Goal: Task Accomplishment & Management: Use online tool/utility

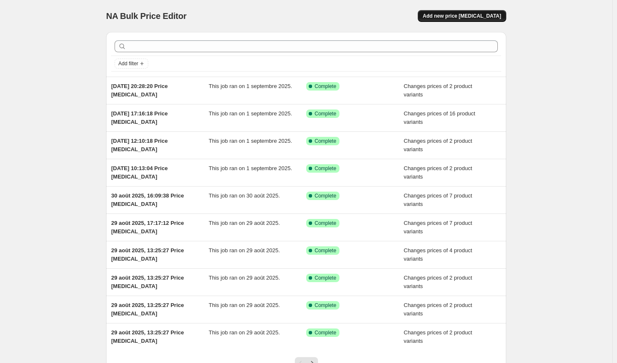
click at [492, 16] on span "Add new price [MEDICAL_DATA]" at bounding box center [462, 16] width 78 height 7
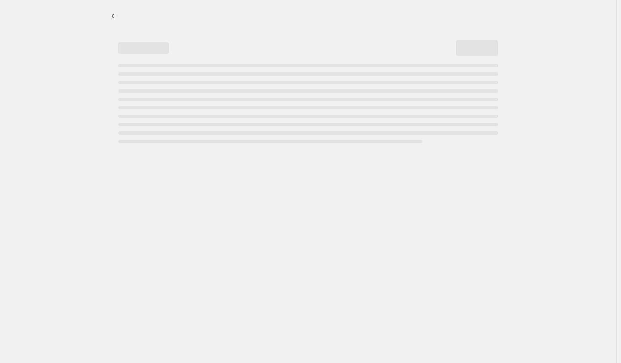
select select "percentage"
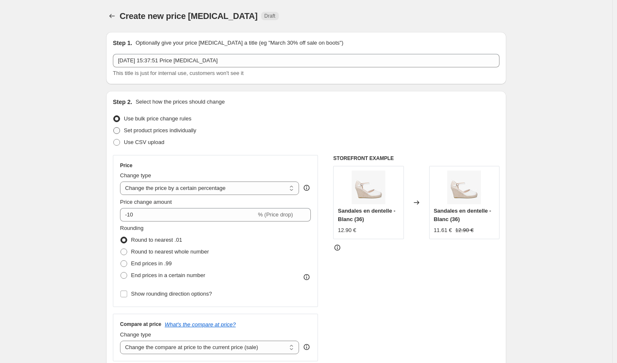
click at [120, 131] on span at bounding box center [116, 130] width 7 height 7
click at [114, 128] on input "Set product prices individually" at bounding box center [113, 127] width 0 height 0
radio input "true"
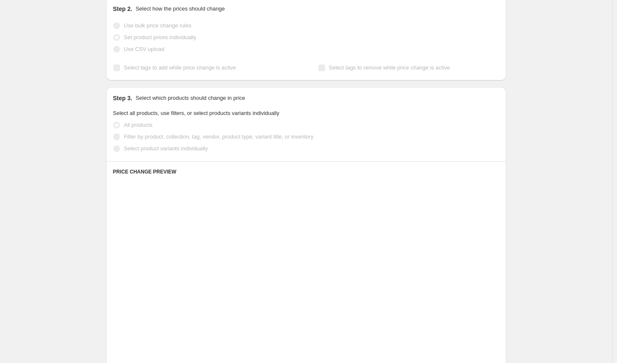
scroll to position [126, 0]
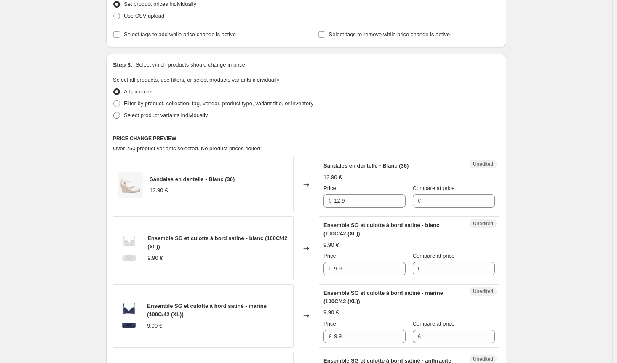
click at [120, 117] on span at bounding box center [116, 115] width 7 height 7
click at [114, 112] on input "Select product variants individually" at bounding box center [113, 112] width 0 height 0
radio input "true"
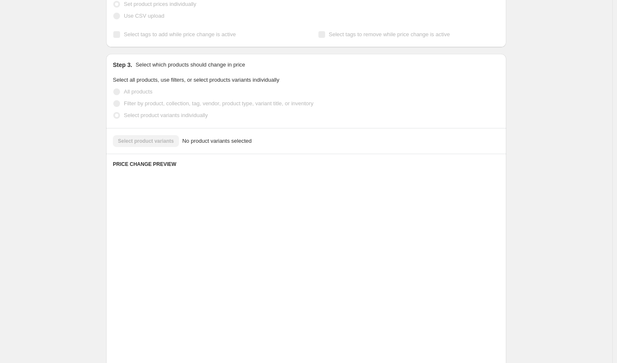
scroll to position [125, 0]
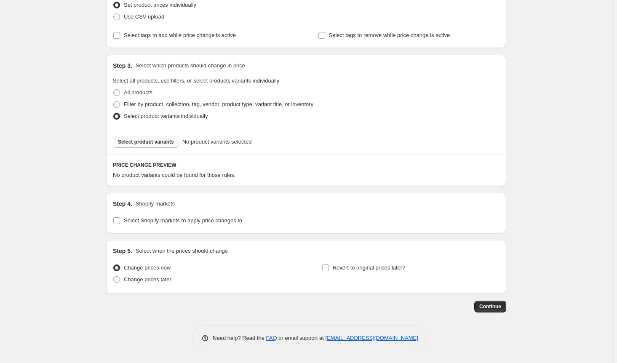
click at [146, 140] on span "Select product variants" at bounding box center [146, 142] width 56 height 7
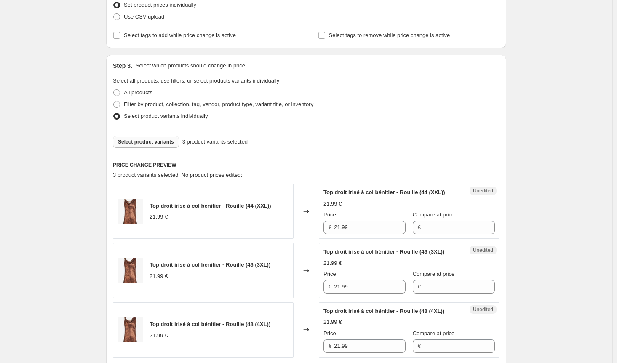
click at [152, 141] on span "Select product variants" at bounding box center [146, 142] width 56 height 7
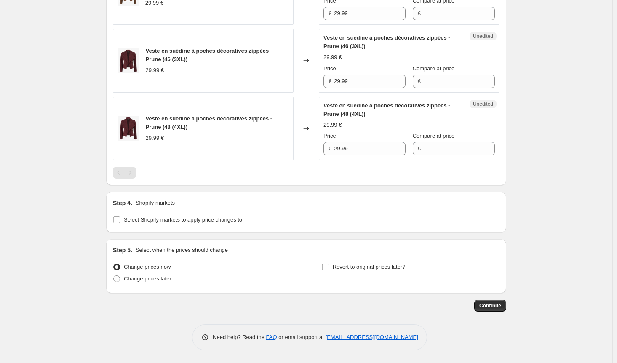
scroll to position [1331, 0]
click at [120, 221] on input "Select Shopify markets to apply price changes to" at bounding box center [116, 219] width 7 height 7
checkbox input "true"
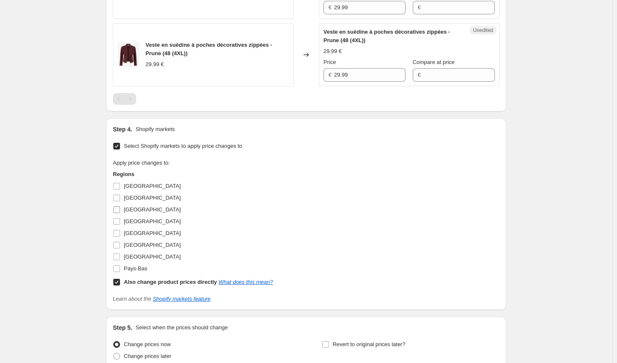
scroll to position [1373, 0]
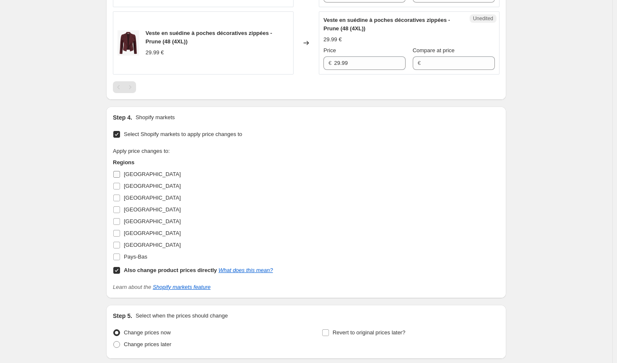
click at [120, 178] on input "[GEOGRAPHIC_DATA]" at bounding box center [116, 174] width 7 height 7
checkbox input "true"
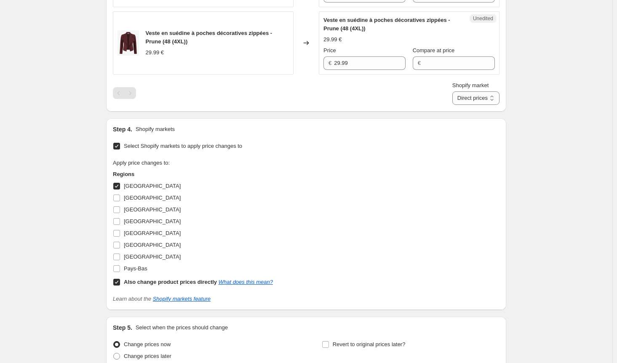
click at [120, 285] on input "Also change product prices directly What does this mean?" at bounding box center [116, 282] width 7 height 7
checkbox input "false"
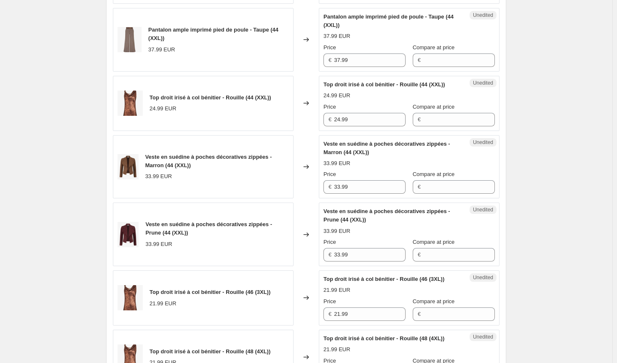
scroll to position [421, 0]
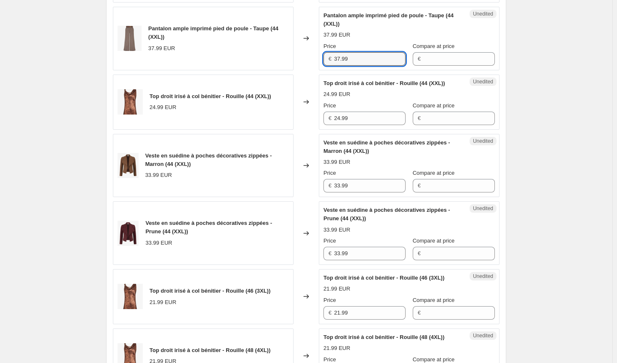
drag, startPoint x: 363, startPoint y: 75, endPoint x: 309, endPoint y: 75, distance: 54.3
click at [309, 70] on div "Pantalon ample imprimé pied de poule - Taupe (44 (XXL)) 37.99 EUR Changed to Un…" at bounding box center [306, 39] width 387 height 64
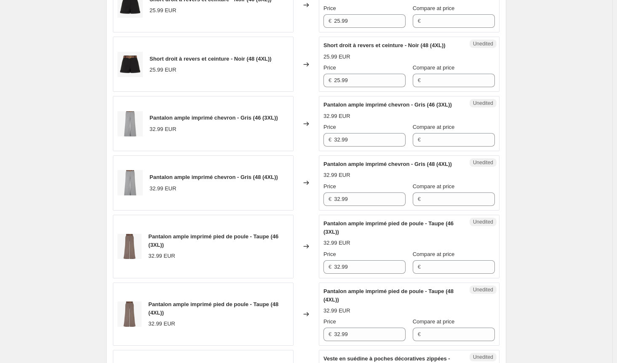
scroll to position [842, 0]
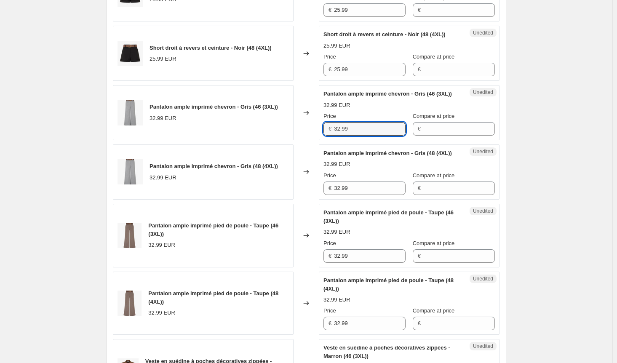
drag, startPoint x: 360, startPoint y: 170, endPoint x: 311, endPoint y: 163, distance: 48.9
click at [311, 140] on div "Pantalon ample imprimé chevron - Gris (46 (3XL)) 32.99 EUR Changed to Unedited …" at bounding box center [306, 112] width 387 height 55
paste input "7"
type input "37.99"
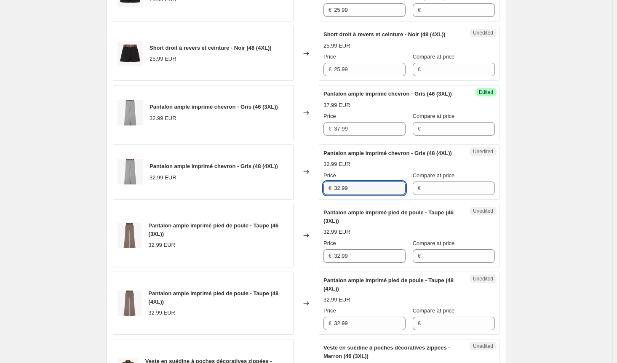
drag, startPoint x: 323, startPoint y: 235, endPoint x: 313, endPoint y: 235, distance: 10.1
click at [313, 200] on div "Pantalon ample imprimé chevron - Gris (48 (4XL)) 32.99 EUR Changed to Unedited …" at bounding box center [306, 171] width 387 height 55
paste input "7"
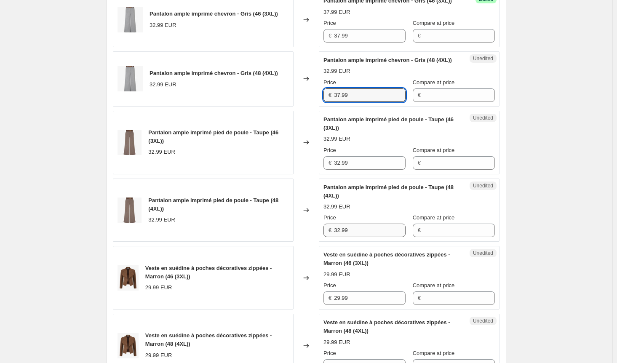
scroll to position [968, 0]
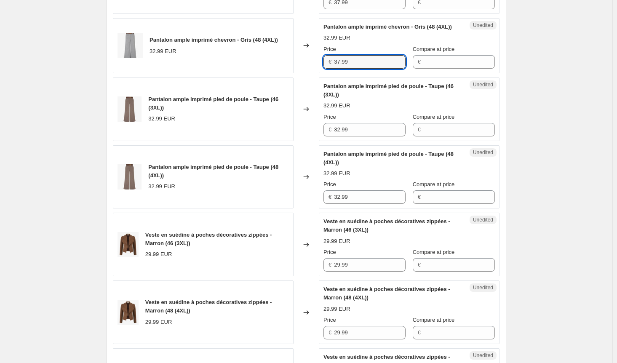
type input "37.99"
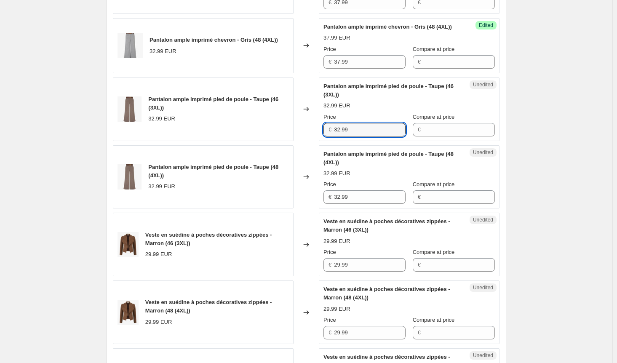
drag, startPoint x: 298, startPoint y: 174, endPoint x: 301, endPoint y: 182, distance: 8.3
click at [297, 141] on div "Pantalon ample imprimé pied de poule - Taupe (46 (3XL)) 32.99 EUR Changed to Un…" at bounding box center [306, 109] width 387 height 64
paste input "7"
type input "37.99"
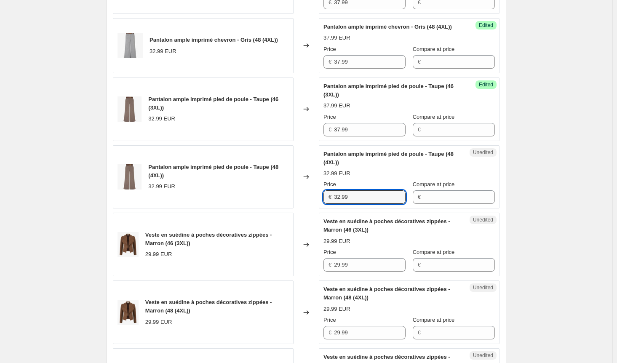
drag, startPoint x: 359, startPoint y: 244, endPoint x: 316, endPoint y: 243, distance: 43.4
click at [316, 209] on div "Pantalon ample imprimé pied de poule - Taupe (48 (4XL)) 32.99 EUR Changed to Un…" at bounding box center [306, 177] width 387 height 64
paste input "7"
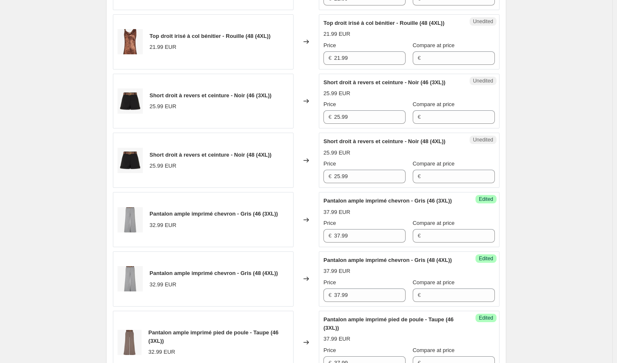
scroll to position [632, 0]
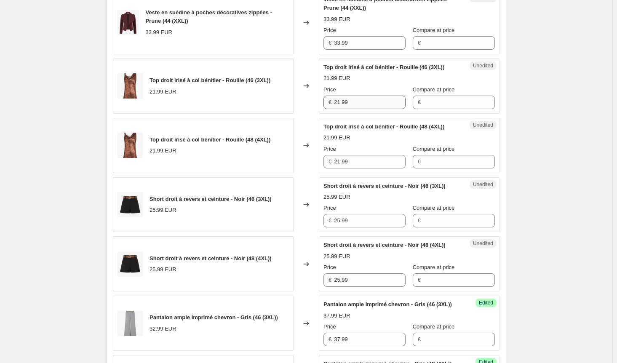
type input "37.99"
drag, startPoint x: 359, startPoint y: 115, endPoint x: 287, endPoint y: 113, distance: 72.0
click at [287, 113] on div "Top droit irisé à col bénitier - Rouille (46 (3XL)) 21.99 EUR Changed to Unedit…" at bounding box center [306, 86] width 387 height 55
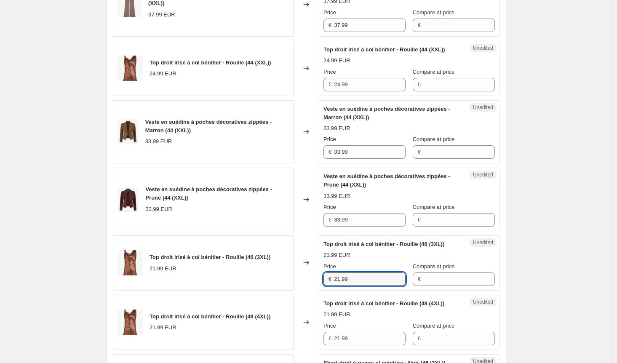
scroll to position [421, 0]
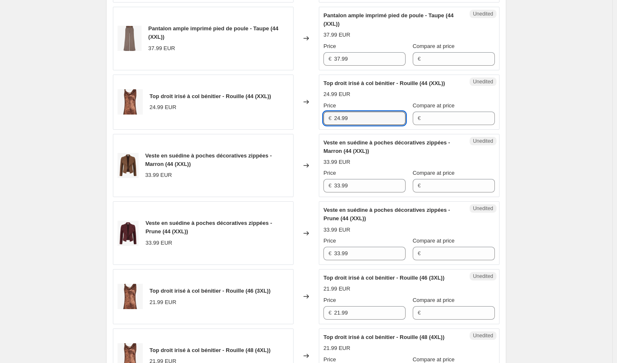
drag, startPoint x: 368, startPoint y: 131, endPoint x: 288, endPoint y: 133, distance: 80.4
click at [288, 130] on div "Top droit irisé à col bénitier - Rouille (44 (XXL)) 24.99 EUR Changed to Unedit…" at bounding box center [306, 102] width 387 height 55
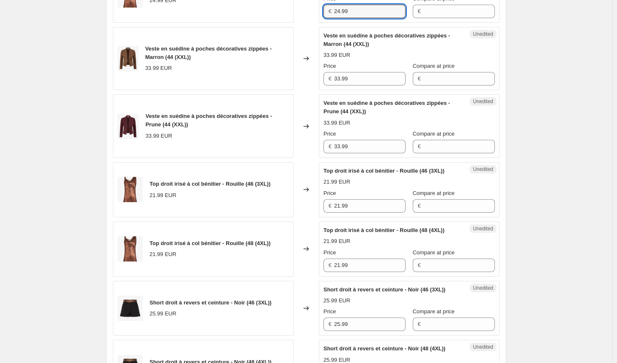
scroll to position [589, 0]
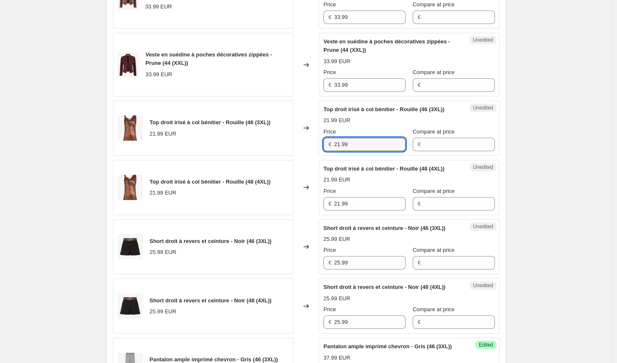
click at [272, 156] on div "Top droit irisé à col bénitier - Rouille (46 (3XL)) 21.99 EUR Changed to Unedit…" at bounding box center [306, 128] width 387 height 55
paste input "4"
type input "24.99"
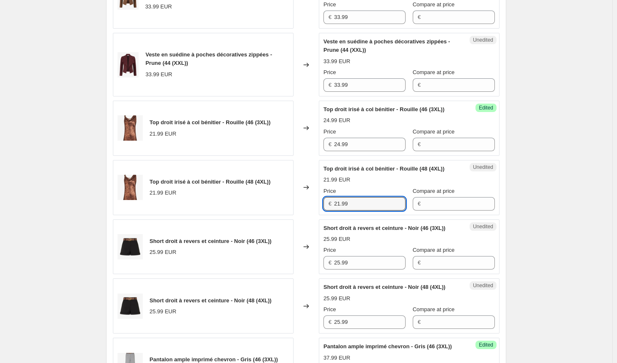
drag, startPoint x: 364, startPoint y: 217, endPoint x: 298, endPoint y: 218, distance: 66.1
click at [298, 215] on div "Top droit irisé à col bénitier - Rouille (48 (4XL)) 21.99 EUR Changed to Unedit…" at bounding box center [306, 187] width 387 height 55
paste input "4"
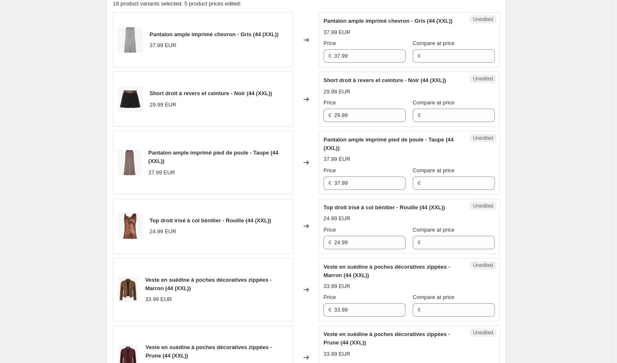
scroll to position [295, 0]
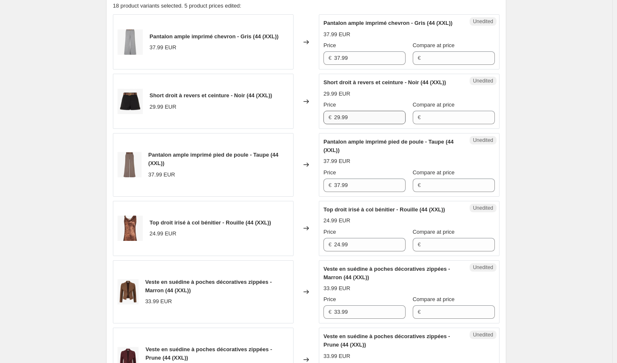
type input "24.99"
drag, startPoint x: 352, startPoint y: 132, endPoint x: 280, endPoint y: 130, distance: 71.6
click at [281, 129] on div "Short droit à revers et ceinture - Noir (44 (XXL)) 29.99 EUR Changed to Unedite…" at bounding box center [306, 101] width 387 height 55
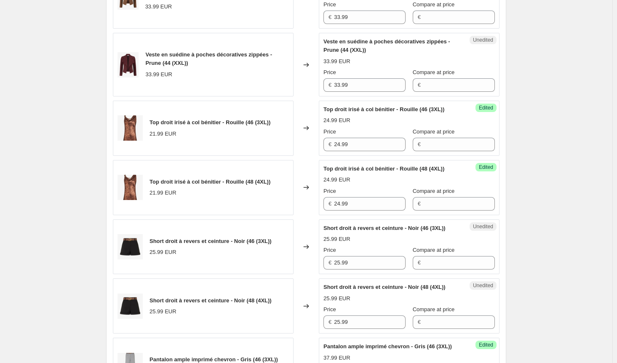
scroll to position [632, 0]
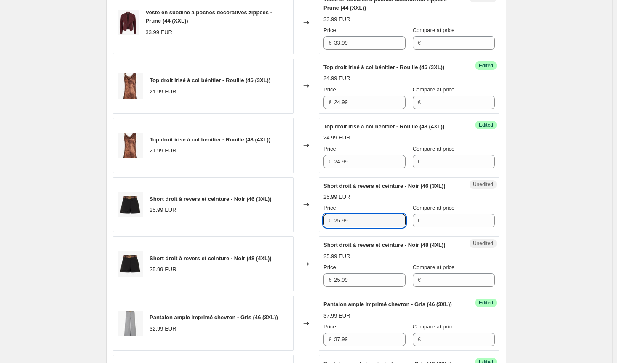
drag, startPoint x: 355, startPoint y: 246, endPoint x: 264, endPoint y: 242, distance: 91.1
click at [264, 232] on div "Short droit à revers et ceinture - Noir (46 (3XL)) 25.99 EUR Changed to Unedite…" at bounding box center [306, 204] width 387 height 55
paste input "9"
type input "29.99"
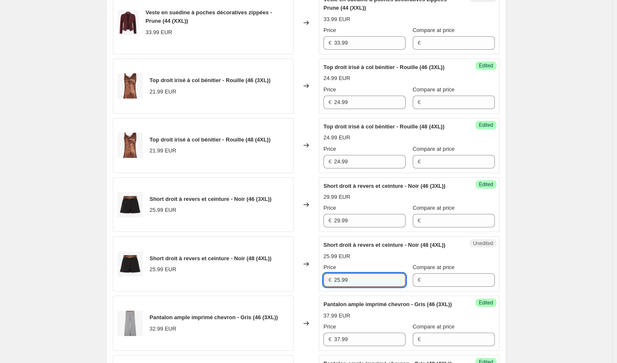
drag, startPoint x: 356, startPoint y: 312, endPoint x: 290, endPoint y: 309, distance: 66.2
click at [290, 291] on div "Short droit à revers et ceinture - Noir (48 (4XL)) 25.99 EUR Changed to Unedite…" at bounding box center [306, 263] width 387 height 55
paste input "9"
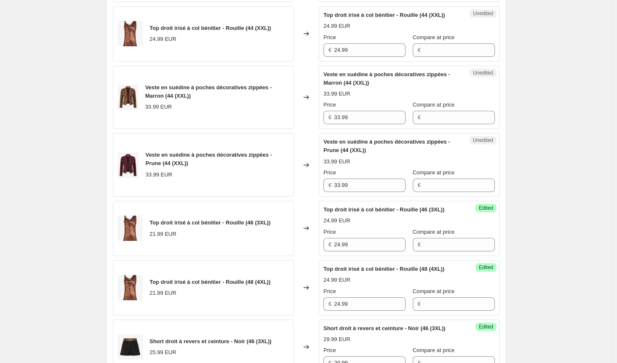
scroll to position [463, 0]
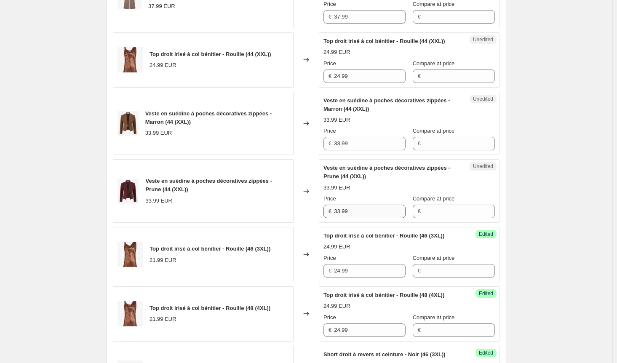
type input "29.99"
drag, startPoint x: 362, startPoint y: 224, endPoint x: 286, endPoint y: 224, distance: 76.2
click at [286, 223] on div "Veste en suédine à poches décoratives zippées - Prune (44 (XXL)) 33.99 EUR Chan…" at bounding box center [306, 191] width 387 height 64
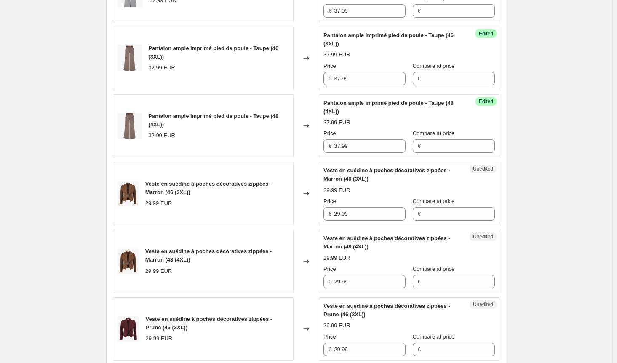
scroll to position [1095, 0]
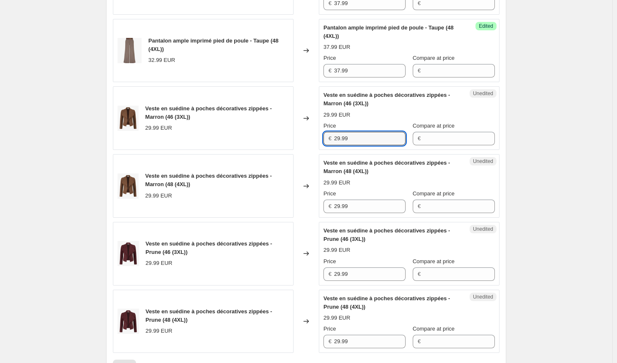
drag, startPoint x: 362, startPoint y: 182, endPoint x: 278, endPoint y: 182, distance: 83.8
click at [278, 150] on div "Veste en suédine à poches décoratives zippées - Marron (46 (3XL)) 29.99 EUR Cha…" at bounding box center [306, 118] width 387 height 64
paste input "33"
type input "33.99"
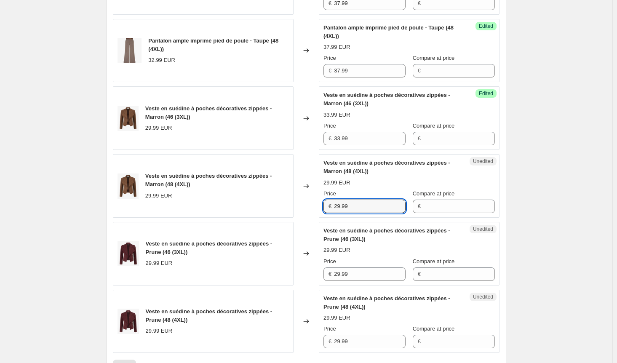
drag, startPoint x: 365, startPoint y: 254, endPoint x: 257, endPoint y: 249, distance: 108.8
click at [258, 218] on div "Veste en suédine à poches décoratives zippées - Marron (48 (4XL)) 29.99 EUR Cha…" at bounding box center [306, 186] width 387 height 64
paste input "33"
type input "33.99"
drag, startPoint x: 368, startPoint y: 320, endPoint x: 273, endPoint y: 317, distance: 94.4
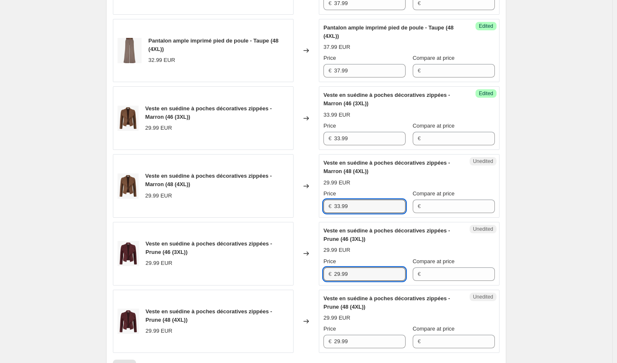
click at [273, 285] on div "Veste en suédine à poches décoratives zippées - Prune (46 (3XL)) 29.99 EUR Chan…" at bounding box center [306, 254] width 387 height 64
paste input "33"
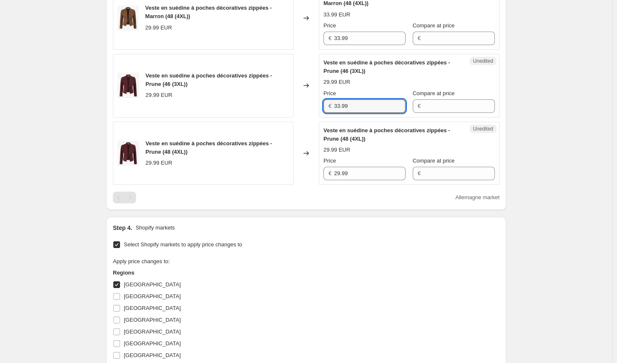
scroll to position [1263, 0]
type input "33.99"
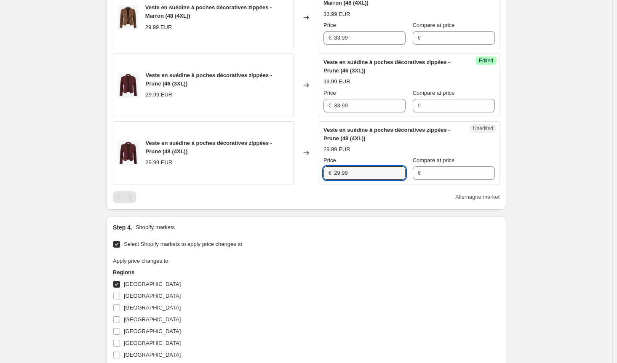
drag, startPoint x: 264, startPoint y: 214, endPoint x: 258, endPoint y: 214, distance: 6.7
click at [258, 185] on div "Veste en suédine à poches décoratives zippées - Prune (48 (4XL)) 29.99 EUR Chan…" at bounding box center [306, 153] width 387 height 64
paste input "33"
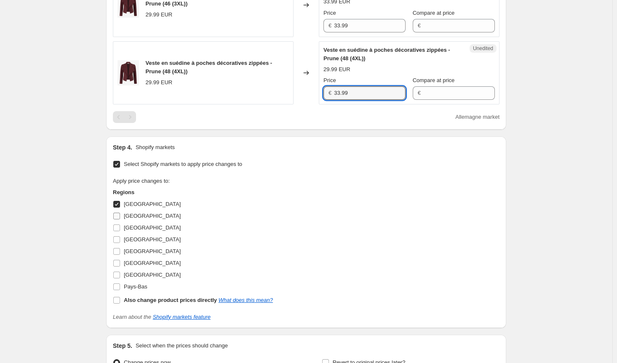
scroll to position [1347, 0]
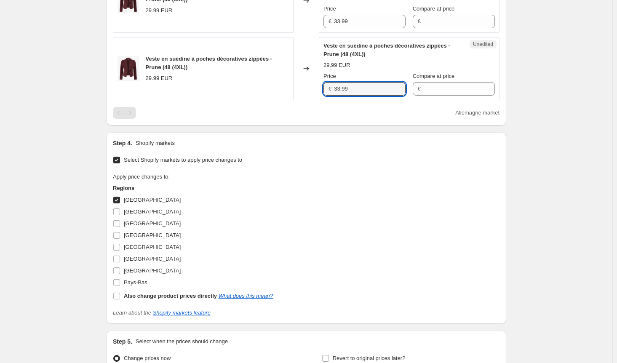
type input "33.99"
click at [118, 204] on span at bounding box center [117, 200] width 8 height 8
click at [118, 203] on input "[GEOGRAPHIC_DATA]" at bounding box center [116, 200] width 7 height 7
checkbox input "false"
click at [117, 215] on input "[GEOGRAPHIC_DATA]" at bounding box center [116, 211] width 7 height 7
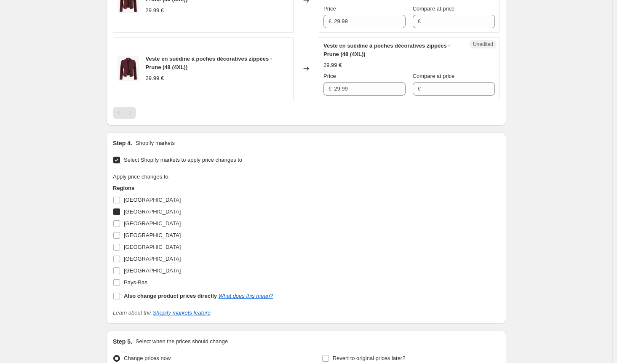
checkbox input "true"
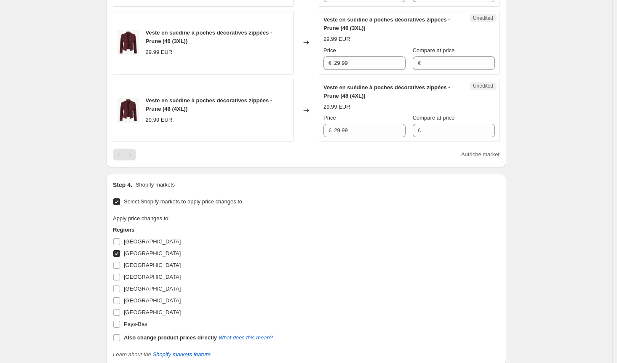
scroll to position [1263, 0]
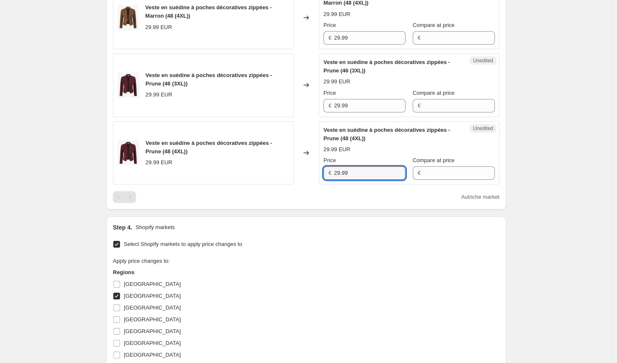
drag, startPoint x: 363, startPoint y: 217, endPoint x: 250, endPoint y: 216, distance: 112.4
click at [250, 185] on div "Veste en suédine à poches décoratives zippées - Prune (48 (4XL)) 29.99 EUR Chan…" at bounding box center [306, 153] width 387 height 64
paste input "33"
type input "33.99"
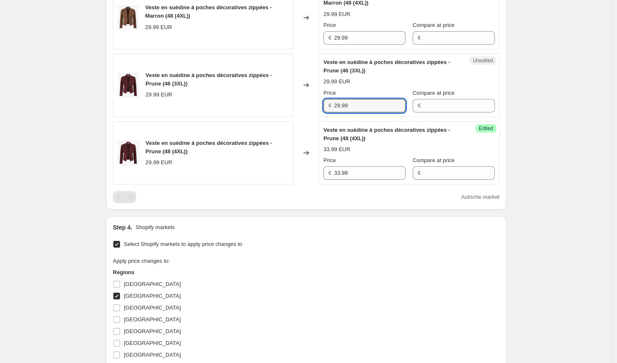
drag, startPoint x: 321, startPoint y: 154, endPoint x: 294, endPoint y: 154, distance: 26.9
click at [295, 117] on div "Veste en suédine à poches décoratives zippées - Prune (46 (3XL)) 29.99 EUR Chan…" at bounding box center [306, 85] width 387 height 64
paste input "33"
type input "33.99"
drag, startPoint x: 357, startPoint y: 79, endPoint x: 310, endPoint y: 78, distance: 47.2
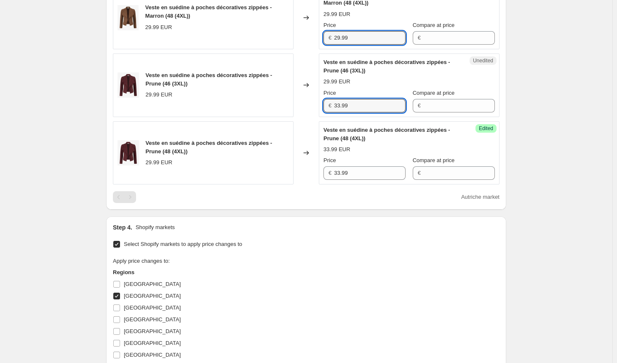
click at [312, 49] on div "Veste en suédine à poches décoratives zippées - Marron (48 (4XL)) 29.99 EUR Cha…" at bounding box center [306, 18] width 387 height 64
paste input "33"
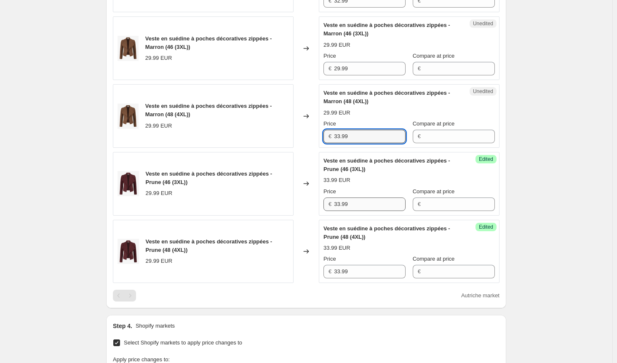
scroll to position [1095, 0]
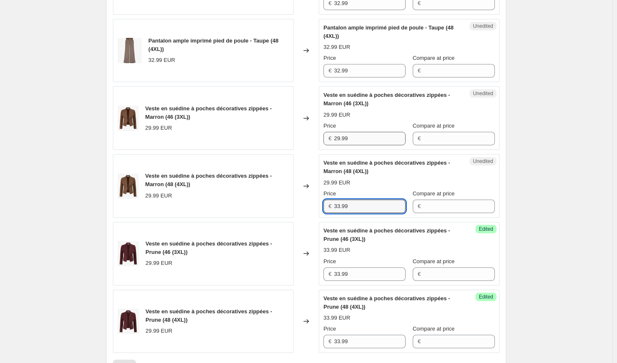
type input "33.99"
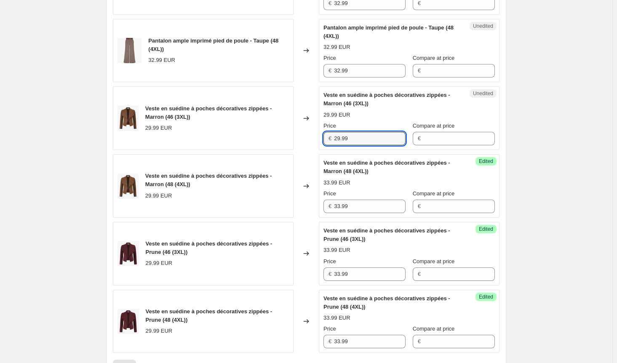
drag, startPoint x: 357, startPoint y: 185, endPoint x: 281, endPoint y: 181, distance: 76.7
click at [281, 150] on div "Veste en suédine à poches décoratives zippées - Marron (46 (3XL)) 29.99 EUR Cha…" at bounding box center [306, 118] width 387 height 64
paste input "33"
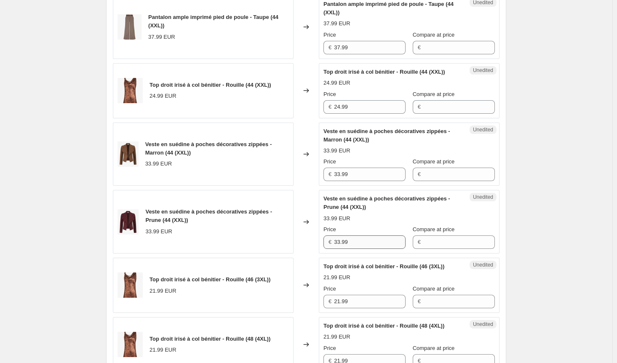
scroll to position [379, 0]
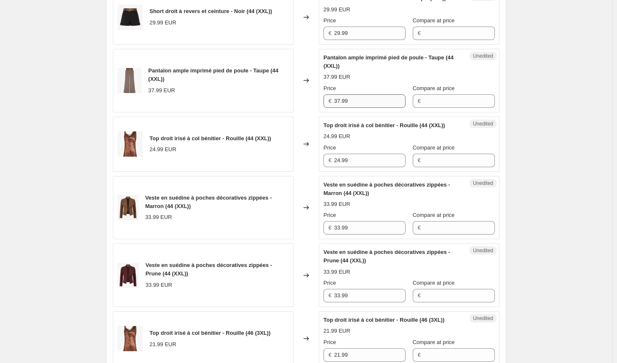
type input "33.99"
drag, startPoint x: 365, startPoint y: 113, endPoint x: 302, endPoint y: 113, distance: 62.7
click at [302, 112] on div "Pantalon ample imprimé pied de poule - Taupe (44 (XXL)) 37.99 EUR Changed to Un…" at bounding box center [306, 81] width 387 height 64
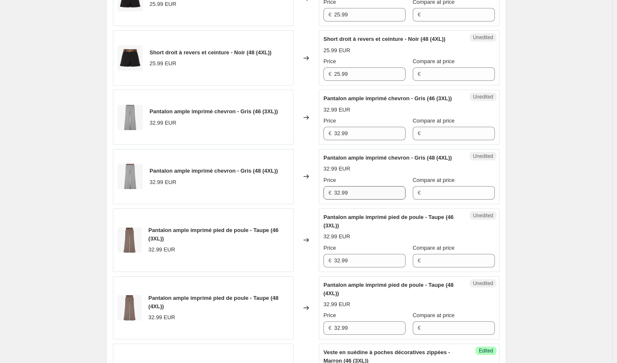
scroll to position [842, 0]
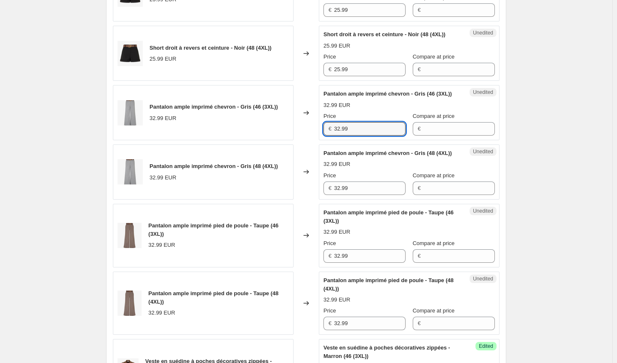
drag, startPoint x: 359, startPoint y: 165, endPoint x: 280, endPoint y: 165, distance: 78.3
click at [280, 140] on div "Pantalon ample imprimé chevron - Gris (46 (3XL)) 32.99 EUR Changed to Unedited …" at bounding box center [306, 112] width 387 height 55
paste input "7"
type input "37.99"
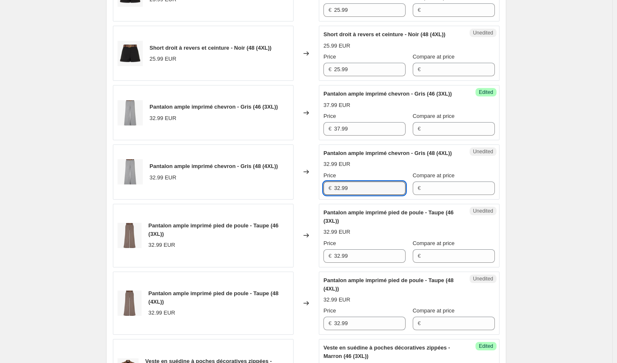
drag, startPoint x: 354, startPoint y: 235, endPoint x: 315, endPoint y: 235, distance: 38.7
click at [315, 200] on div "Pantalon ample imprimé chevron - Gris (48 (4XL)) 32.99 EUR Changed to Unedited …" at bounding box center [306, 171] width 387 height 55
paste input "7"
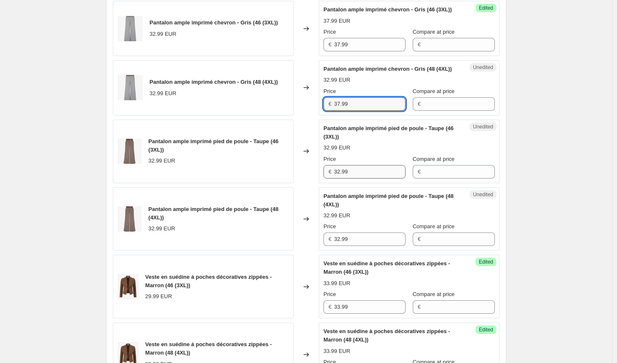
type input "37.99"
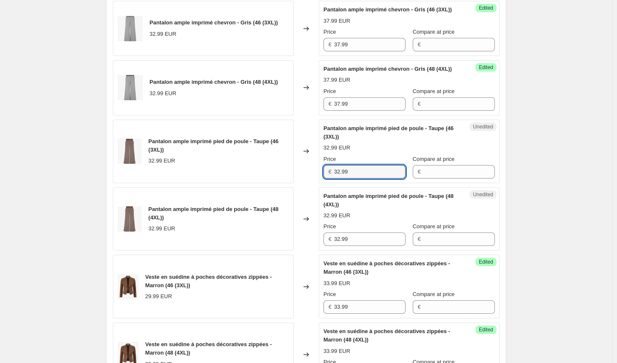
drag, startPoint x: 360, startPoint y: 219, endPoint x: 297, endPoint y: 264, distance: 78.1
click at [277, 183] on div "Pantalon ample imprimé pied de poule - Taupe (46 (3XL)) 32.99 EUR Changed to Un…" at bounding box center [306, 152] width 387 height 64
paste input "7"
type input "37.99"
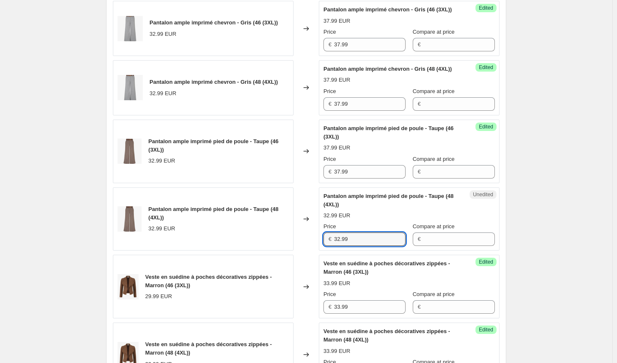
drag, startPoint x: 360, startPoint y: 285, endPoint x: 272, endPoint y: 280, distance: 88.1
click at [272, 251] on div "Pantalon ample imprimé pied de poule - Taupe (48 (4XL)) 32.99 EUR Changed to Un…" at bounding box center [306, 219] width 387 height 64
paste input "7"
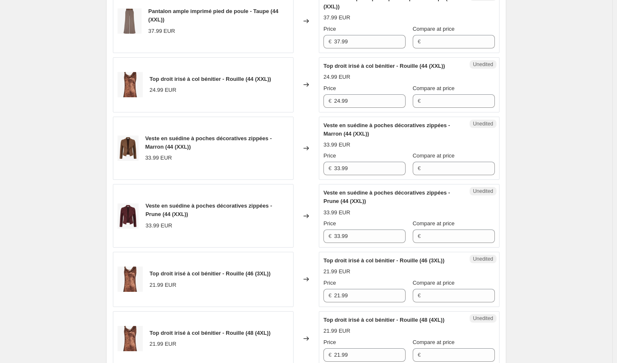
scroll to position [421, 0]
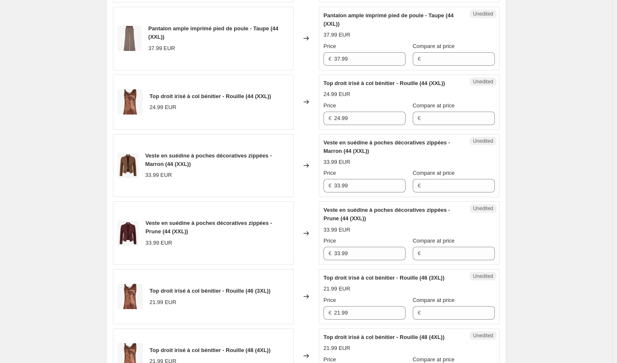
type input "37.99"
click at [268, 130] on div "Top droit irisé à col bénitier - Rouille (44 (XXL)) 24.99 EUR Changed to Unedit…" at bounding box center [306, 102] width 387 height 55
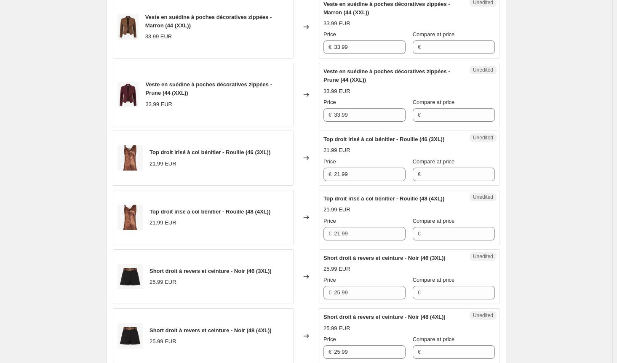
scroll to position [589, 0]
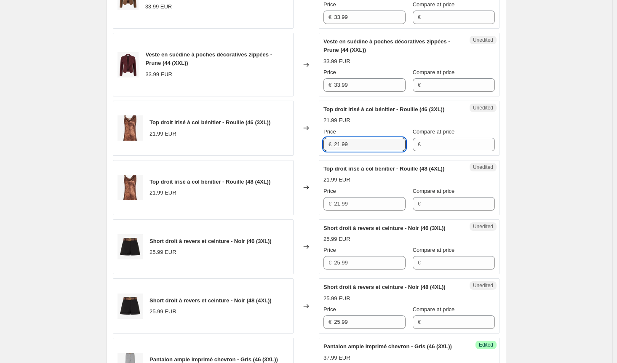
drag, startPoint x: 367, startPoint y: 159, endPoint x: 264, endPoint y: 155, distance: 102.8
click at [264, 155] on div "Top droit irisé à col bénitier - Rouille (46 (3XL)) 21.99 EUR Changed to Unedit…" at bounding box center [306, 128] width 387 height 55
paste input "4"
type input "24.99"
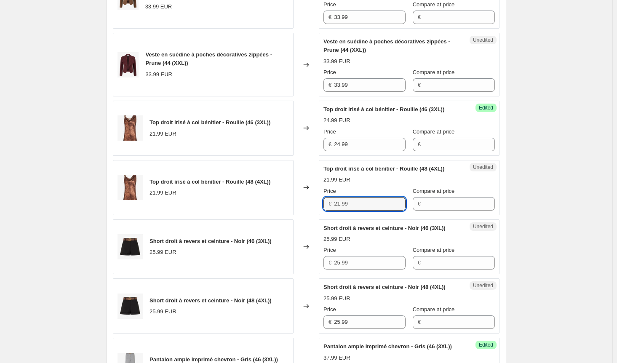
drag, startPoint x: 361, startPoint y: 218, endPoint x: 300, endPoint y: 217, distance: 60.6
click at [300, 215] on div "Top droit irisé à col bénitier - Rouille (48 (4XL)) 21.99 EUR Changed to Unedit…" at bounding box center [306, 187] width 387 height 55
paste input "4"
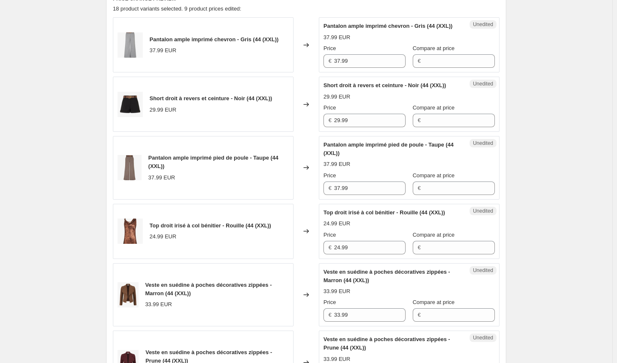
scroll to position [253, 0]
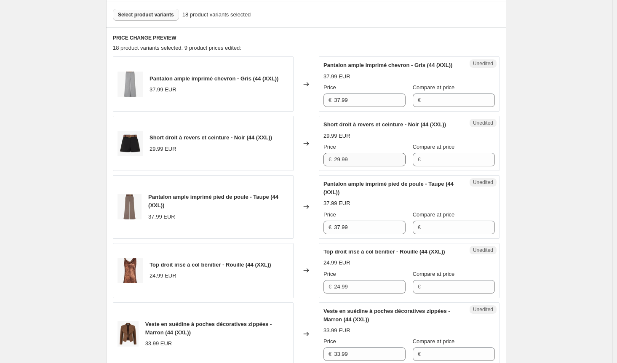
type input "24.99"
drag, startPoint x: 358, startPoint y: 179, endPoint x: 276, endPoint y: 177, distance: 82.1
click at [276, 171] on div "Short droit à revers et ceinture - Noir (44 (XXL)) 29.99 EUR Changed to Unedite…" at bounding box center [306, 143] width 387 height 55
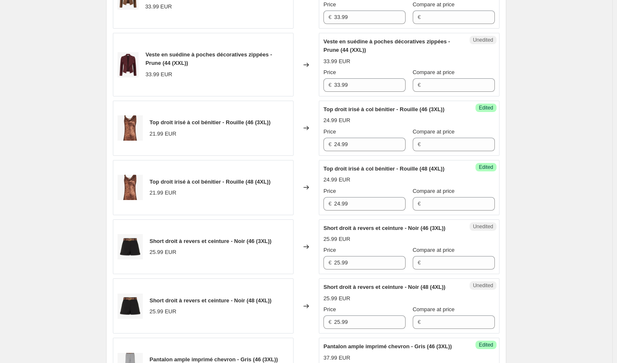
scroll to position [716, 0]
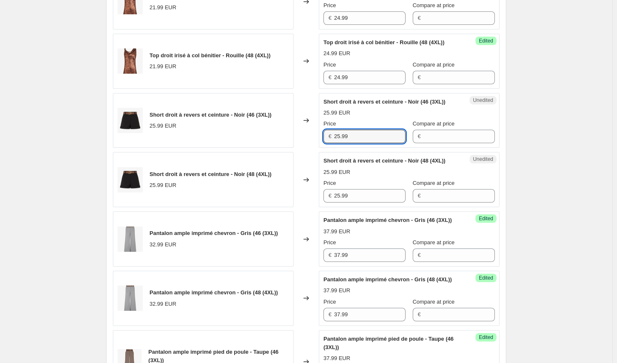
drag, startPoint x: 372, startPoint y: 157, endPoint x: 252, endPoint y: 155, distance: 120.4
click at [252, 148] on div "Short droit à revers et ceinture - Noir (46 (3XL)) 25.99 EUR Changed to Unedite…" at bounding box center [306, 120] width 387 height 55
paste input "9"
type input "29.99"
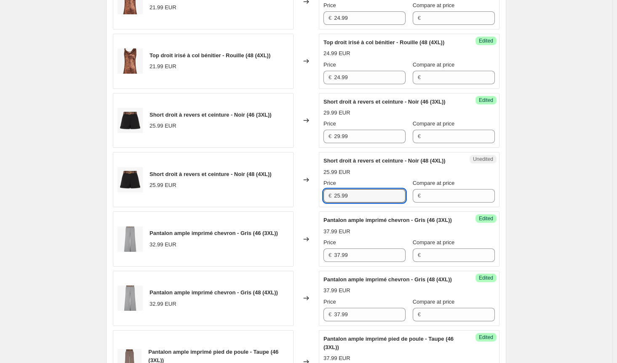
drag, startPoint x: 363, startPoint y: 221, endPoint x: 282, endPoint y: 224, distance: 80.5
click at [282, 207] on div "Short droit à revers et ceinture - Noir (48 (4XL)) 25.99 EUR Changed to Unedite…" at bounding box center [306, 179] width 387 height 55
paste input "9"
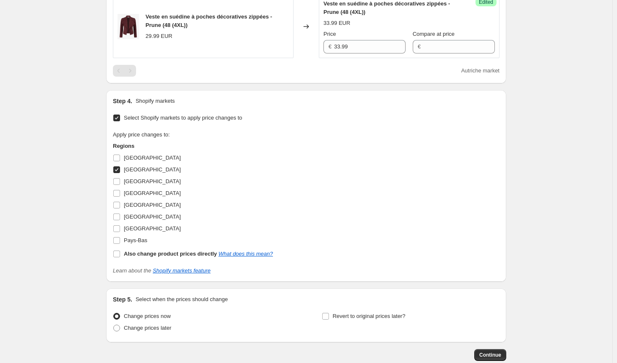
scroll to position [1482, 0]
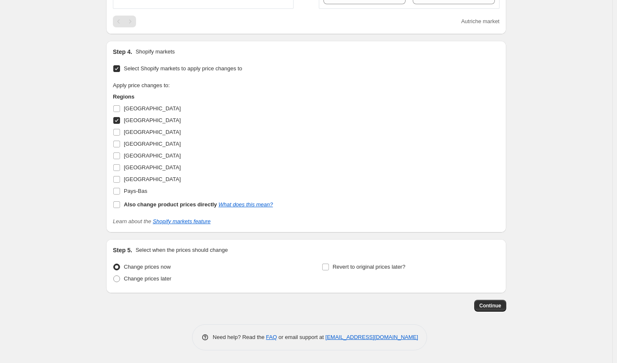
type input "29.99"
click at [119, 121] on input "[GEOGRAPHIC_DATA]" at bounding box center [116, 120] width 7 height 7
checkbox input "false"
click at [120, 191] on input "Pays-Bas" at bounding box center [116, 191] width 7 height 7
checkbox input "true"
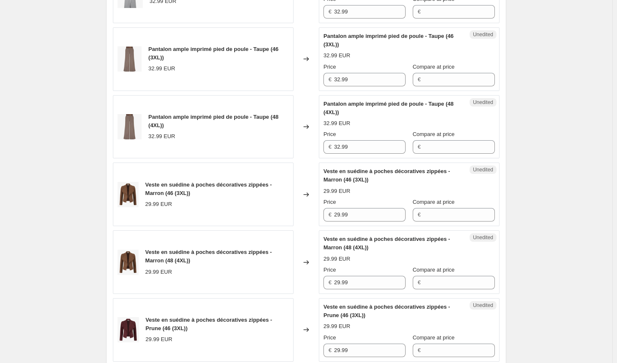
scroll to position [766, 0]
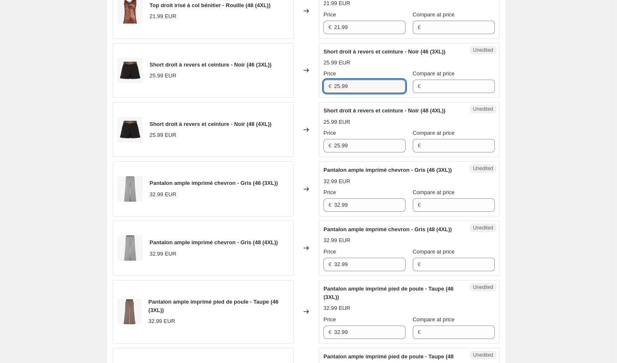
drag, startPoint x: 357, startPoint y: 109, endPoint x: 264, endPoint y: 105, distance: 94.0
click at [264, 98] on div "Short droit à revers et ceinture - Noir (46 (3XL)) 25.99 EUR Changed to Unedite…" at bounding box center [306, 70] width 387 height 55
paste input "9"
type input "29.99"
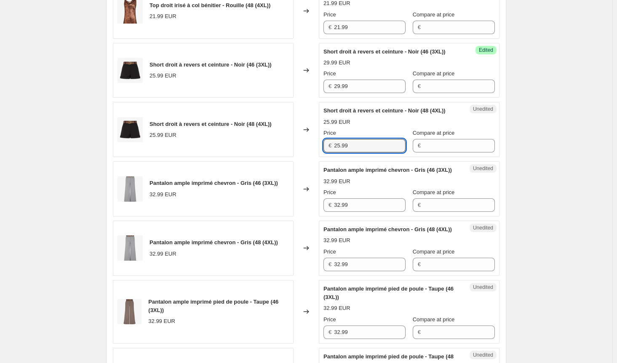
drag, startPoint x: 363, startPoint y: 173, endPoint x: 303, endPoint y: 172, distance: 59.8
click at [303, 157] on div "Short droit à revers et ceinture - Noir (48 (4XL)) 25.99 EUR Changed to Unedite…" at bounding box center [306, 129] width 387 height 55
paste input "9"
type input "29.99"
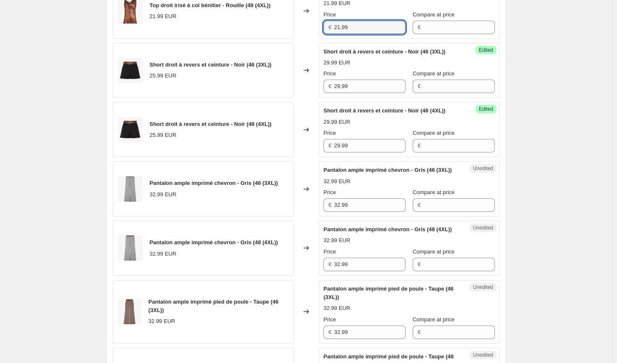
drag, startPoint x: 351, startPoint y: 39, endPoint x: 257, endPoint y: 39, distance: 93.5
click at [257, 39] on div "Top droit irisé à col bénitier - Rouille (48 (4XL)) 21.99 EUR Changed to Unedit…" at bounding box center [306, 11] width 387 height 55
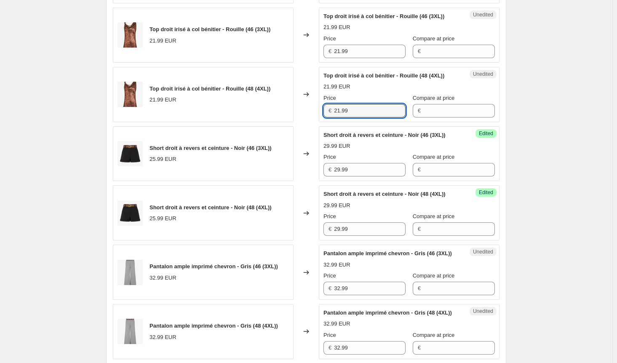
scroll to position [513, 0]
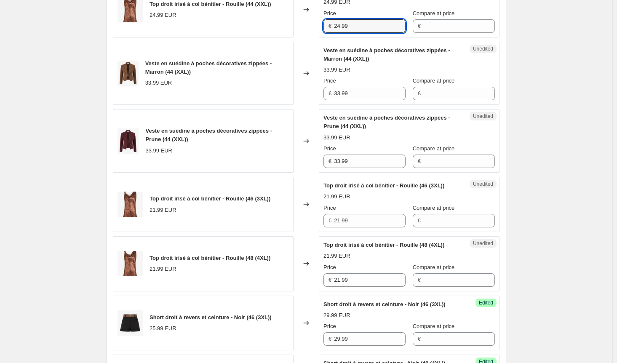
drag, startPoint x: 363, startPoint y: 43, endPoint x: 297, endPoint y: 36, distance: 66.1
click at [297, 36] on div "Top droit irisé à col bénitier - Rouille (44 (XXL)) 24.99 EUR Changed to Unedit…" at bounding box center [306, 9] width 387 height 55
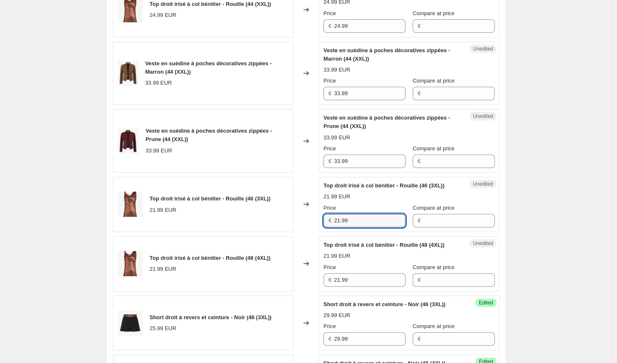
drag, startPoint x: 324, startPoint y: 234, endPoint x: 296, endPoint y: 234, distance: 28.2
click at [296, 232] on div "Top droit irisé à col bénitier - Rouille (46 (3XL)) 21.99 EUR Changed to Unedit…" at bounding box center [306, 204] width 387 height 55
paste input "4"
type input "24.99"
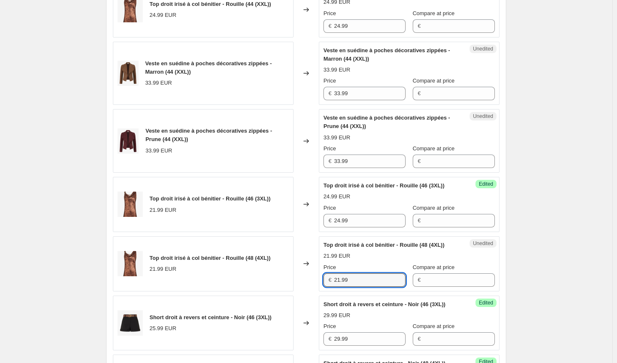
drag, startPoint x: 318, startPoint y: 293, endPoint x: 291, endPoint y: 292, distance: 27.4
click at [292, 291] on div "Top droit irisé à col bénitier - Rouille (48 (4XL)) 21.99 EUR Changed to Unedit…" at bounding box center [306, 263] width 387 height 55
paste input "4"
type input "24.99"
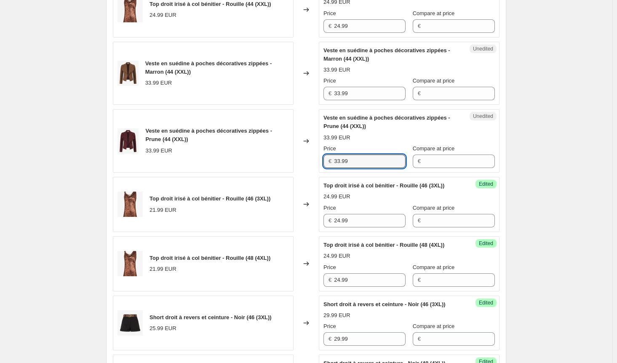
drag, startPoint x: 360, startPoint y: 178, endPoint x: 250, endPoint y: 171, distance: 110.9
click at [250, 171] on div "Veste en suédine à poches décoratives zippées - Prune (44 (XXL)) 33.99 EUR Chan…" at bounding box center [306, 141] width 387 height 64
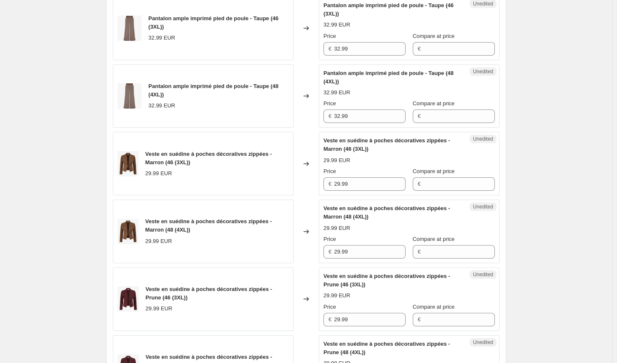
scroll to position [1061, 0]
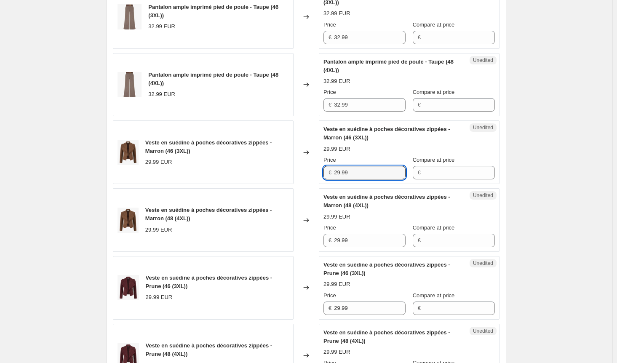
drag, startPoint x: 362, startPoint y: 221, endPoint x: 264, endPoint y: 219, distance: 98.6
click at [264, 184] on div "Veste en suédine à poches décoratives zippées - Marron (46 (3XL)) 29.99 EUR Cha…" at bounding box center [306, 152] width 387 height 64
paste input "33"
type input "33.99"
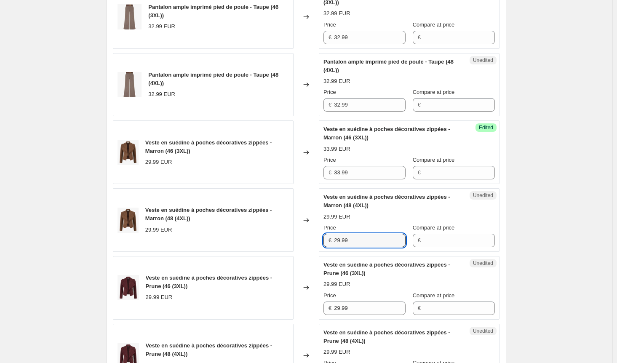
drag, startPoint x: 369, startPoint y: 289, endPoint x: 259, endPoint y: 282, distance: 110.6
click at [259, 252] on div "Veste en suédine à poches décoratives zippées - Marron (48 (4XL)) 29.99 EUR Cha…" at bounding box center [306, 220] width 387 height 64
paste input "33"
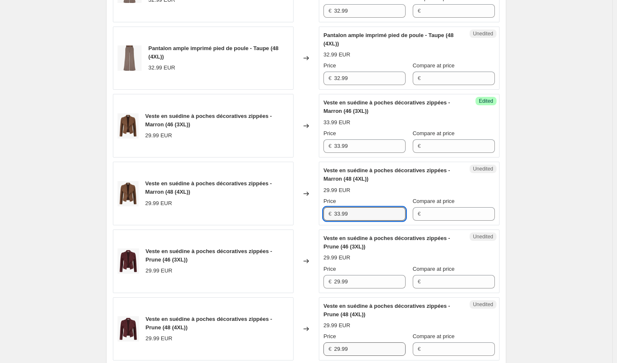
scroll to position [1187, 0]
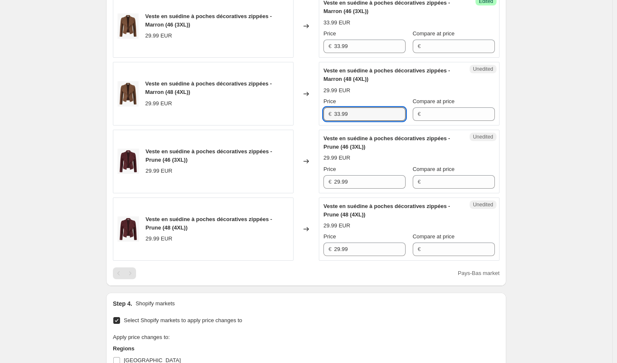
type input "33.99"
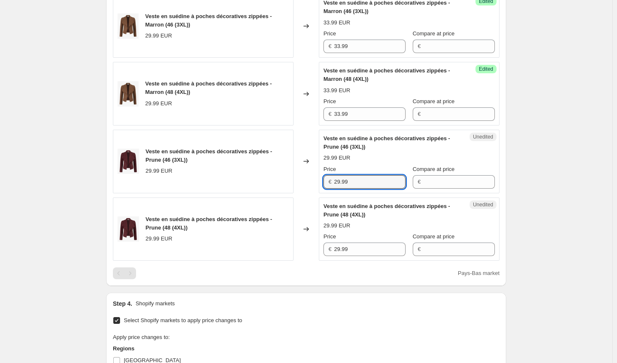
drag, startPoint x: 272, startPoint y: 216, endPoint x: 289, endPoint y: 247, distance: 35.6
click at [270, 193] on div "Veste en suédine à poches décoratives zippées - Prune (46 (3XL)) 29.99 EUR Chan…" at bounding box center [306, 162] width 387 height 64
paste input "33"
type input "33.99"
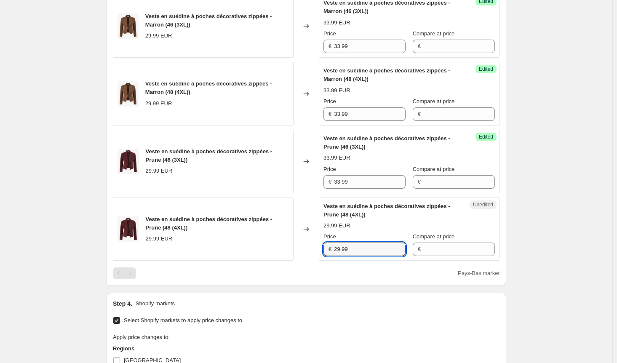
click at [296, 261] on div "Veste en suédine à poches décoratives zippées - Prune (48 (4XL)) 29.99 EUR Chan…" at bounding box center [306, 229] width 387 height 64
paste input "33"
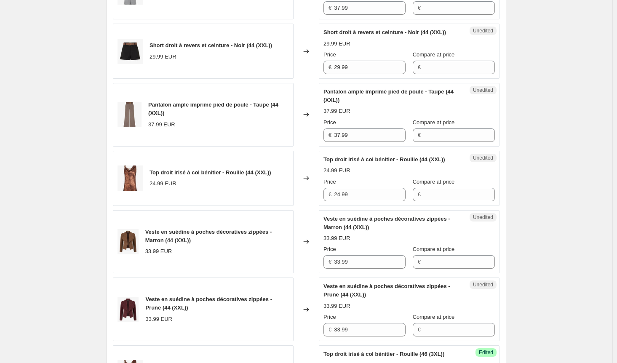
scroll to position [176, 0]
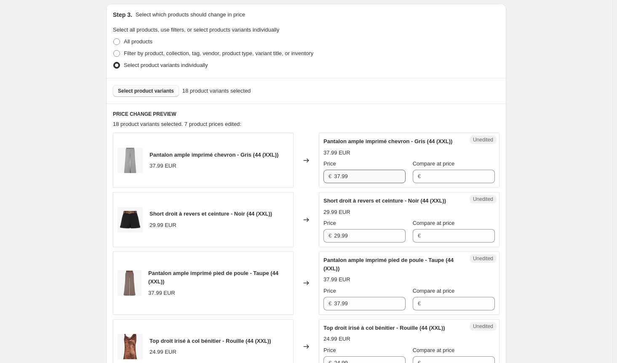
type input "33.99"
drag, startPoint x: 359, startPoint y: 184, endPoint x: 270, endPoint y: 181, distance: 89.3
click at [271, 181] on div "Pantalon ample imprimé chevron - Gris (44 (XXL)) 37.99 EUR Changed to Unedited …" at bounding box center [306, 160] width 387 height 55
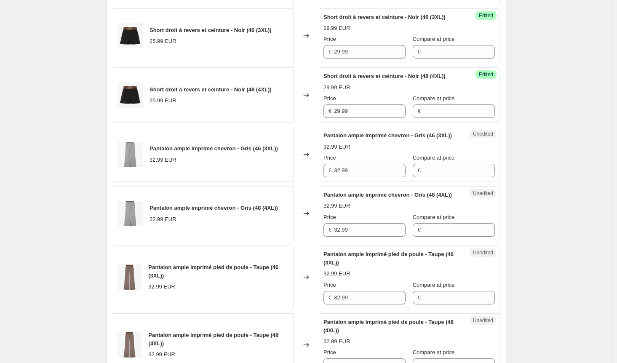
scroll to position [850, 0]
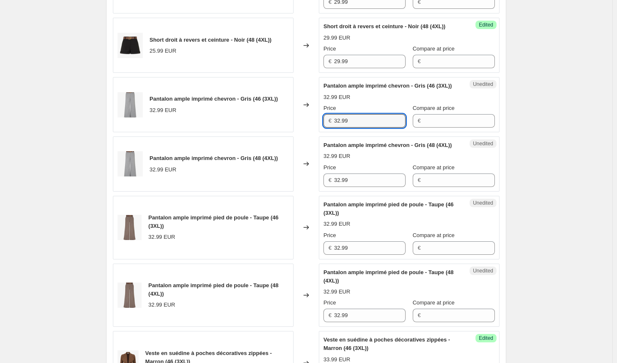
drag, startPoint x: 359, startPoint y: 160, endPoint x: 265, endPoint y: 156, distance: 94.4
click at [265, 132] on div "Pantalon ample imprimé chevron - Gris (46 (3XL)) 32.99 EUR Changed to Unedited …" at bounding box center [306, 104] width 387 height 55
paste input "7"
type input "37.99"
drag, startPoint x: 267, startPoint y: 223, endPoint x: 226, endPoint y: 221, distance: 40.9
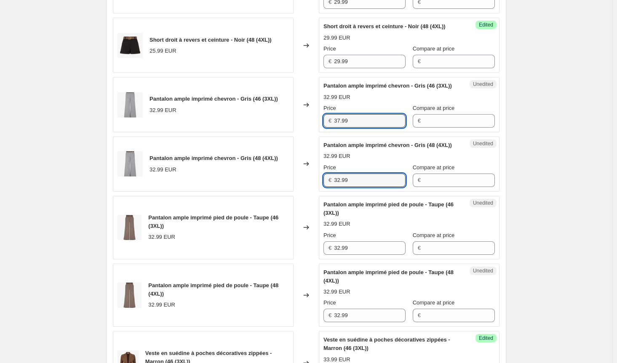
click at [226, 192] on div "Pantalon ample imprimé chevron - Gris (48 (4XL)) 32.99 EUR Changed to Unedited …" at bounding box center [306, 163] width 387 height 55
paste input "7"
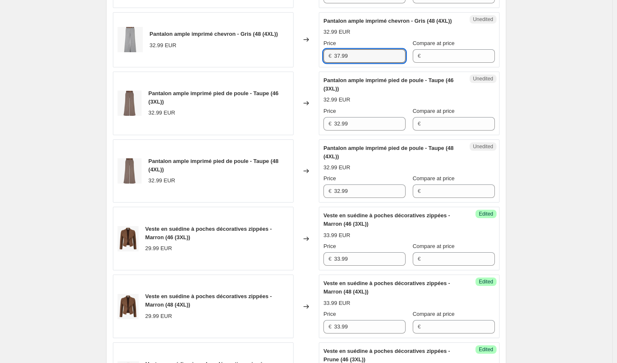
scroll to position [976, 0]
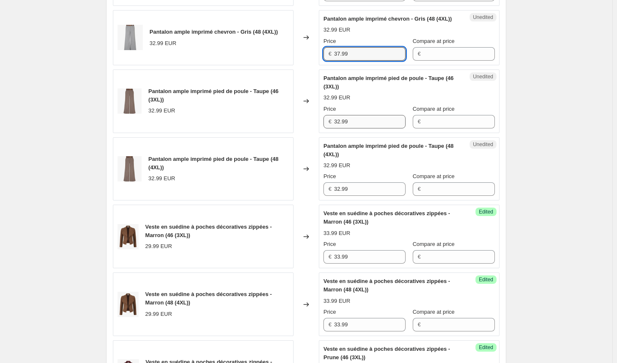
type input "37.99"
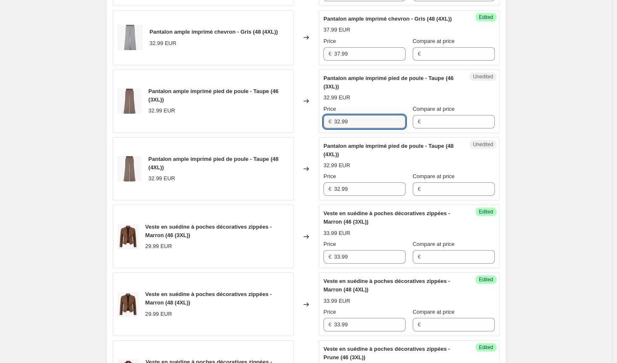
drag, startPoint x: 359, startPoint y: 171, endPoint x: 256, endPoint y: 166, distance: 103.2
click at [256, 133] on div "Pantalon ample imprimé pied de poule - Taupe (46 (3XL)) 32.99 EUR Changed to Un…" at bounding box center [306, 101] width 387 height 64
paste input "7"
type input "37.99"
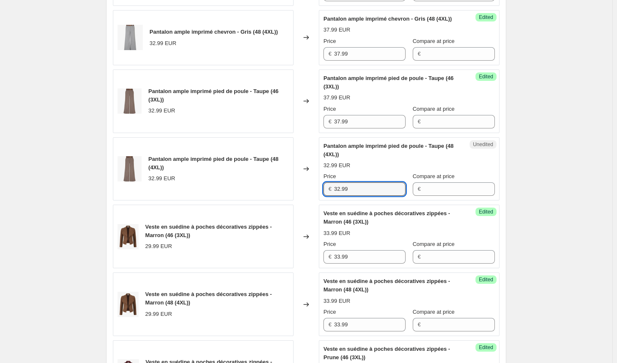
drag, startPoint x: 357, startPoint y: 235, endPoint x: 259, endPoint y: 227, distance: 98.8
click at [259, 201] on div "Pantalon ample imprimé pied de poule - Taupe (48 (4XL)) 32.99 EUR Changed to Un…" at bounding box center [306, 169] width 387 height 64
paste input "7"
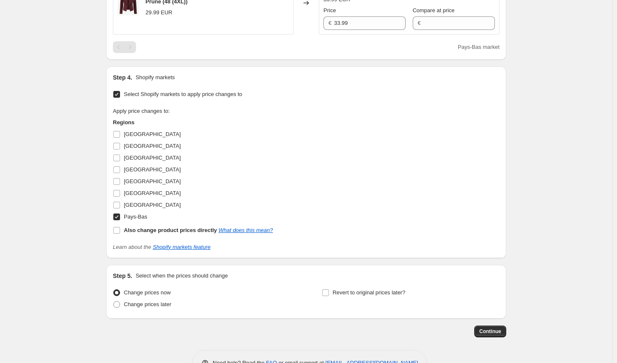
scroll to position [1482, 0]
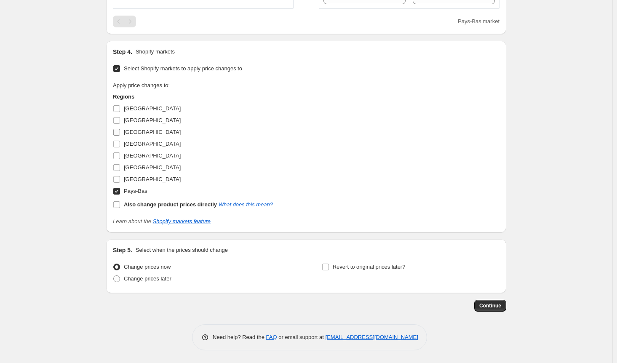
type input "37.99"
click at [117, 132] on input "[GEOGRAPHIC_DATA]" at bounding box center [116, 132] width 7 height 7
checkbox input "true"
click at [120, 195] on input "Pays-Bas" at bounding box center [116, 191] width 7 height 7
checkbox input "false"
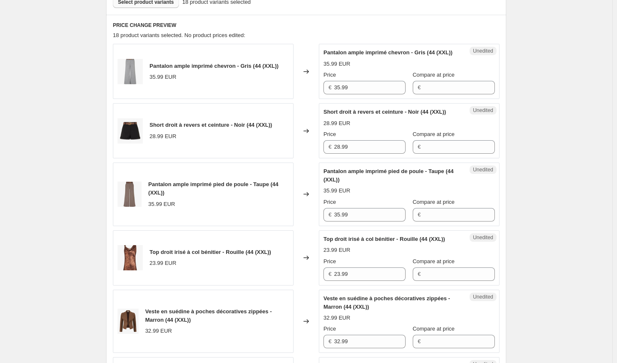
scroll to position [219, 0]
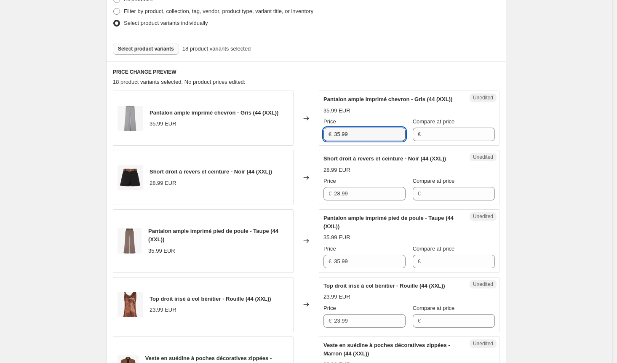
drag, startPoint x: 375, startPoint y: 140, endPoint x: 222, endPoint y: 139, distance: 152.8
click at [222, 139] on div "Pantalon ample imprimé chevron - Gris (44 (XXL)) 35.99 EUR Changed to Unedited …" at bounding box center [306, 118] width 387 height 55
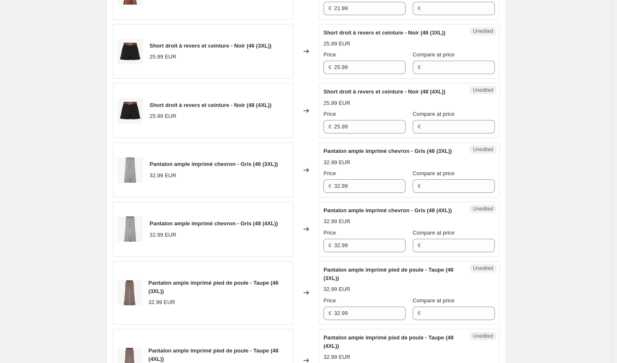
scroll to position [808, 0]
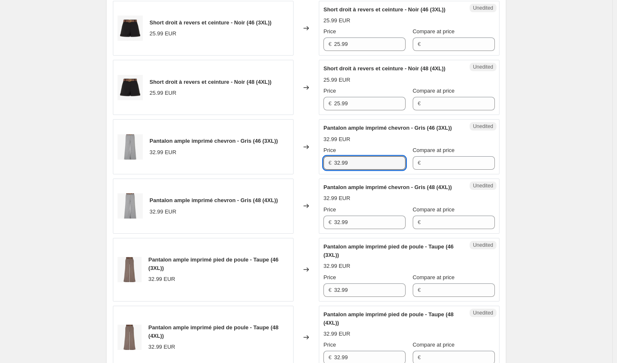
drag, startPoint x: 277, startPoint y: 197, endPoint x: 273, endPoint y: 197, distance: 4.2
click at [273, 174] on div "Pantalon ample imprimé chevron - Gris (46 (3XL)) 32.99 EUR Changed to Unedited …" at bounding box center [306, 146] width 387 height 55
paste input "5"
type input "35.99"
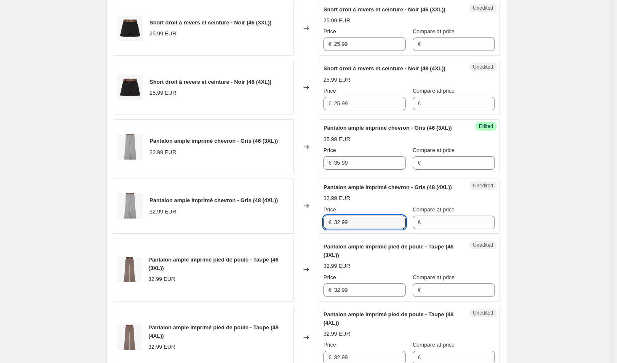
drag, startPoint x: 314, startPoint y: 263, endPoint x: 307, endPoint y: 263, distance: 6.7
click at [307, 234] on div "Pantalon ample imprimé chevron - Gris (48 (4XL)) 32.99 EUR Changed to Unedited …" at bounding box center [306, 206] width 387 height 55
paste input "5"
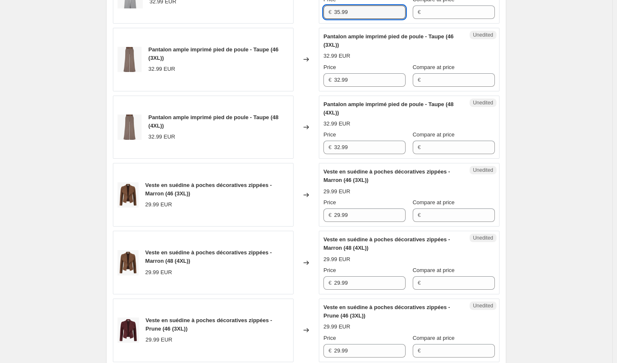
scroll to position [1019, 0]
type input "35.99"
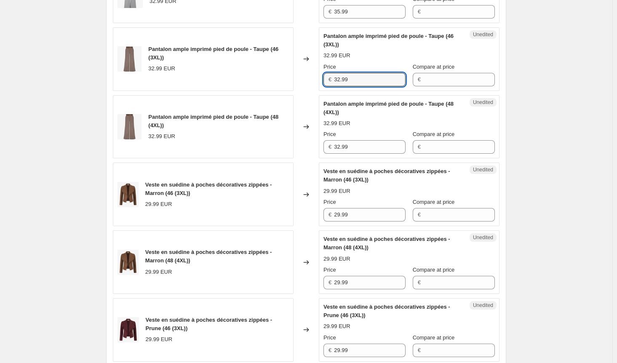
click at [301, 91] on div "Pantalon ample imprimé pied de poule - Taupe (46 (3XL)) 32.99 EUR Changed to Un…" at bounding box center [306, 59] width 387 height 64
paste input "5"
type input "35.99"
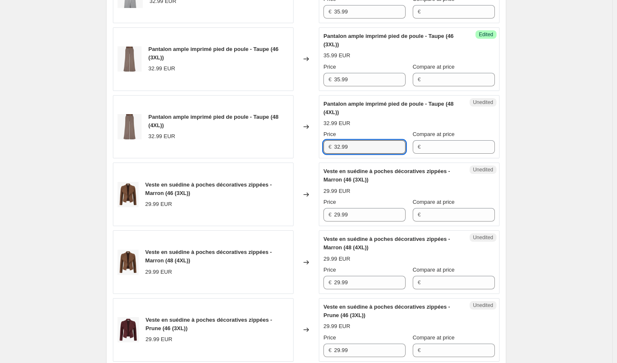
drag, startPoint x: 296, startPoint y: 191, endPoint x: 285, endPoint y: 191, distance: 11.0
click at [285, 159] on div "Pantalon ample imprimé pied de poule - Taupe (48 (4XL)) 32.99 EUR Changed to Un…" at bounding box center [306, 127] width 387 height 64
paste input "5"
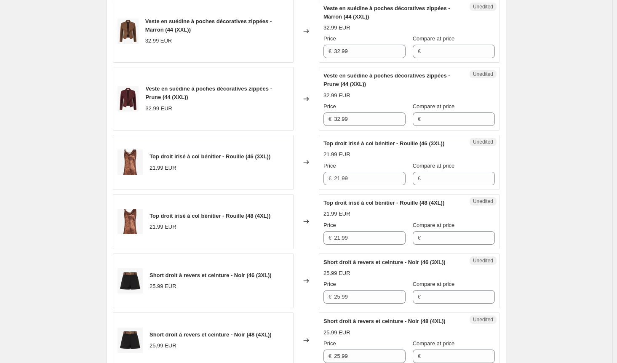
scroll to position [513, 0]
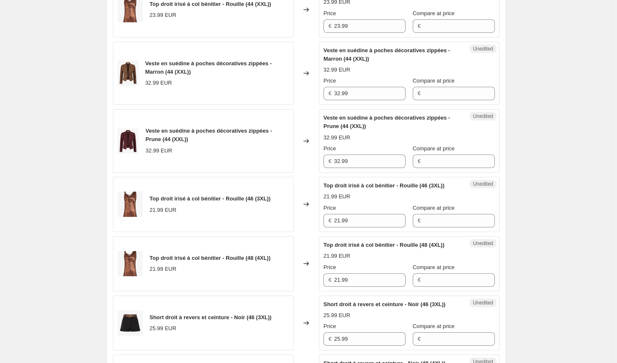
type input "35.99"
drag, startPoint x: 334, startPoint y: 39, endPoint x: 294, endPoint y: 41, distance: 40.1
click at [297, 37] on div "Top droit irisé à col bénitier - Rouille (44 (XXL)) 23.99 EUR Changed to Unedit…" at bounding box center [306, 9] width 387 height 55
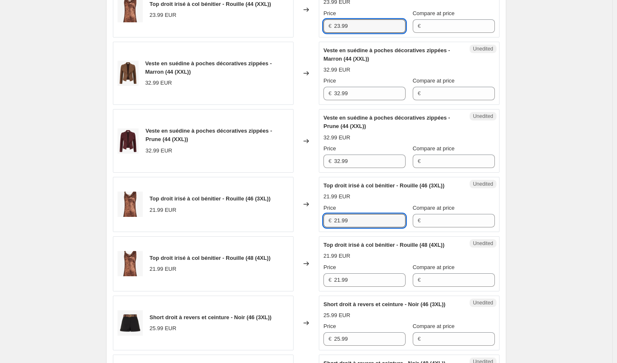
click at [277, 232] on div "Top droit irisé à col bénitier - Rouille (46 (3XL)) 21.99 EUR Changed to Unedit…" at bounding box center [306, 204] width 387 height 55
paste input "3"
type input "23.99"
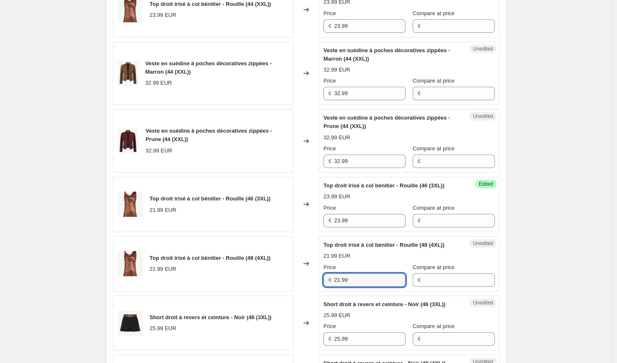
drag, startPoint x: 364, startPoint y: 290, endPoint x: 288, endPoint y: 292, distance: 75.8
click at [288, 291] on div "Top droit irisé à col bénitier - Rouille (48 (4XL)) 21.99 EUR Changed to Unedit…" at bounding box center [306, 263] width 387 height 55
paste input "3"
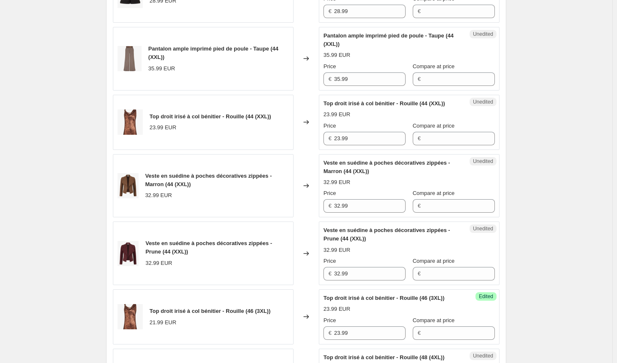
scroll to position [387, 0]
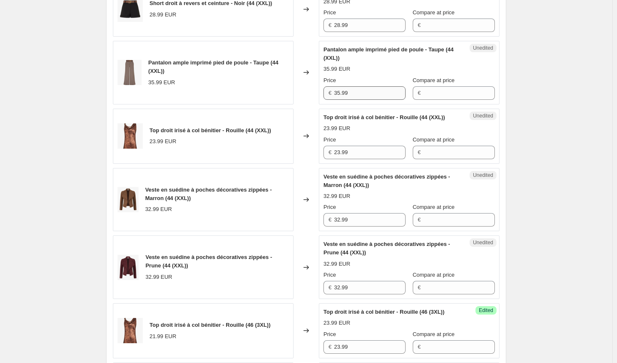
type input "23.99"
drag, startPoint x: 359, startPoint y: 110, endPoint x: 290, endPoint y: 107, distance: 68.7
click at [290, 104] on div "Pantalon ample imprimé pied de poule - Taupe (44 (XXL)) 35.99 EUR Changed to Un…" at bounding box center [306, 73] width 387 height 64
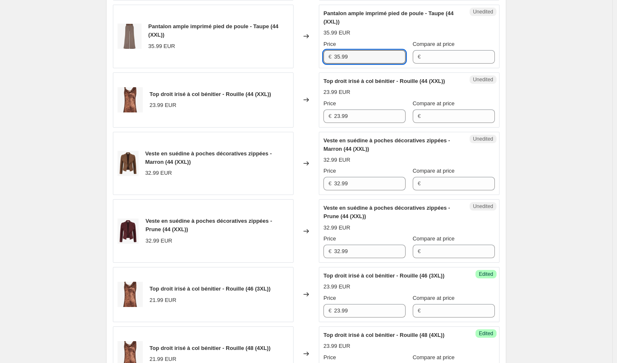
scroll to position [429, 0]
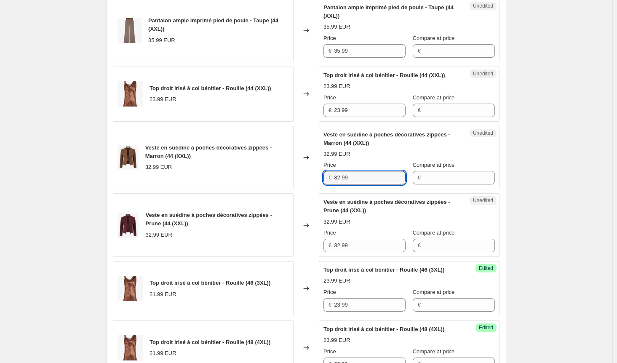
drag, startPoint x: 358, startPoint y: 196, endPoint x: 293, endPoint y: 194, distance: 64.4
click at [293, 189] on div "Veste en suédine à poches décoratives zippées - Marron (44 (XXL)) 32.99 EUR Cha…" at bounding box center [306, 158] width 387 height 64
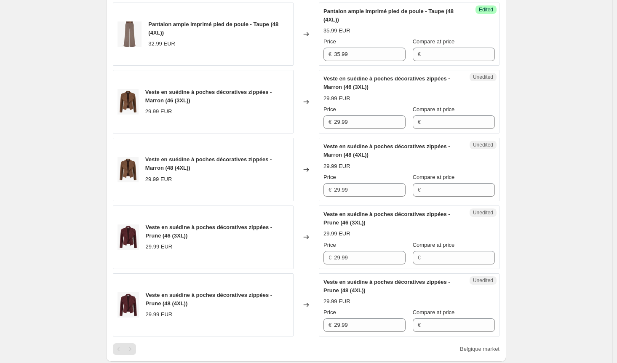
scroll to position [1145, 0]
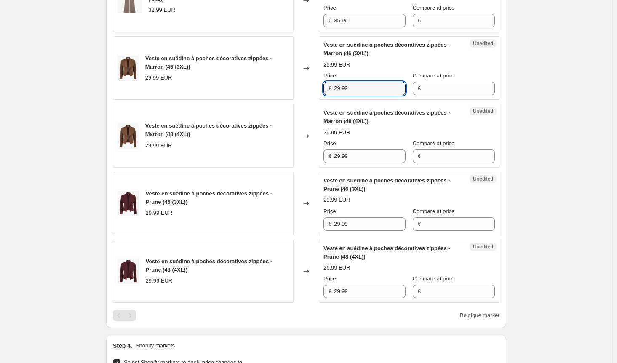
drag, startPoint x: 356, startPoint y: 135, endPoint x: 268, endPoint y: 133, distance: 87.6
click at [268, 100] on div "Veste en suédine à poches décoratives zippées - Marron (46 (3XL)) 29.99 EUR Cha…" at bounding box center [306, 68] width 387 height 64
paste input "32"
type input "32.99"
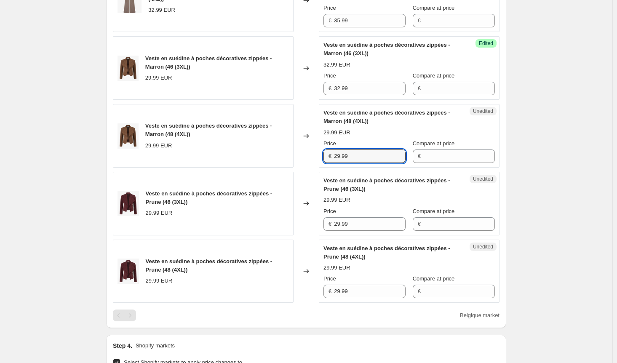
drag, startPoint x: 337, startPoint y: 197, endPoint x: 293, endPoint y: 198, distance: 44.2
click at [294, 168] on div "Veste en suédine à poches décoratives zippées - Marron (48 (4XL)) 29.99 EUR Cha…" at bounding box center [306, 136] width 387 height 64
paste input "32"
type input "32.99"
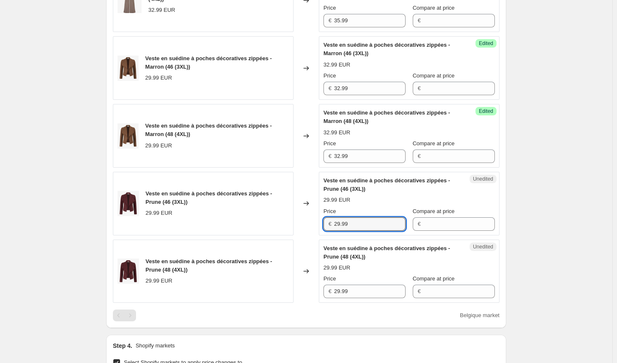
drag, startPoint x: 356, startPoint y: 268, endPoint x: 319, endPoint y: 265, distance: 36.8
click at [320, 235] on div "Veste en suédine à poches décoratives zippées - Prune (46 (3XL)) 29.99 EUR Chan…" at bounding box center [306, 204] width 387 height 64
paste input "32"
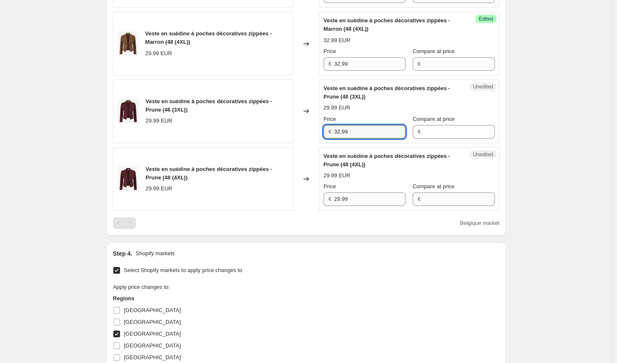
scroll to position [1355, 0]
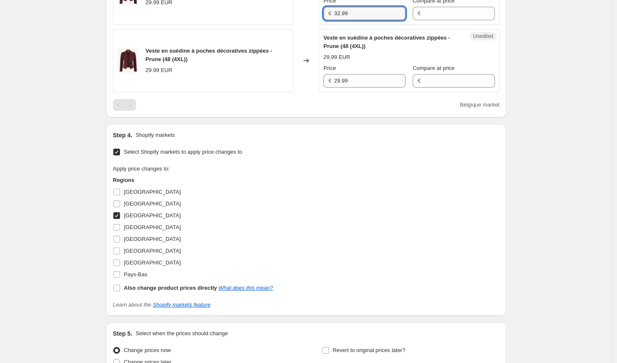
type input "32.99"
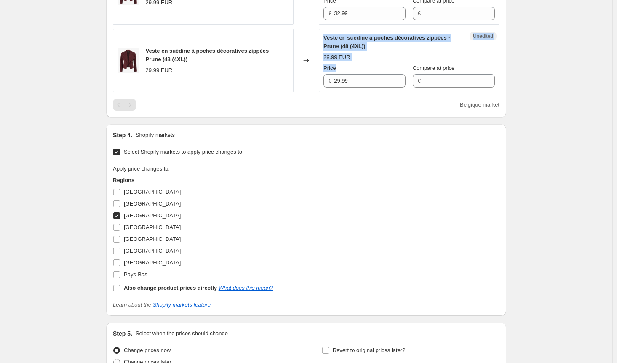
click at [275, 93] on div "Veste en suédine à poches décoratives zippées - Prune (48 (4XL)) 29.99 EUR Chan…" at bounding box center [306, 61] width 387 height 64
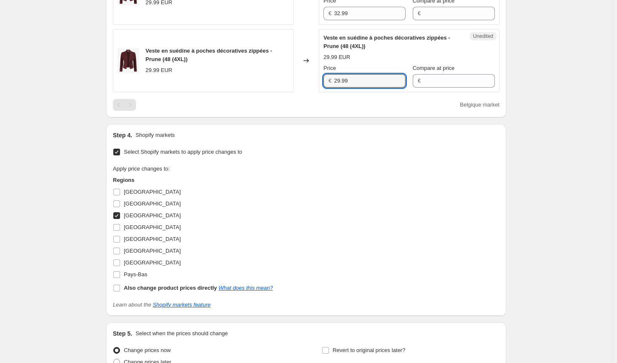
drag, startPoint x: 377, startPoint y: 128, endPoint x: 238, endPoint y: 117, distance: 139.4
click at [238, 93] on div "Veste en suédine à poches décoratives zippées - Prune (48 (4XL)) 29.99 EUR Chan…" at bounding box center [306, 61] width 387 height 64
paste input "32"
type input "32.99"
click at [336, 213] on div "Apply price changes to: Regions [GEOGRAPHIC_DATA] [GEOGRAPHIC_DATA] [GEOGRAPHIC…" at bounding box center [306, 229] width 387 height 129
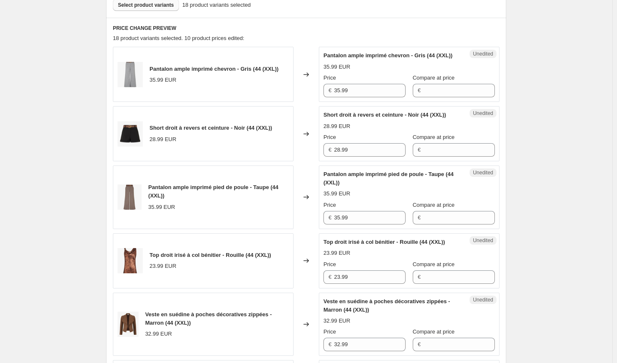
scroll to position [261, 0]
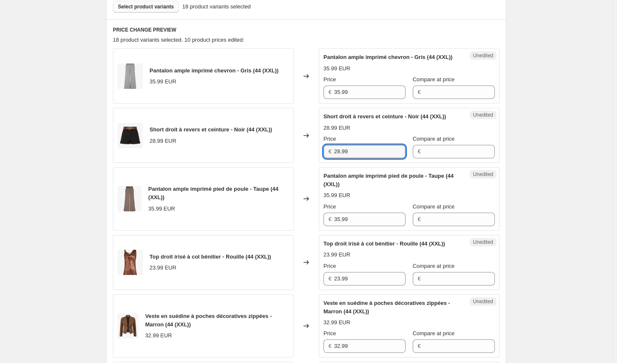
drag, startPoint x: 358, startPoint y: 169, endPoint x: 305, endPoint y: 167, distance: 53.1
click at [305, 163] on div "Short droit à revers et ceinture - Noir (44 (XXL)) 28.99 EUR Changed to Unedite…" at bounding box center [306, 135] width 387 height 55
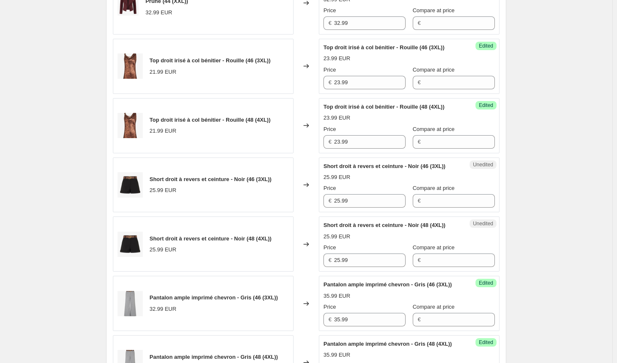
scroll to position [724, 0]
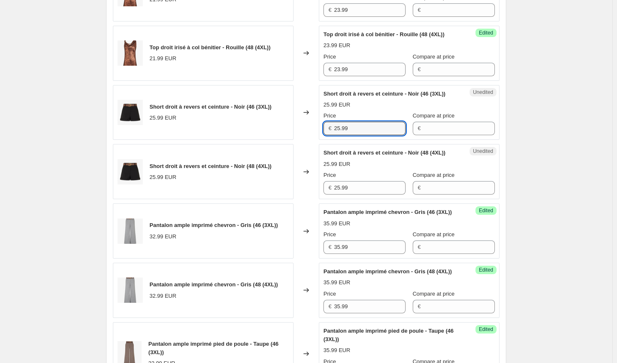
drag, startPoint x: 269, startPoint y: 149, endPoint x: 250, endPoint y: 149, distance: 19.4
click at [250, 140] on div "Short droit à revers et ceinture - Noir (46 (3XL)) 25.99 EUR Changed to Unedite…" at bounding box center [306, 112] width 387 height 55
paste input "8"
type input "28.99"
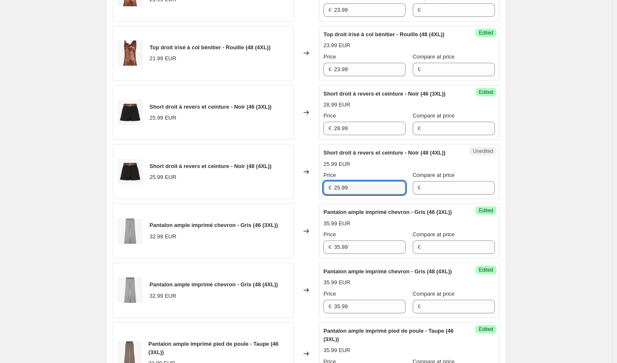
drag, startPoint x: 357, startPoint y: 217, endPoint x: 285, endPoint y: 216, distance: 71.2
click at [285, 199] on div "Short droit à revers et ceinture - Noir (48 (4XL)) 25.99 EUR Changed to Unedite…" at bounding box center [306, 171] width 387 height 55
paste input "8"
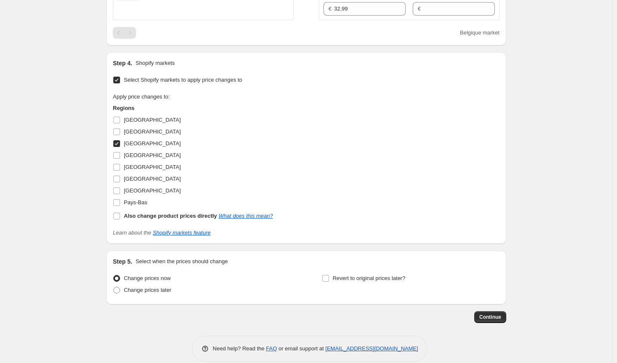
scroll to position [1482, 0]
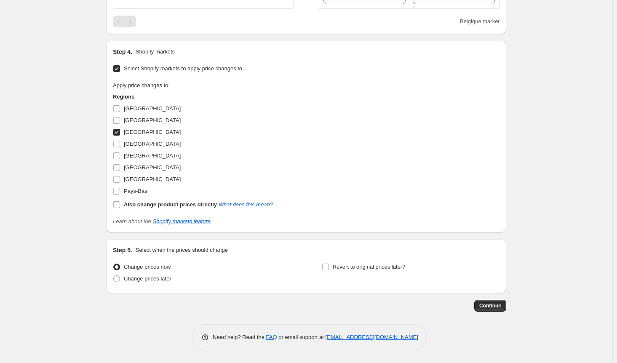
type input "28.99"
click at [118, 131] on input "[GEOGRAPHIC_DATA]" at bounding box center [116, 132] width 7 height 7
checkbox input "false"
click at [120, 169] on input "[GEOGRAPHIC_DATA]" at bounding box center [116, 167] width 7 height 7
checkbox input "true"
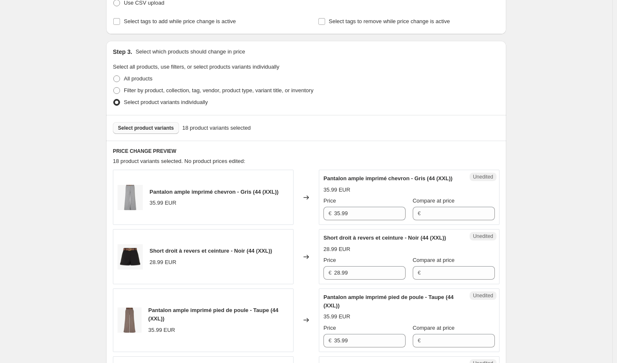
scroll to position [211, 0]
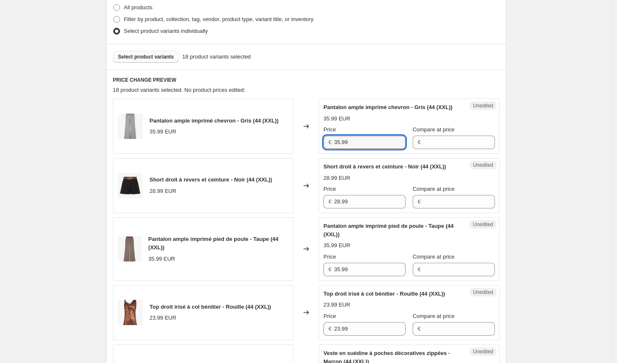
drag, startPoint x: 354, startPoint y: 149, endPoint x: 266, endPoint y: 149, distance: 88.4
click at [266, 149] on div "Pantalon ample imprimé chevron - Gris (44 (XXL)) 35.99 EUR Changed to Unedited …" at bounding box center [306, 126] width 387 height 55
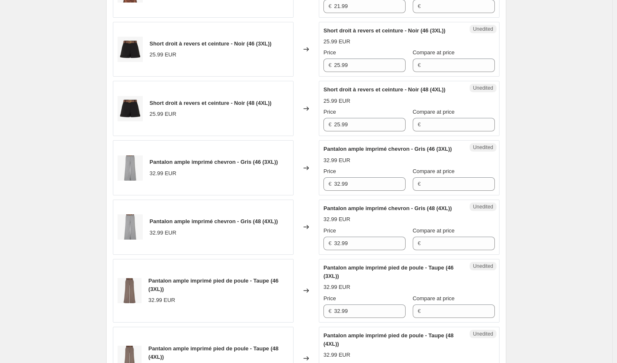
scroll to position [800, 0]
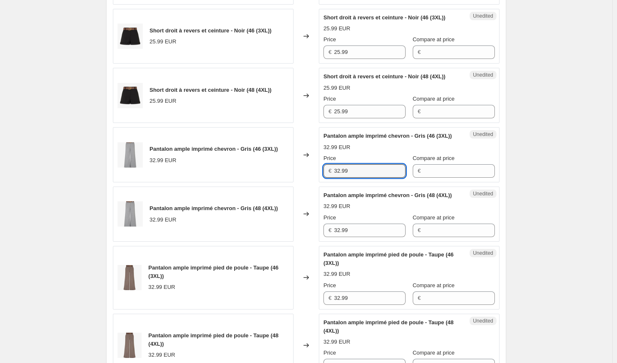
drag, startPoint x: 368, startPoint y: 204, endPoint x: 290, endPoint y: 219, distance: 79.4
click at [285, 182] on div "Pantalon ample imprimé chevron - Gris (46 (3XL)) 32.99 EUR Changed to Unedited …" at bounding box center [306, 154] width 387 height 55
paste input "5"
type input "35.99"
drag, startPoint x: 348, startPoint y: 276, endPoint x: 297, endPoint y: 276, distance: 50.9
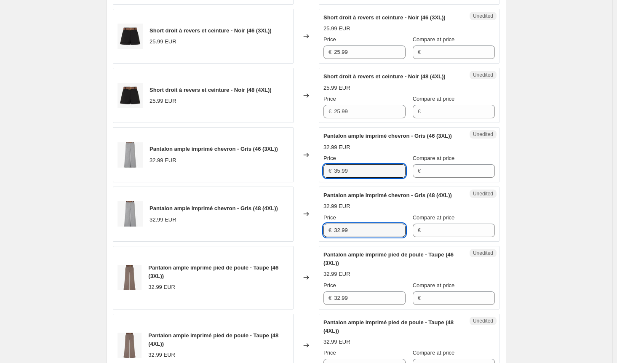
click at [297, 242] on div "Pantalon ample imprimé chevron - Gris (48 (4XL)) 32.99 EUR Changed to Unedited …" at bounding box center [306, 214] width 387 height 55
paste input "5"
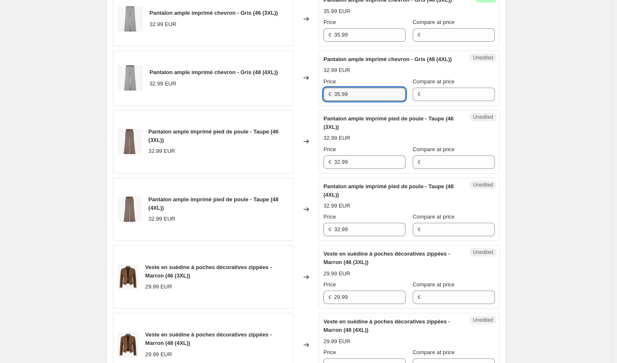
scroll to position [968, 0]
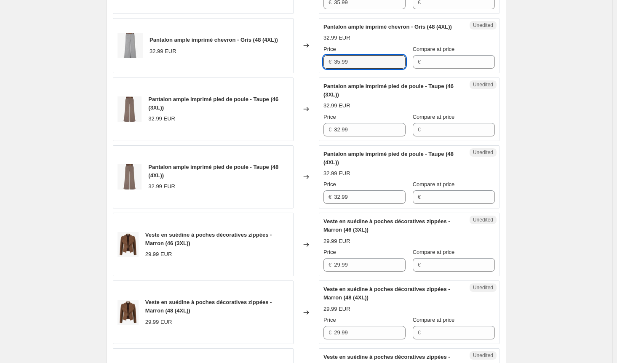
type input "35.99"
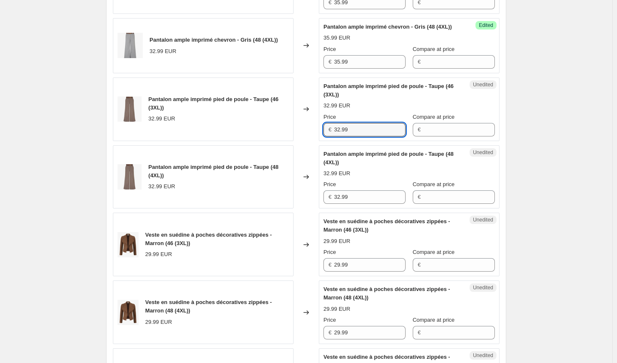
drag, startPoint x: 269, startPoint y: 174, endPoint x: 261, endPoint y: 174, distance: 7.6
click at [261, 141] on div "Pantalon ample imprimé pied de poule - Taupe (46 (3XL)) 32.99 EUR Changed to Un…" at bounding box center [306, 109] width 387 height 64
paste input "5"
type input "35.99"
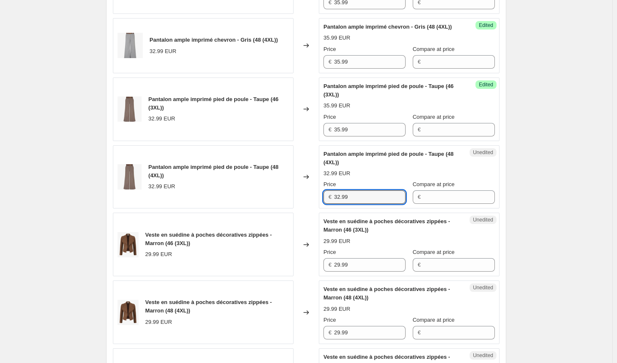
drag, startPoint x: 315, startPoint y: 243, endPoint x: 301, endPoint y: 243, distance: 14.3
click at [301, 209] on div "Pantalon ample imprimé pied de poule - Taupe (48 (4XL)) 32.99 EUR Changed to Un…" at bounding box center [306, 177] width 387 height 64
paste input "5"
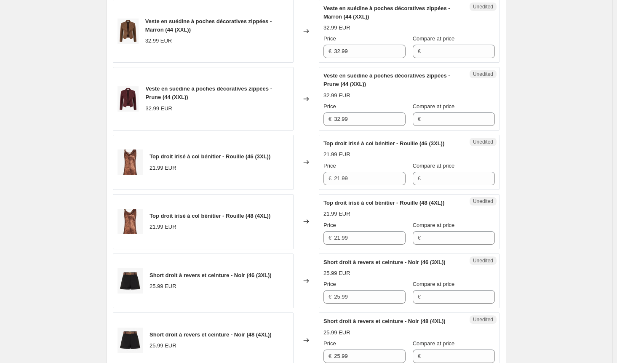
scroll to position [547, 0]
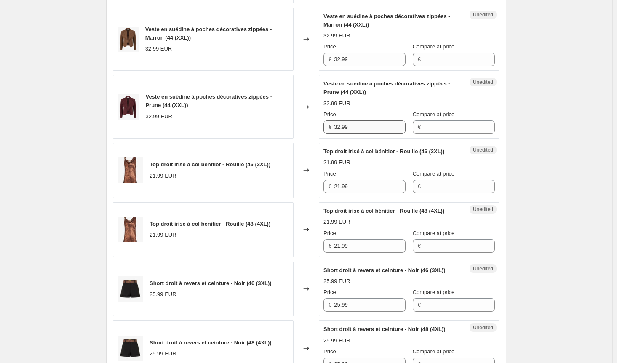
type input "35.99"
drag, startPoint x: 372, startPoint y: 140, endPoint x: 257, endPoint y: 140, distance: 115.0
click at [257, 139] on div "Veste en suédine à poches décoratives zippées - Prune (44 (XXL)) 32.99 EUR Chan…" at bounding box center [306, 107] width 387 height 64
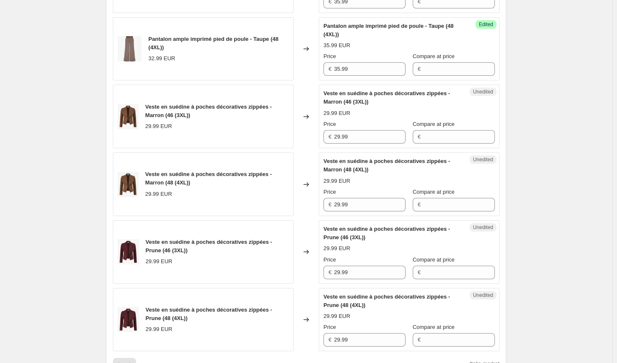
scroll to position [1221, 0]
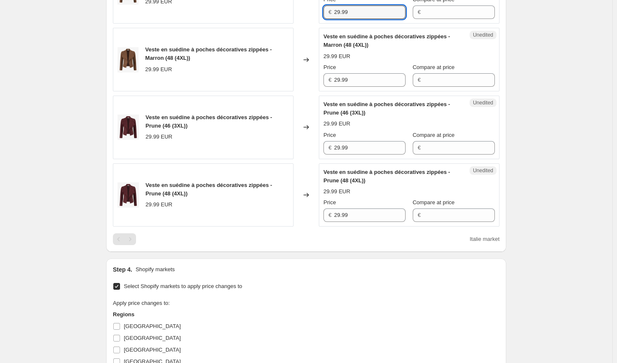
drag, startPoint x: 359, startPoint y: 53, endPoint x: 289, endPoint y: 56, distance: 69.5
paste input "32"
type input "32.99"
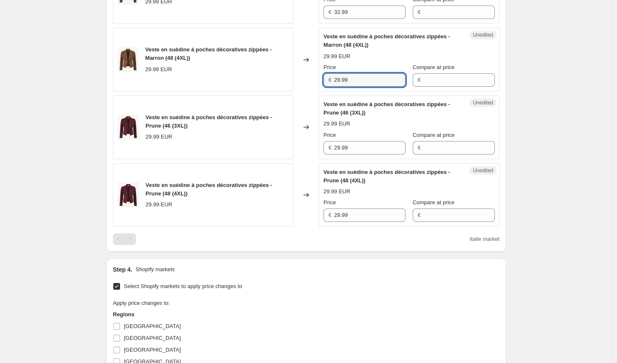
drag, startPoint x: 285, startPoint y: 126, endPoint x: 261, endPoint y: 130, distance: 24.2
click at [261, 91] on div "Veste en suédine à poches décoratives zippées - Marron (48 (4XL)) 29.99 EUR Cha…" at bounding box center [306, 60] width 387 height 64
paste input "32"
type input "32.99"
drag, startPoint x: 293, startPoint y: 190, endPoint x: 291, endPoint y: 195, distance: 5.3
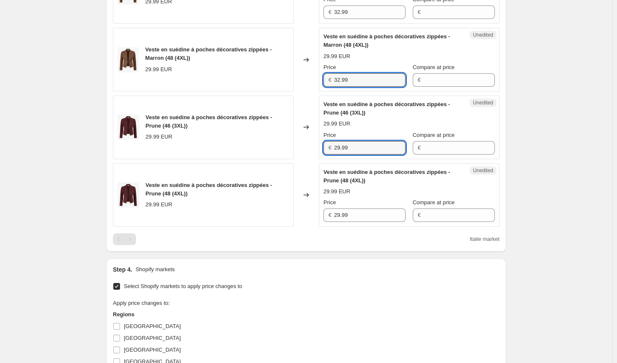
click at [292, 159] on div "Veste en suédine à poches décoratives zippées - Prune (46 (3XL)) 29.99 EUR Chan…" at bounding box center [306, 128] width 387 height 64
paste input "32"
type input "32.99"
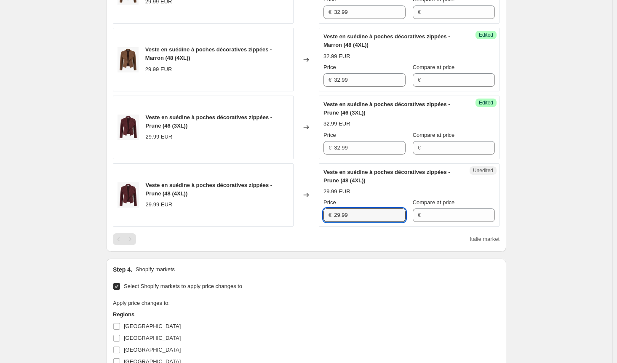
drag, startPoint x: 327, startPoint y: 259, endPoint x: 293, endPoint y: 259, distance: 34.1
click at [293, 227] on div "Veste en suédine à poches décoratives zippées - Prune (48 (4XL)) 29.99 EUR Chan…" at bounding box center [306, 195] width 387 height 64
paste input "32"
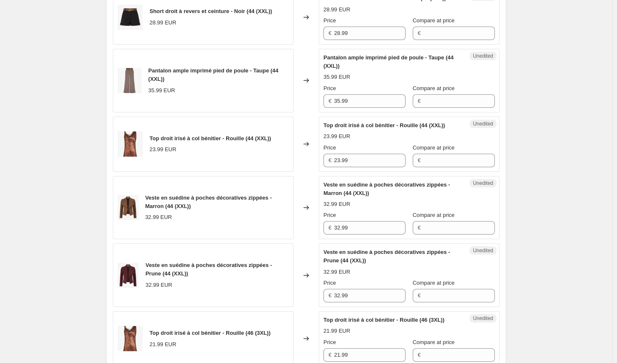
scroll to position [168, 0]
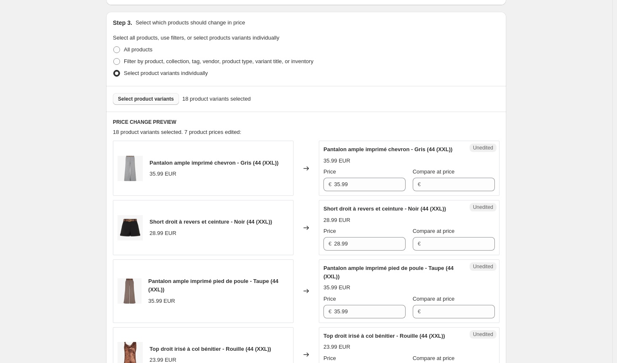
type input "32.99"
drag, startPoint x: 329, startPoint y: 259, endPoint x: 291, endPoint y: 259, distance: 38.3
click at [291, 255] on div "Short droit à revers et ceinture - Noir (44 (XXL)) 28.99 EUR Changed to Unedite…" at bounding box center [306, 227] width 387 height 55
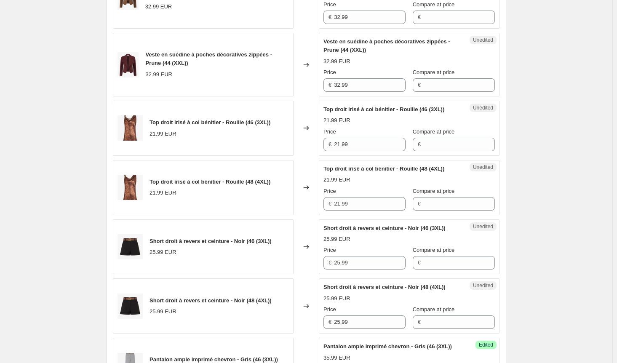
scroll to position [758, 0]
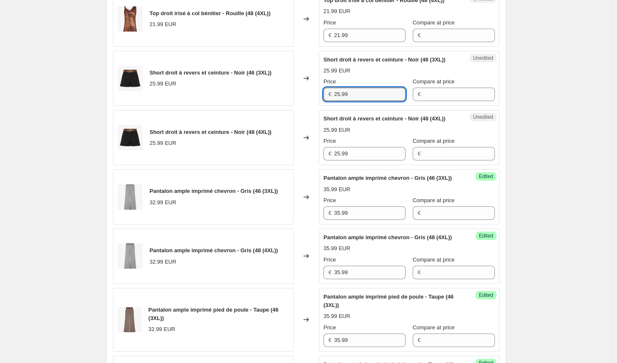
drag, startPoint x: 350, startPoint y: 120, endPoint x: 288, endPoint y: 114, distance: 62.6
click at [288, 106] on div "Short droit à revers et ceinture - Noir (46 (3XL)) 25.99 EUR Changed to Unedite…" at bounding box center [306, 78] width 387 height 55
paste input "8"
type input "28.99"
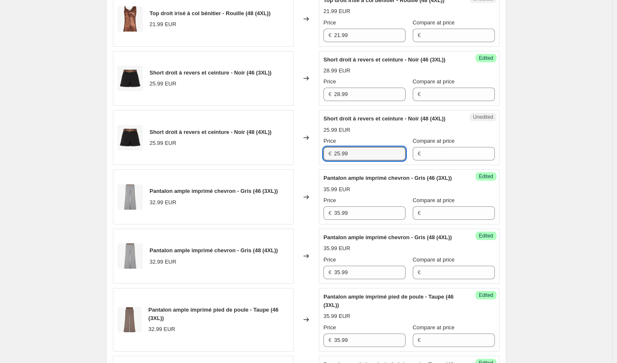
drag, startPoint x: 353, startPoint y: 186, endPoint x: 279, endPoint y: 187, distance: 74.1
click at [279, 165] on div "Short droit à revers et ceinture - Noir (48 (4XL)) 25.99 EUR Changed to Unedite…" at bounding box center [306, 137] width 387 height 55
paste input "8"
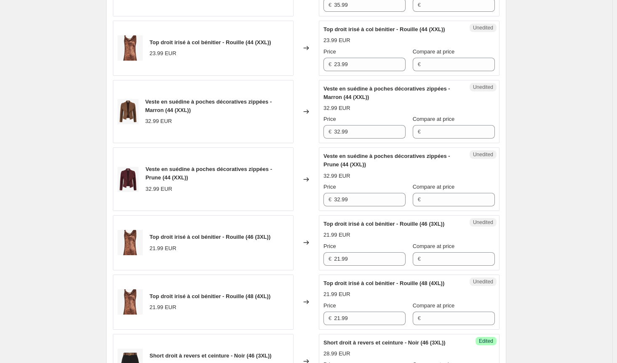
scroll to position [421, 0]
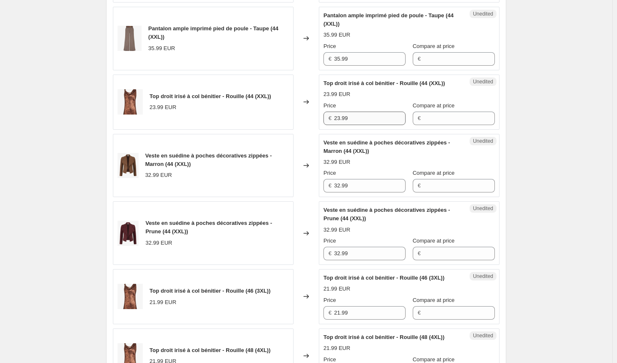
type input "28.99"
drag, startPoint x: 358, startPoint y: 137, endPoint x: 298, endPoint y: 133, distance: 60.3
click at [298, 130] on div "Top droit irisé à col bénitier - Rouille (44 (XXL)) 23.99 EUR Changed to Unedit…" at bounding box center [306, 102] width 387 height 55
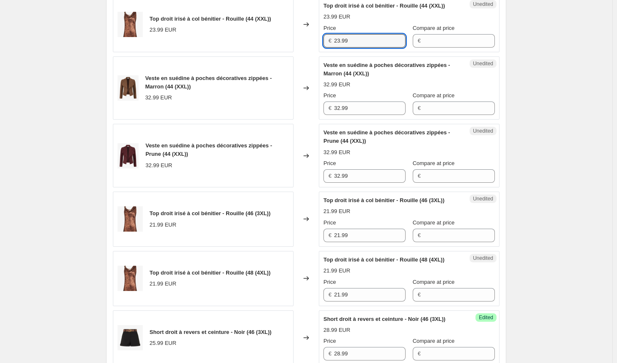
scroll to position [589, 0]
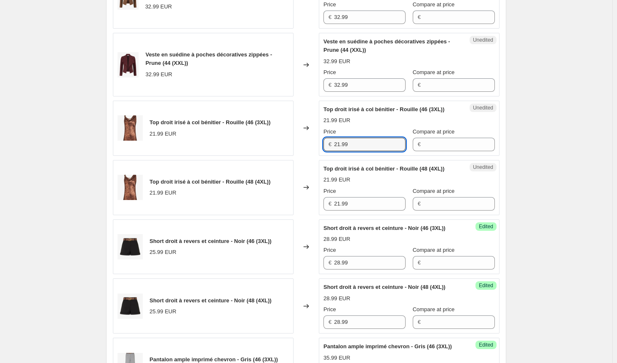
drag, startPoint x: 351, startPoint y: 157, endPoint x: 313, endPoint y: 184, distance: 46.7
click at [293, 156] on div "Top droit irisé à col bénitier - Rouille (46 (3XL)) 21.99 EUR Changed to Unedit…" at bounding box center [306, 128] width 387 height 55
paste input "3"
type input "23.99"
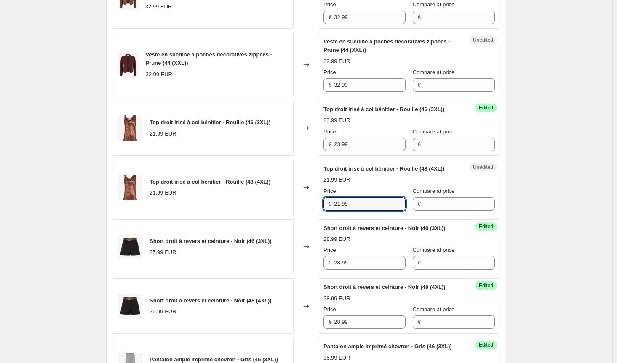
drag, startPoint x: 357, startPoint y: 216, endPoint x: 307, endPoint y: 216, distance: 50.1
click at [308, 215] on div "Top droit irisé à col bénitier - Rouille (48 (4XL)) 21.99 EUR Changed to Unedit…" at bounding box center [306, 187] width 387 height 55
paste input "3"
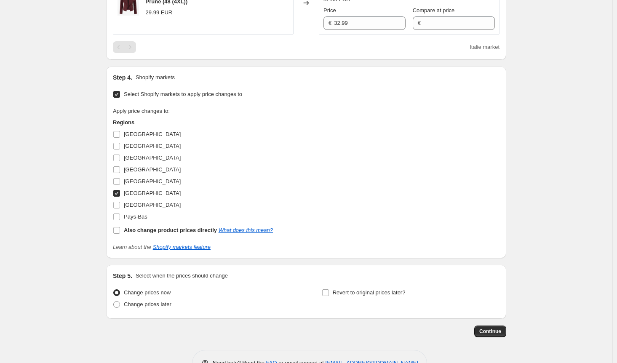
scroll to position [1432, 0]
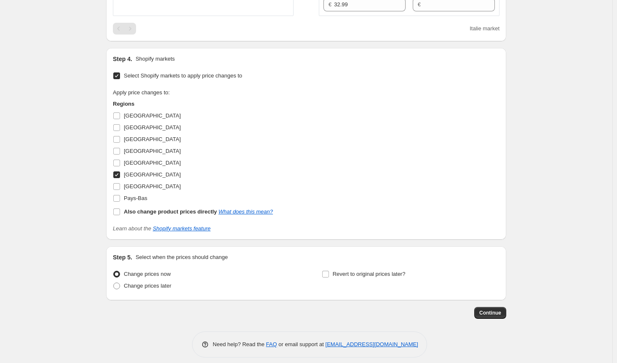
type input "23.99"
click at [120, 178] on input "[GEOGRAPHIC_DATA]" at bounding box center [116, 174] width 7 height 7
checkbox input "false"
click at [118, 190] on input "[GEOGRAPHIC_DATA]" at bounding box center [116, 186] width 7 height 7
checkbox input "true"
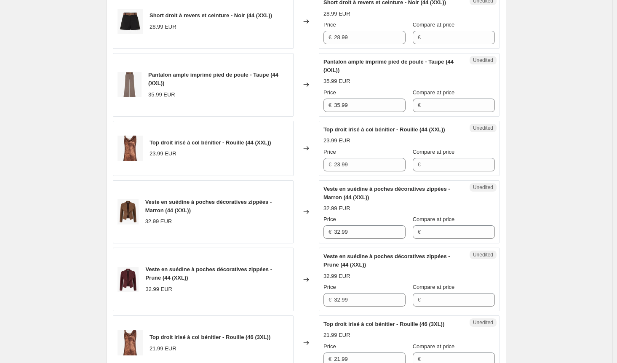
scroll to position [295, 0]
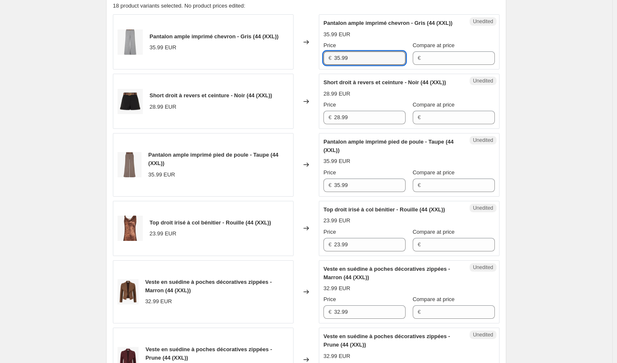
drag, startPoint x: 344, startPoint y: 65, endPoint x: 307, endPoint y: 63, distance: 37.6
click at [307, 63] on div "Pantalon ample imprimé chevron - Gris (44 (XXL)) 35.99 EUR Changed to Unedited …" at bounding box center [306, 41] width 387 height 55
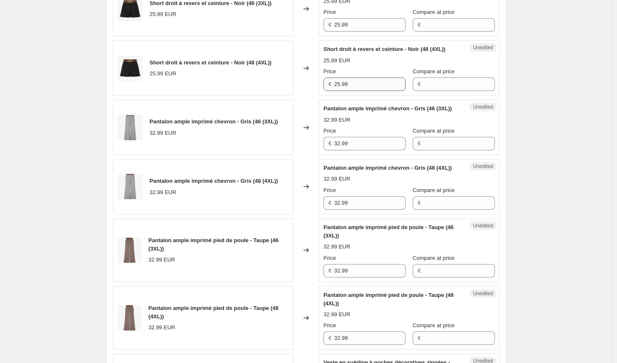
scroll to position [884, 0]
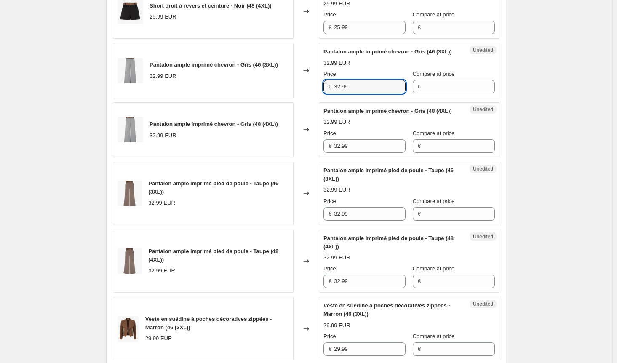
drag, startPoint x: 329, startPoint y: 126, endPoint x: 299, endPoint y: 128, distance: 30.0
click at [300, 98] on div "Pantalon ample imprimé chevron - Gris (46 (3XL)) 32.99 EUR Changed to Unedited …" at bounding box center [306, 70] width 387 height 55
paste input "5"
type input "35.99"
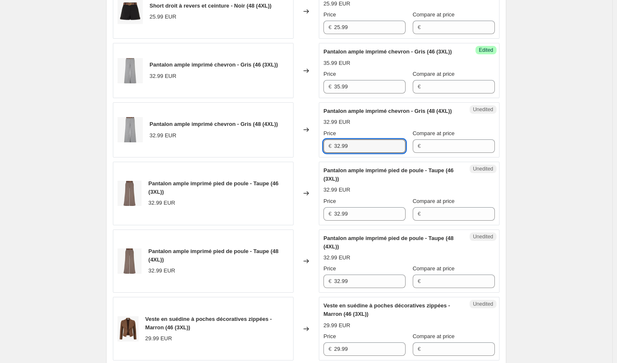
drag, startPoint x: 356, startPoint y: 193, endPoint x: 314, endPoint y: 197, distance: 42.2
click at [314, 157] on div "Pantalon ample imprimé chevron - Gris (48 (4XL)) 32.99 EUR Changed to Unedited …" at bounding box center [306, 129] width 387 height 55
paste input "5"
type input "35.99"
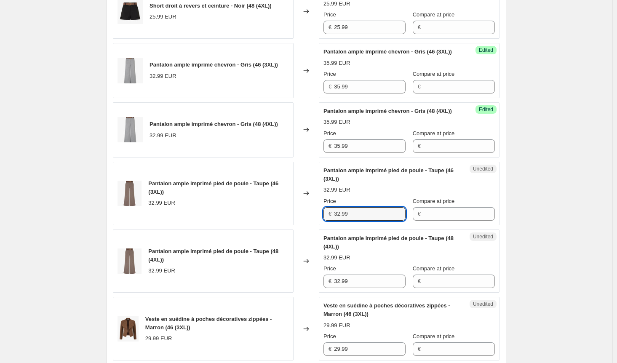
drag, startPoint x: 354, startPoint y: 259, endPoint x: 317, endPoint y: 259, distance: 36.2
click at [317, 225] on div "Pantalon ample imprimé pied de poule - Taupe (46 (3XL)) 32.99 EUR Changed to Un…" at bounding box center [306, 194] width 387 height 64
paste input "5"
type input "35.99"
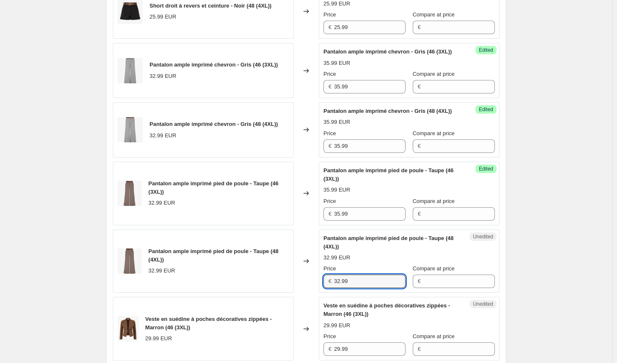
drag, startPoint x: 348, startPoint y: 329, endPoint x: 299, endPoint y: 328, distance: 49.3
click at [299, 293] on div "Pantalon ample imprimé pied de poule - Taupe (48 (4XL)) 32.99 EUR Changed to Un…" at bounding box center [306, 261] width 387 height 64
paste input "5"
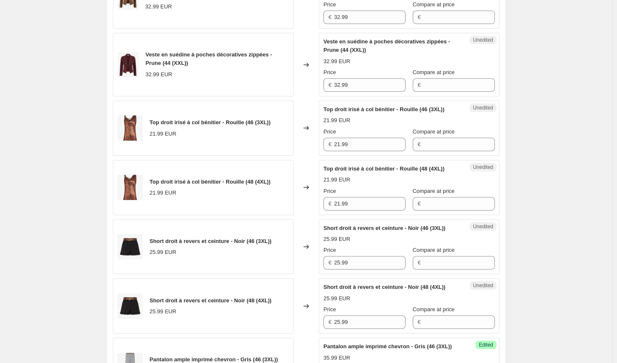
scroll to position [463, 0]
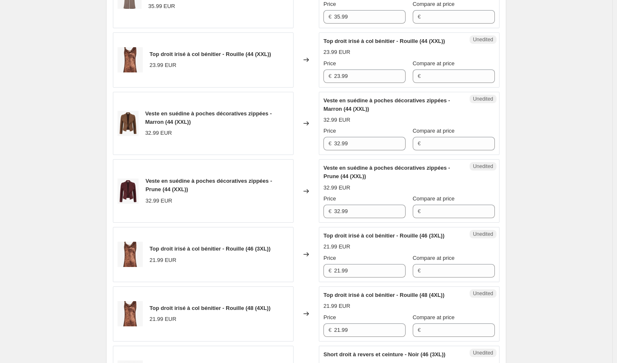
type input "35.99"
drag, startPoint x: 307, startPoint y: 157, endPoint x: 298, endPoint y: 156, distance: 9.3
click at [298, 155] on div "Veste en suédine à poches décoratives zippées - Marron (44 (XXL)) 32.99 EUR Cha…" at bounding box center [306, 124] width 387 height 64
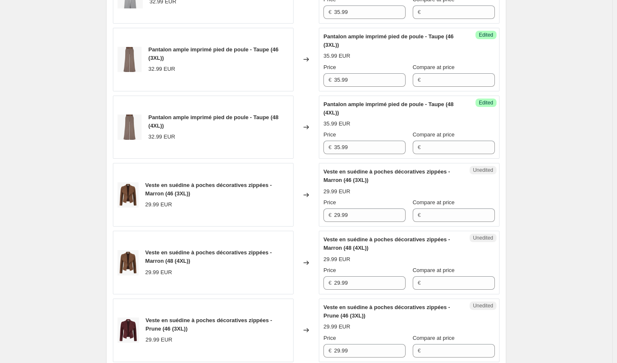
scroll to position [1179, 0]
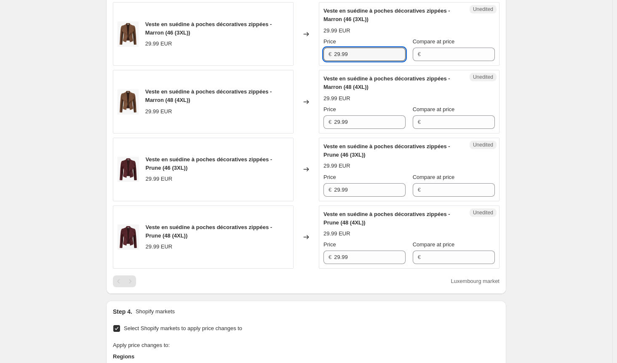
drag, startPoint x: 342, startPoint y: 101, endPoint x: 292, endPoint y: 101, distance: 50.1
click at [292, 66] on div "Veste en suédine à poches décoratives zippées - Marron (46 (3XL)) 29.99 EUR Cha…" at bounding box center [306, 34] width 387 height 64
paste input "32"
type input "32.99"
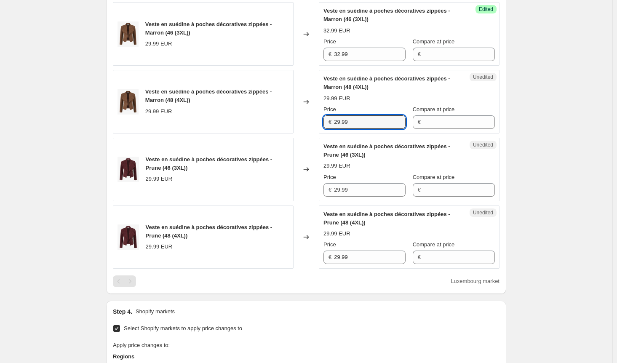
drag, startPoint x: 352, startPoint y: 167, endPoint x: 297, endPoint y: 166, distance: 55.2
click at [297, 133] on div "Veste en suédine à poches décoratives zippées - Marron (48 (4XL)) 29.99 EUR Cha…" at bounding box center [306, 102] width 387 height 64
paste input "32"
type input "32.99"
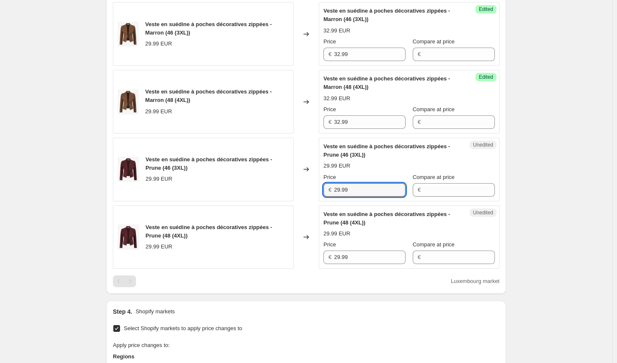
drag, startPoint x: 357, startPoint y: 235, endPoint x: 301, endPoint y: 245, distance: 56.9
click at [295, 201] on div "Veste en suédine à poches décoratives zippées - Prune (46 (3XL)) 29.99 EUR Chan…" at bounding box center [306, 170] width 387 height 64
paste input "32"
type input "32.99"
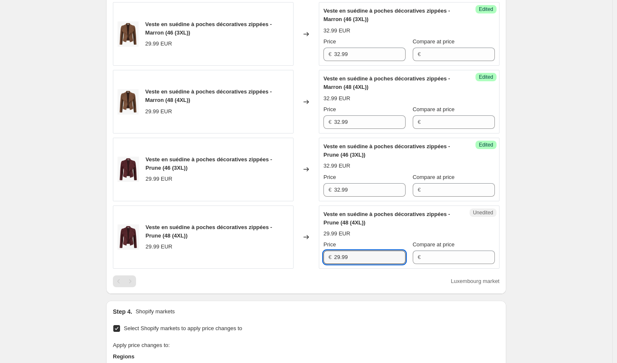
drag, startPoint x: 355, startPoint y: 303, endPoint x: 314, endPoint y: 304, distance: 41.3
click at [314, 269] on div "Veste en suédine à poches décoratives zippées - Prune (48 (4XL)) 29.99 EUR Chan…" at bounding box center [306, 237] width 387 height 64
paste input "32"
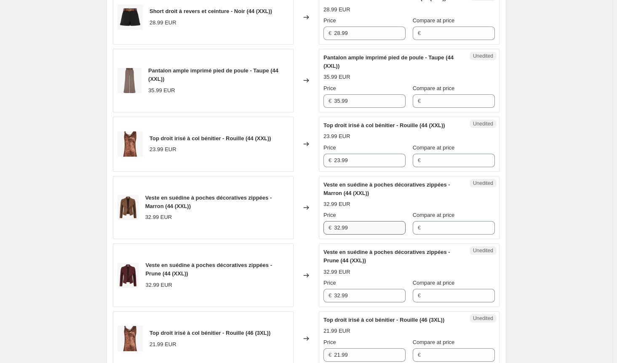
scroll to position [253, 0]
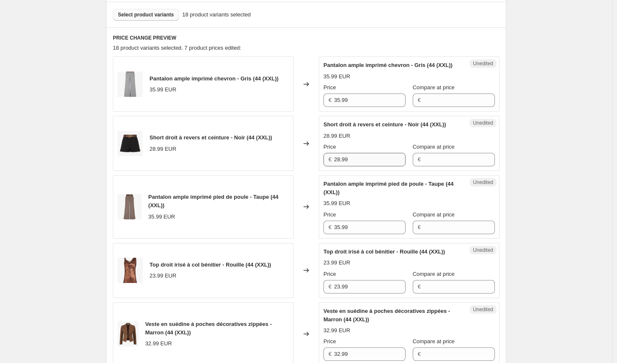
type input "32.99"
drag, startPoint x: 356, startPoint y: 174, endPoint x: 275, endPoint y: 175, distance: 80.8
click at [275, 171] on div "Short droit à revers et ceinture - Noir (44 (XXL)) 28.99 EUR Changed to Unedite…" at bounding box center [306, 143] width 387 height 55
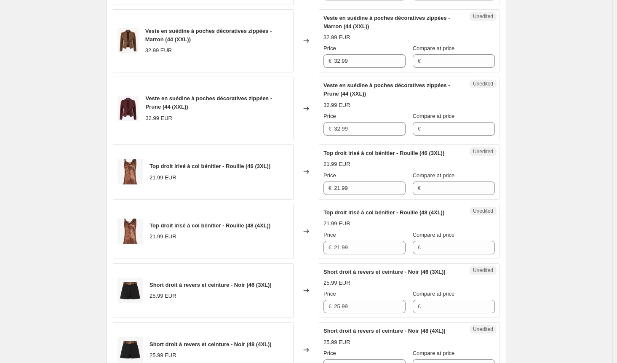
scroll to position [632, 0]
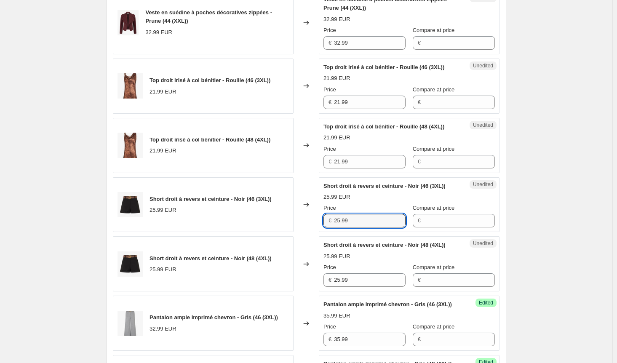
drag, startPoint x: 302, startPoint y: 239, endPoint x: 299, endPoint y: 245, distance: 6.6
click at [301, 232] on div "Short droit à revers et ceinture - Noir (46 (3XL)) 25.99 EUR Changed to Unedite…" at bounding box center [306, 204] width 387 height 55
paste input "8"
type input "28.99"
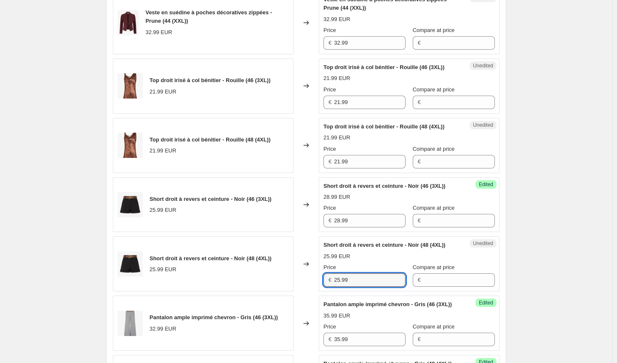
drag, startPoint x: 358, startPoint y: 310, endPoint x: 297, endPoint y: 307, distance: 60.7
click at [296, 291] on div "Short droit à revers et ceinture - Noir (48 (4XL)) 25.99 EUR Changed to Unedite…" at bounding box center [306, 263] width 387 height 55
paste input "8"
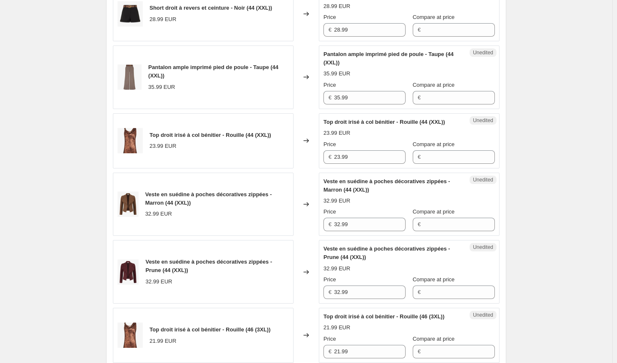
scroll to position [379, 0]
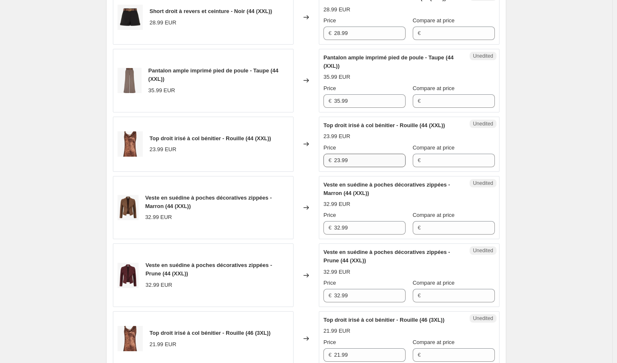
type input "28.99"
drag, startPoint x: 355, startPoint y: 173, endPoint x: 267, endPoint y: 173, distance: 87.6
click at [267, 172] on div "Top droit irisé à col bénitier - Rouille (44 (XXL)) 23.99 EUR Changed to Unedit…" at bounding box center [306, 144] width 387 height 55
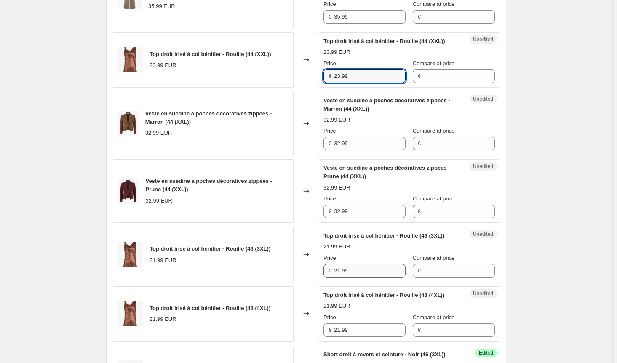
scroll to position [547, 0]
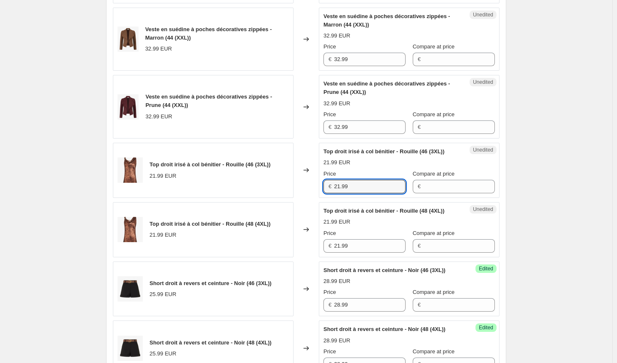
drag, startPoint x: 357, startPoint y: 198, endPoint x: 275, endPoint y: 200, distance: 83.0
click at [275, 198] on div "Top droit irisé à col bénitier - Rouille (46 (3XL)) 21.99 EUR Changed to Unedit…" at bounding box center [306, 170] width 387 height 55
paste input "3"
type input "23.99"
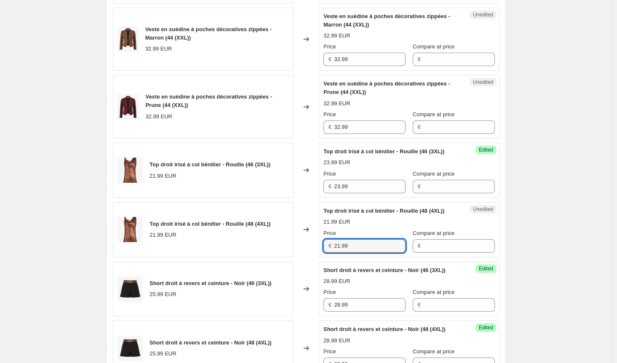
click at [264, 257] on div "Top droit irisé à col bénitier - Rouille (48 (4XL)) 21.99 EUR Changed to Unedit…" at bounding box center [306, 229] width 387 height 55
paste input "3"
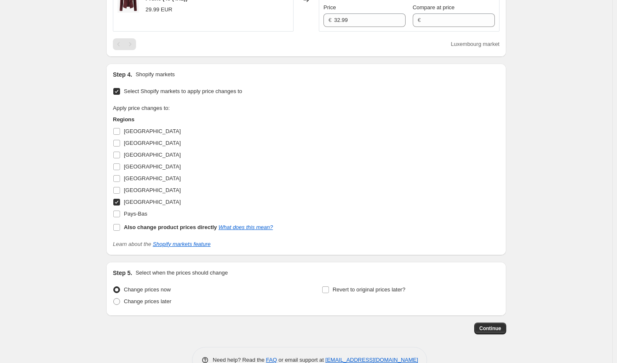
scroll to position [1482, 0]
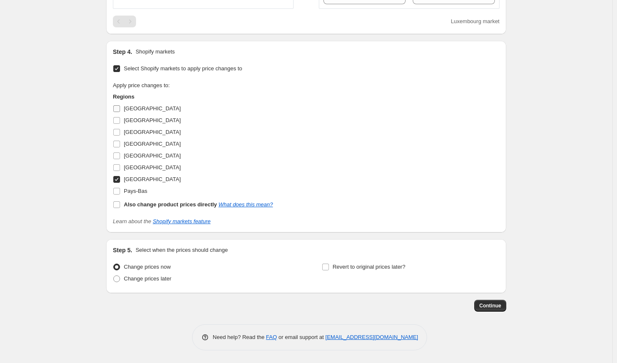
type input "23.99"
click at [118, 109] on input "[GEOGRAPHIC_DATA]" at bounding box center [116, 108] width 7 height 7
click at [118, 115] on label "[GEOGRAPHIC_DATA]" at bounding box center [147, 109] width 68 height 12
click at [118, 112] on input "[GEOGRAPHIC_DATA]" at bounding box center [116, 108] width 7 height 7
click at [119, 112] on span at bounding box center [117, 109] width 8 height 8
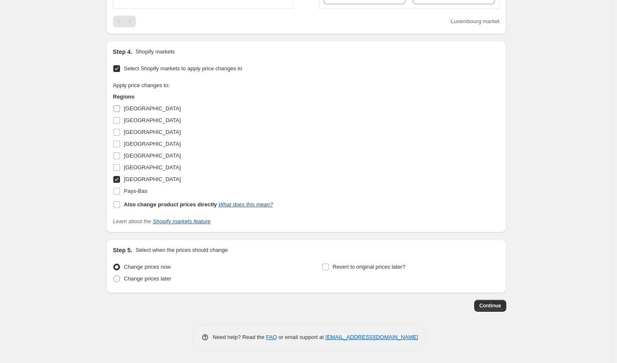
click at [119, 112] on input "[GEOGRAPHIC_DATA]" at bounding box center [116, 108] width 7 height 7
checkbox input "true"
click at [120, 124] on input "[GEOGRAPHIC_DATA]" at bounding box center [116, 120] width 7 height 7
checkbox input "true"
click at [120, 136] on input "[GEOGRAPHIC_DATA]" at bounding box center [116, 132] width 7 height 7
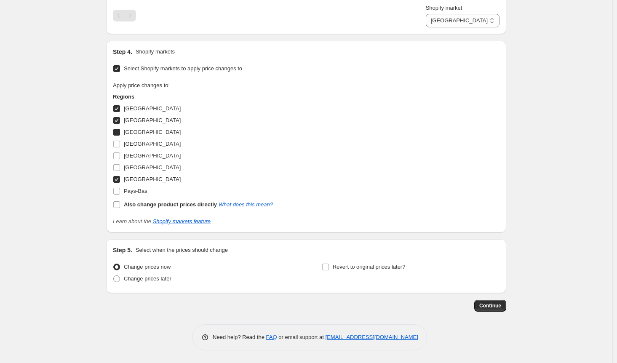
checkbox input "true"
click at [119, 171] on input "[GEOGRAPHIC_DATA]" at bounding box center [116, 167] width 7 height 7
checkbox input "true"
click at [120, 195] on input "Pays-Bas" at bounding box center [116, 191] width 7 height 7
checkbox input "true"
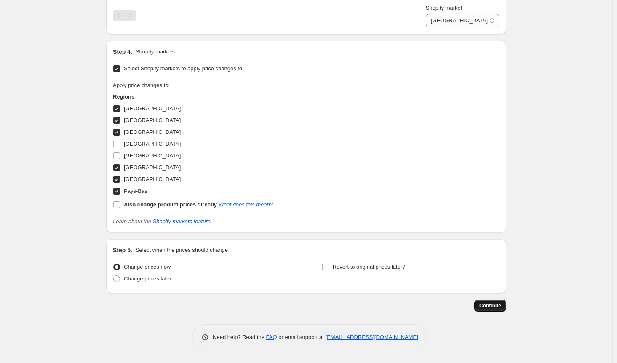
click at [493, 309] on span "Continue" at bounding box center [490, 305] width 22 height 7
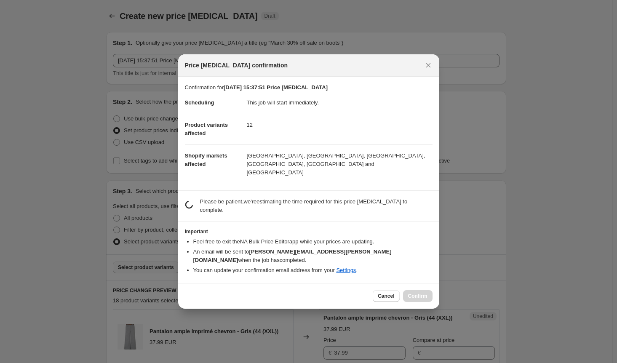
scroll to position [0, 0]
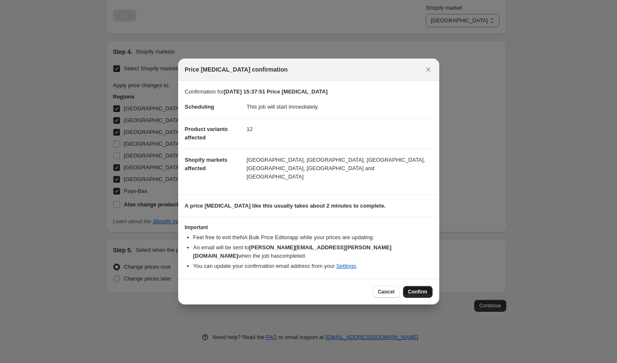
click at [420, 288] on span "Confirm" at bounding box center [417, 291] width 19 height 7
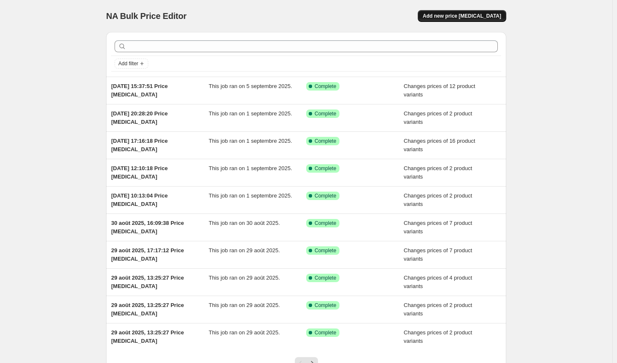
click at [487, 13] on button "Add new price [MEDICAL_DATA]" at bounding box center [462, 16] width 88 height 12
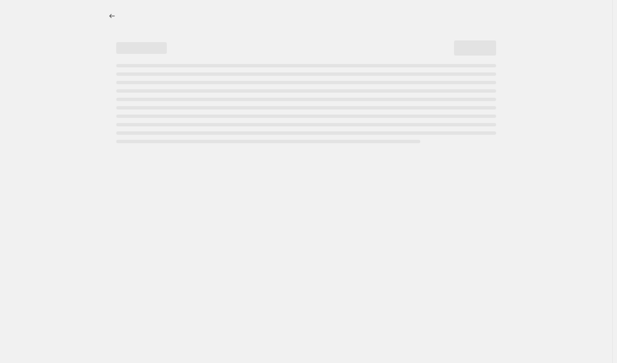
select select "percentage"
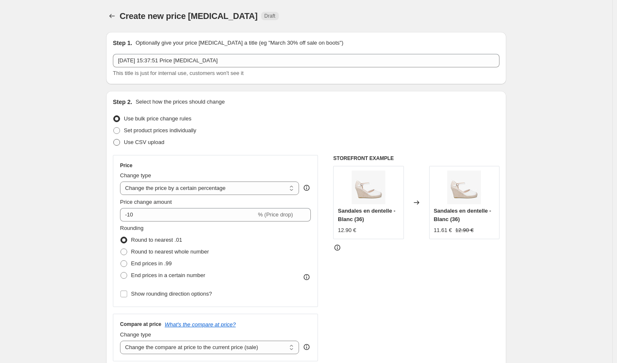
click at [117, 141] on span at bounding box center [116, 142] width 7 height 7
click at [114, 139] on input "Use CSV upload" at bounding box center [113, 139] width 0 height 0
radio input "true"
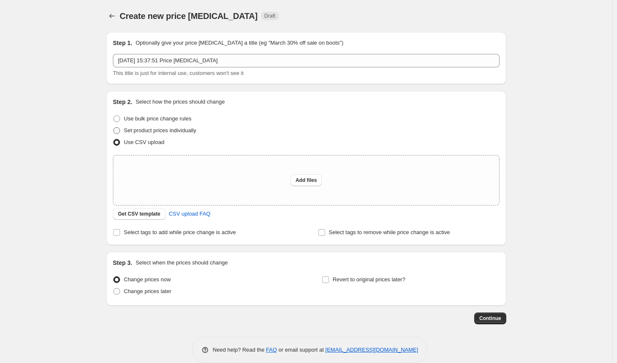
click at [120, 131] on span at bounding box center [116, 130] width 7 height 7
click at [114, 128] on input "Set product prices individually" at bounding box center [113, 127] width 0 height 0
radio input "true"
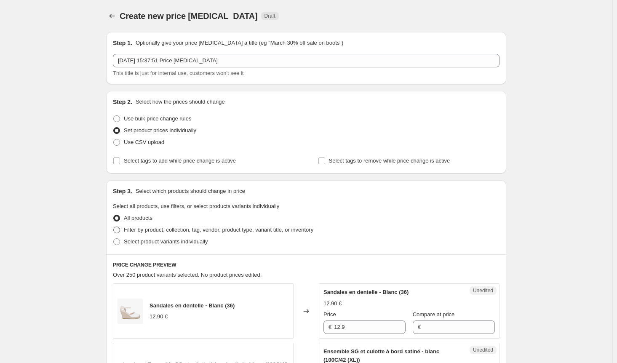
click at [117, 231] on span at bounding box center [116, 230] width 7 height 7
click at [114, 227] on input "Filter by product, collection, tag, vendor, product type, variant title, or inv…" at bounding box center [113, 227] width 0 height 0
radio input "true"
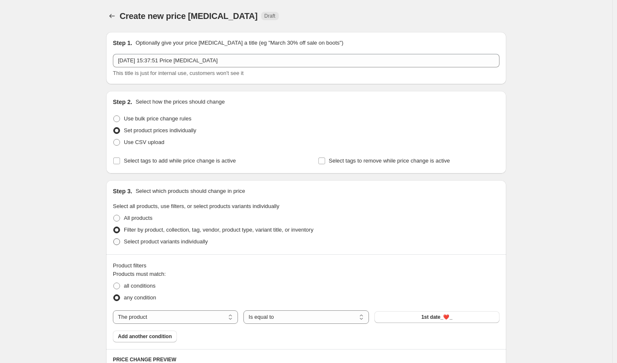
click at [117, 242] on span at bounding box center [116, 241] width 7 height 7
click at [114, 239] on input "Select product variants individually" at bounding box center [113, 238] width 0 height 0
radio input "true"
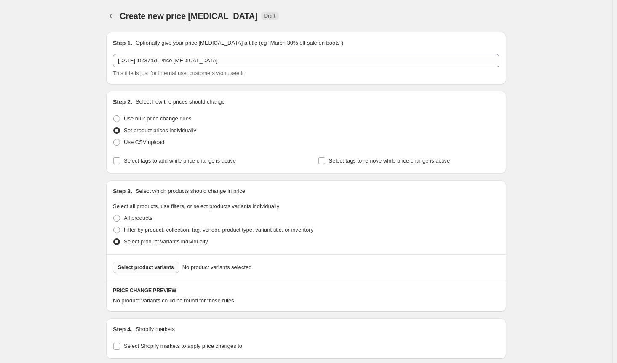
click at [144, 264] on button "Select product variants" at bounding box center [146, 267] width 66 height 12
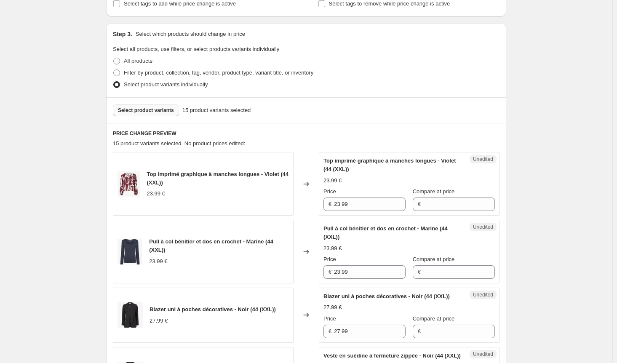
scroll to position [168, 0]
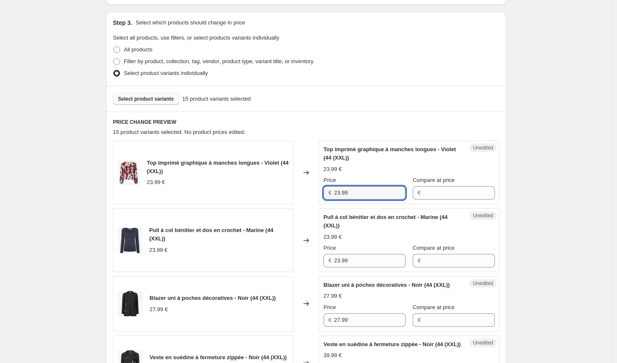
drag, startPoint x: 365, startPoint y: 194, endPoint x: 283, endPoint y: 191, distance: 82.2
click at [283, 191] on div "Top imprimé graphique à manches longues - Violet (44 (XXL)) 23.99 € Changed to …" at bounding box center [306, 173] width 387 height 64
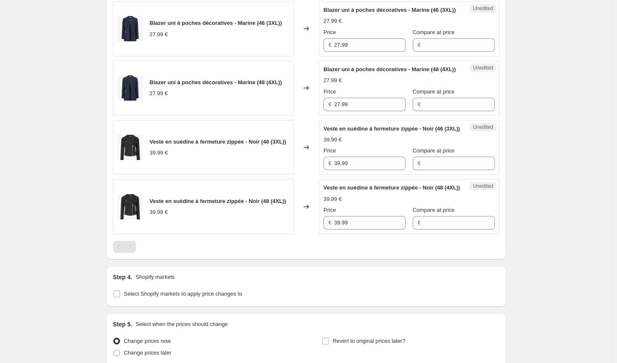
scroll to position [1154, 0]
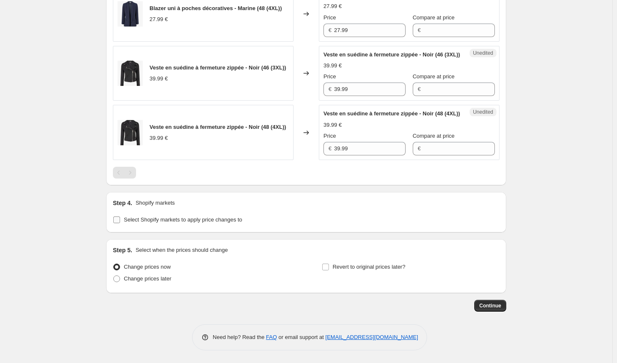
click at [119, 221] on input "Select Shopify markets to apply price changes to" at bounding box center [116, 219] width 7 height 7
checkbox input "true"
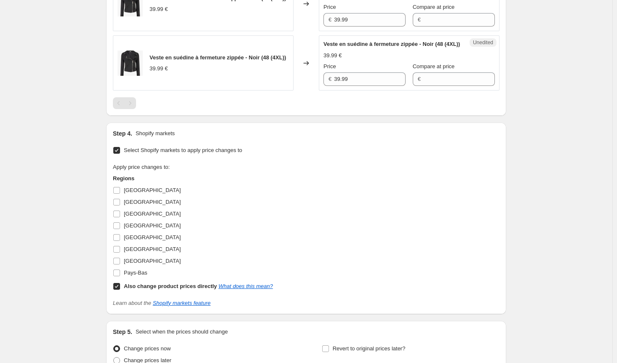
click at [120, 290] on input "Also change product prices directly What does this mean?" at bounding box center [116, 286] width 7 height 7
checkbox input "false"
click at [118, 194] on input "[GEOGRAPHIC_DATA]" at bounding box center [116, 190] width 7 height 7
checkbox input "true"
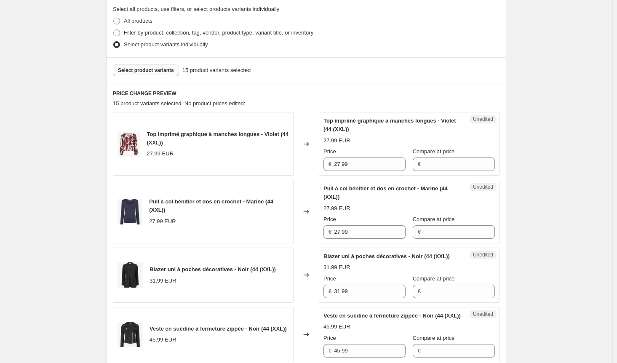
scroll to position [253, 0]
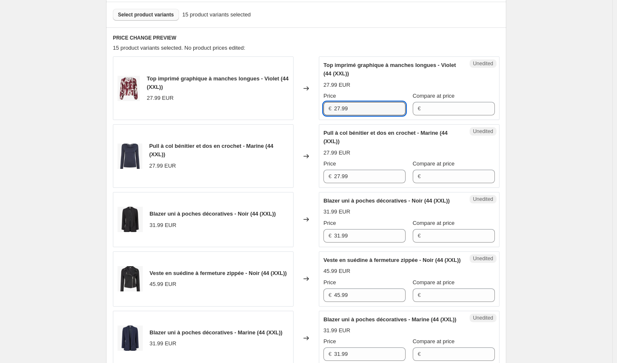
drag, startPoint x: 332, startPoint y: 108, endPoint x: 310, endPoint y: 108, distance: 21.5
click at [310, 108] on div "Top imprimé graphique à manches longues - Violet (44 (XXL)) 27.99 EUR Changed t…" at bounding box center [306, 88] width 387 height 64
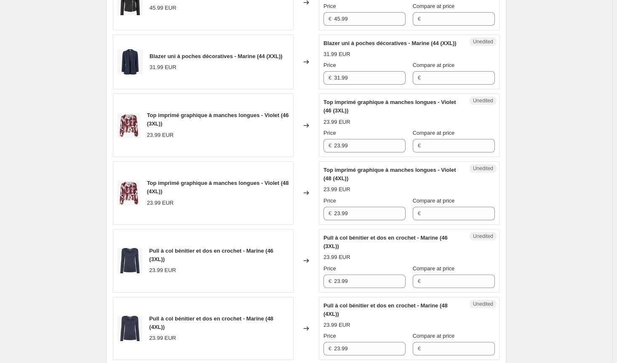
scroll to position [505, 0]
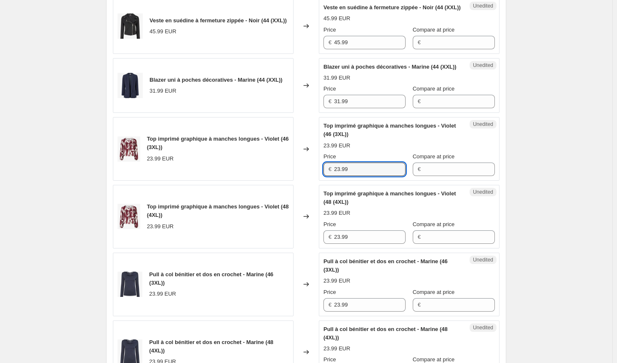
drag, startPoint x: 355, startPoint y: 189, endPoint x: 288, endPoint y: 195, distance: 67.6
click at [288, 181] on div "Top imprimé graphique à manches longues - Violet (46 (3XL)) 23.99 EUR Changed t…" at bounding box center [306, 149] width 387 height 64
paste input "7"
type input "27.99"
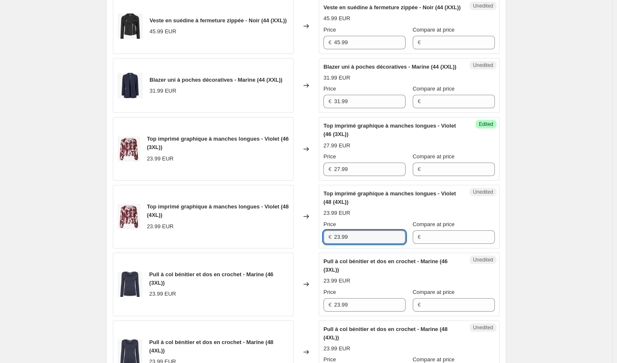
drag, startPoint x: 333, startPoint y: 265, endPoint x: 319, endPoint y: 265, distance: 14.3
click at [319, 248] on div "Top imprimé graphique à manches longues - Violet (48 (4XL)) 23.99 EUR Changed t…" at bounding box center [306, 217] width 387 height 64
paste input "7"
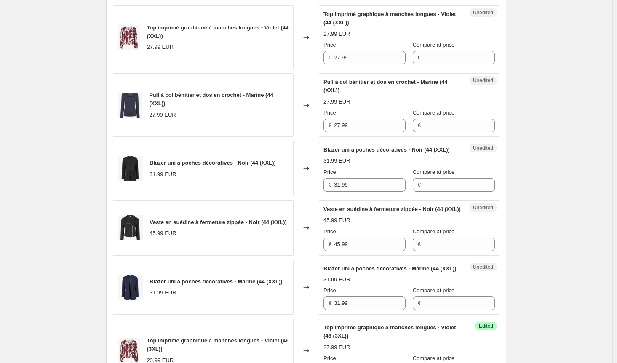
scroll to position [295, 0]
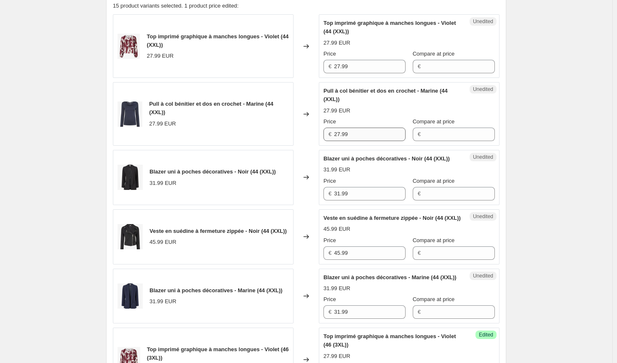
type input "27.99"
drag, startPoint x: 356, startPoint y: 131, endPoint x: 283, endPoint y: 130, distance: 73.3
click at [283, 130] on div "Pull à col bénitier et dos en crochet - Marine (44 (XXL)) 27.99 EUR Changed to …" at bounding box center [306, 114] width 387 height 64
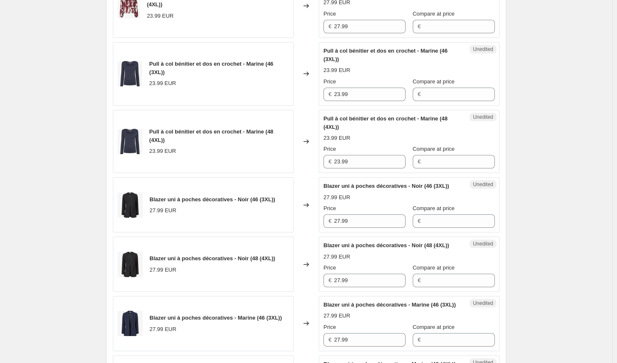
scroll to position [758, 0]
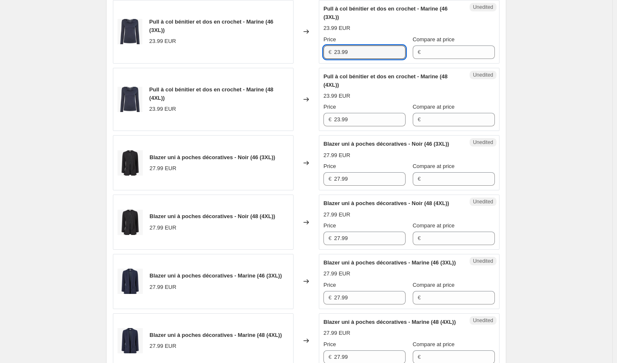
drag, startPoint x: 352, startPoint y: 73, endPoint x: 307, endPoint y: 73, distance: 45.5
click at [307, 64] on div "Pull à col bénitier et dos en crochet - Marine (46 (3XL)) 23.99 EUR Changed to …" at bounding box center [306, 32] width 387 height 64
paste input "7"
type input "27.99"
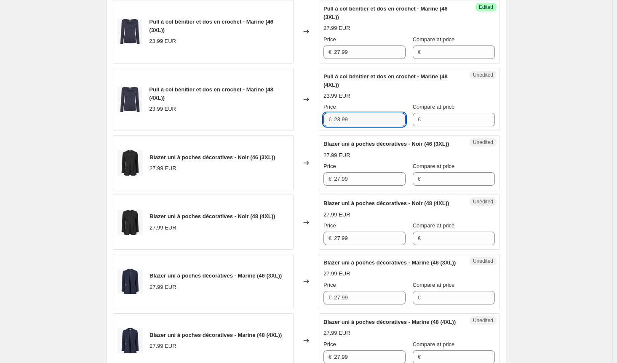
drag, startPoint x: 355, startPoint y: 139, endPoint x: 306, endPoint y: 139, distance: 49.3
click at [306, 131] on div "Pull à col bénitier et dos en crochet - Marine (48 (4XL)) 23.99 EUR Changed to …" at bounding box center [306, 100] width 387 height 64
paste input "7"
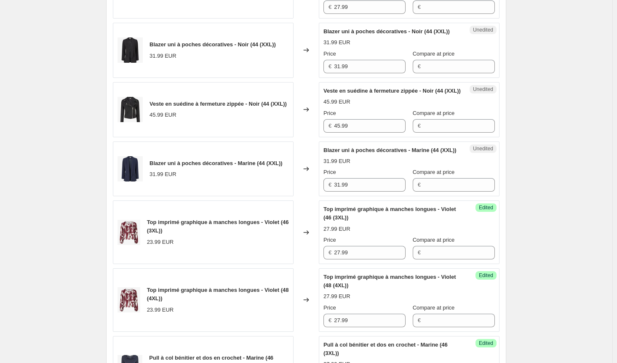
scroll to position [379, 0]
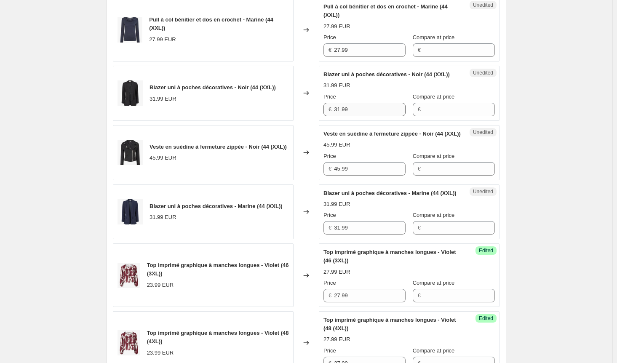
type input "27.99"
drag, startPoint x: 358, startPoint y: 112, endPoint x: 307, endPoint y: 114, distance: 51.0
click at [307, 114] on div "Blazer uni à poches décoratives - Noir (44 (XXL)) 31.99 EUR Changed to Unedited…" at bounding box center [306, 93] width 387 height 55
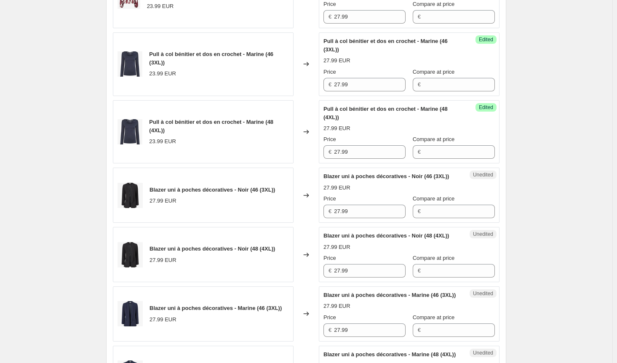
scroll to position [800, 0]
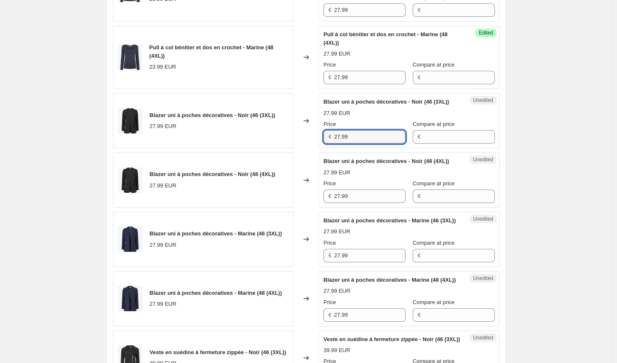
drag, startPoint x: 359, startPoint y: 167, endPoint x: 315, endPoint y: 182, distance: 46.2
click at [304, 148] on div "Blazer uni à poches décoratives - Noir (46 (3XL)) 27.99 EUR Changed to Unedited…" at bounding box center [306, 120] width 387 height 55
paste input "31"
type input "31.99"
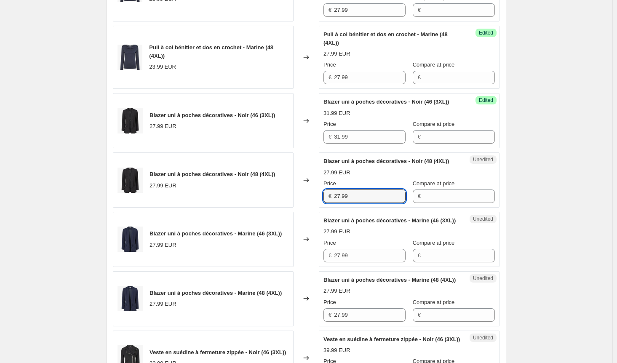
drag, startPoint x: 355, startPoint y: 240, endPoint x: 308, endPoint y: 232, distance: 47.8
click at [308, 208] on div "Blazer uni à poches décoratives - Noir (48 (4XL)) 27.99 EUR Changed to Unedited…" at bounding box center [306, 179] width 387 height 55
paste input "31"
type input "31.99"
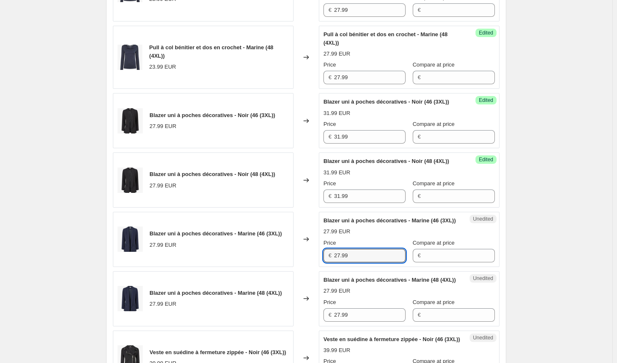
drag, startPoint x: 355, startPoint y: 304, endPoint x: 300, endPoint y: 299, distance: 55.8
click at [300, 267] on div "Blazer uni à poches décoratives - Marine (46 (3XL)) 27.99 EUR Changed to Unedit…" at bounding box center [306, 239] width 387 height 55
paste input "31"
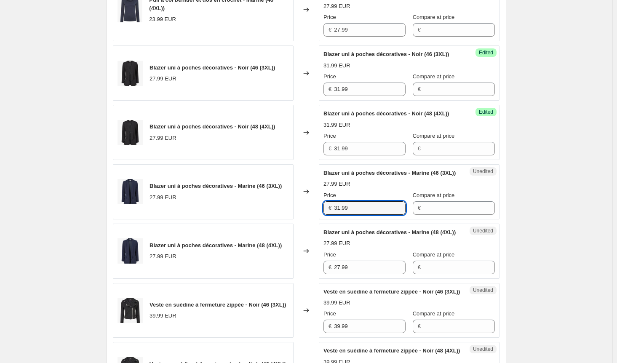
scroll to position [926, 0]
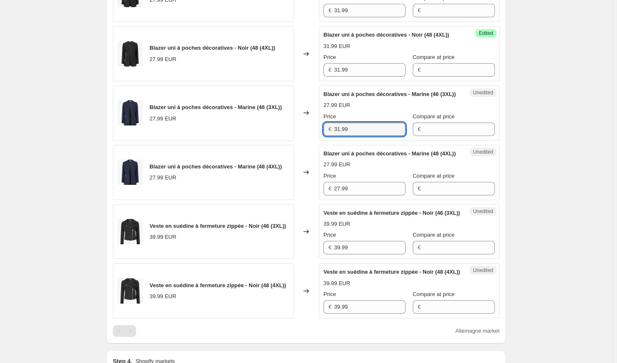
type input "31.99"
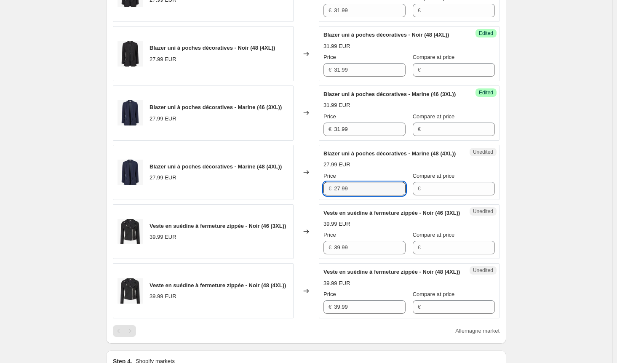
drag, startPoint x: 313, startPoint y: 245, endPoint x: 272, endPoint y: 245, distance: 41.7
click at [272, 200] on div "Blazer uni à poches décoratives - Marine (48 (4XL)) 27.99 EUR Changed to Unedit…" at bounding box center [306, 172] width 387 height 55
paste input "31"
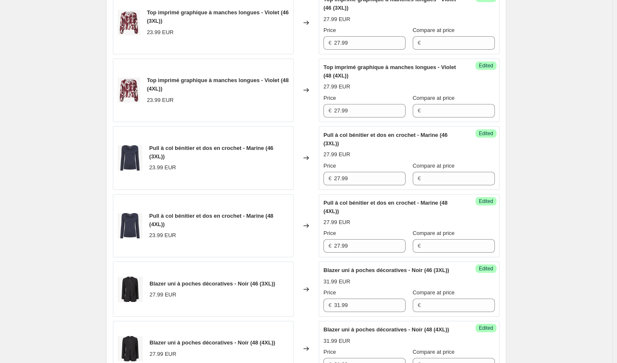
scroll to position [337, 0]
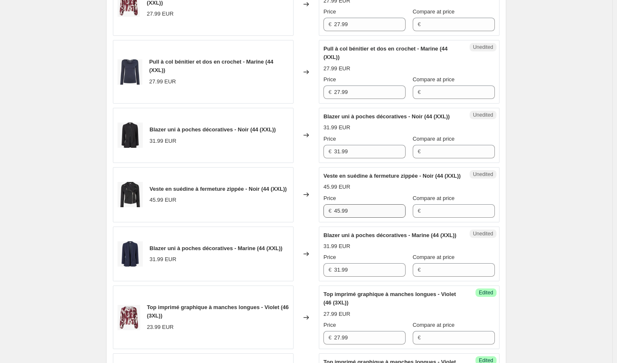
type input "31.99"
drag, startPoint x: 342, startPoint y: 226, endPoint x: 278, endPoint y: 226, distance: 64.0
click at [278, 222] on div "Veste en suédine à fermeture zippée - Noir (44 (XXL)) 45.99 EUR Changed to Uned…" at bounding box center [306, 194] width 387 height 55
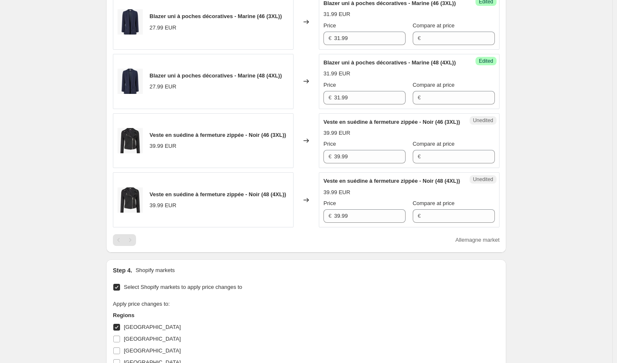
scroll to position [1095, 0]
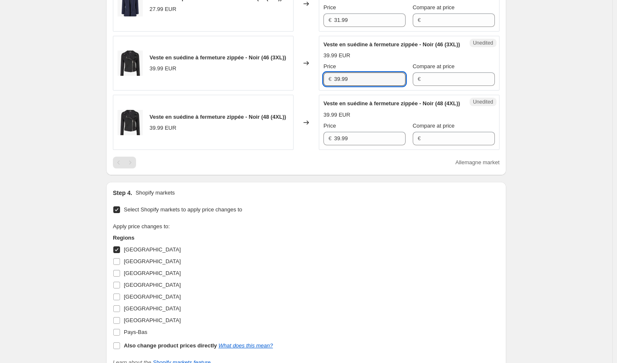
drag, startPoint x: 357, startPoint y: 139, endPoint x: 293, endPoint y: 140, distance: 63.2
click at [293, 91] on div "Veste en suédine à fermeture zippée - Noir (46 (3XL)) 39.99 EUR Changed to Uned…" at bounding box center [306, 63] width 387 height 55
paste input "45"
type input "45.99"
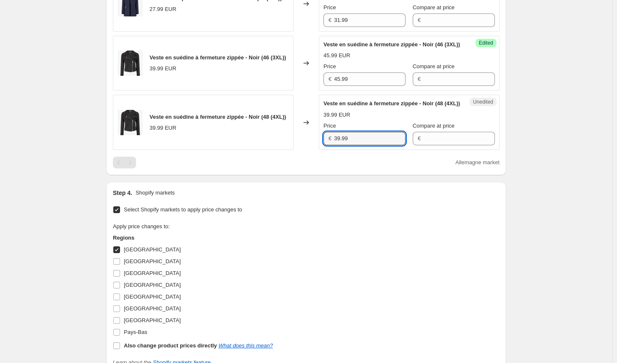
drag, startPoint x: 358, startPoint y: 208, endPoint x: 286, endPoint y: 207, distance: 71.6
click at [287, 150] on div "Veste en suédine à fermeture zippée - Noir (48 (4XL)) 39.99 EUR Changed to Uned…" at bounding box center [306, 122] width 387 height 55
paste input "45"
type input "45.99"
click at [120, 253] on span at bounding box center [117, 250] width 8 height 8
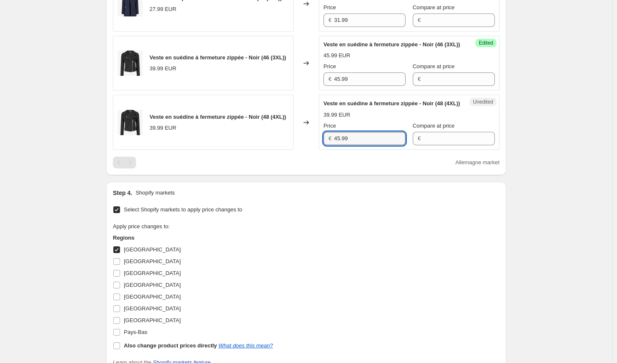
click at [120, 253] on input "[GEOGRAPHIC_DATA]" at bounding box center [116, 249] width 7 height 7
checkbox input "false"
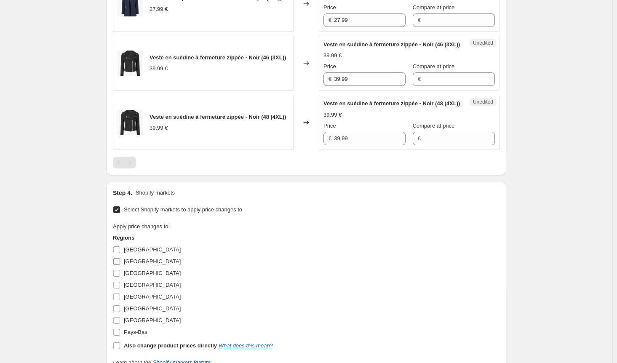
click at [120, 265] on input "[GEOGRAPHIC_DATA]" at bounding box center [116, 261] width 7 height 7
checkbox input "true"
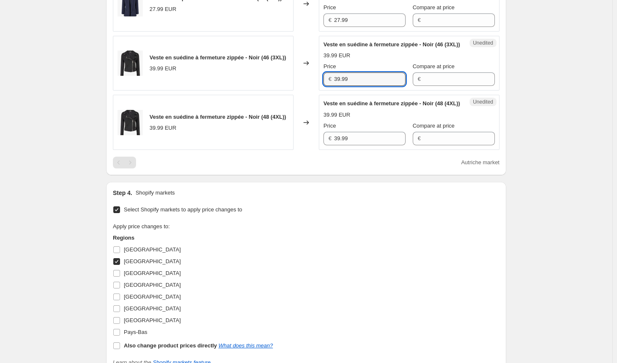
drag, startPoint x: 362, startPoint y: 140, endPoint x: 276, endPoint y: 141, distance: 85.9
click at [276, 91] on div "Veste en suédine à fermeture zippée - Noir (46 (3XL)) 39.99 EUR Changed to Uned…" at bounding box center [306, 63] width 387 height 55
paste input "45"
type input "45.99"
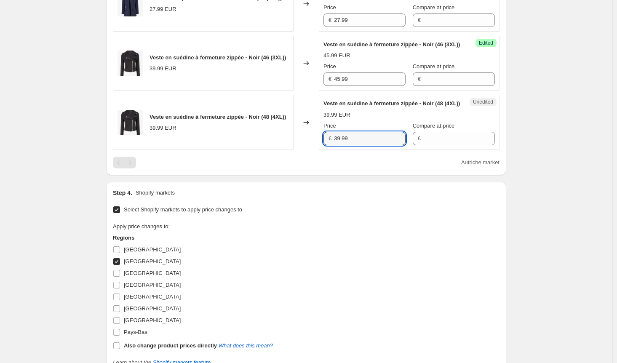
drag, startPoint x: 362, startPoint y: 211, endPoint x: 299, endPoint y: 209, distance: 63.6
click at [299, 150] on div "Veste en suédine à fermeture zippée - Noir (48 (4XL)) 39.99 EUR Changed to Uned…" at bounding box center [306, 122] width 387 height 55
paste input "45"
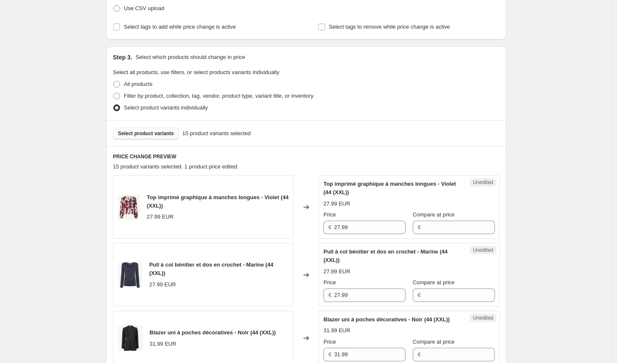
scroll to position [168, 0]
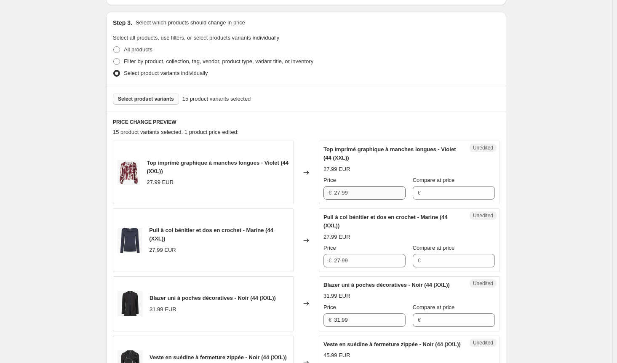
type input "45.99"
drag, startPoint x: 358, startPoint y: 193, endPoint x: 272, endPoint y: 193, distance: 86.3
click at [272, 193] on div "Top imprimé graphique à manches longues - Violet (44 (XXL)) 27.99 EUR Changed t…" at bounding box center [306, 173] width 387 height 64
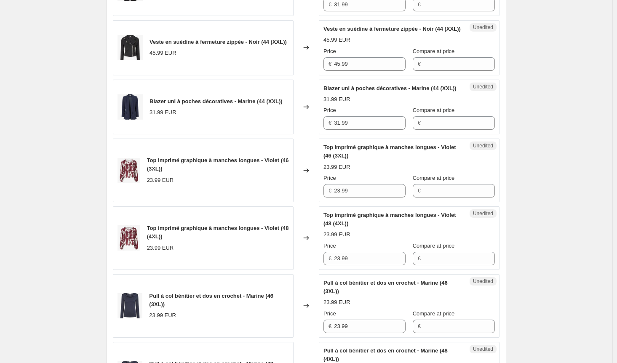
scroll to position [547, 0]
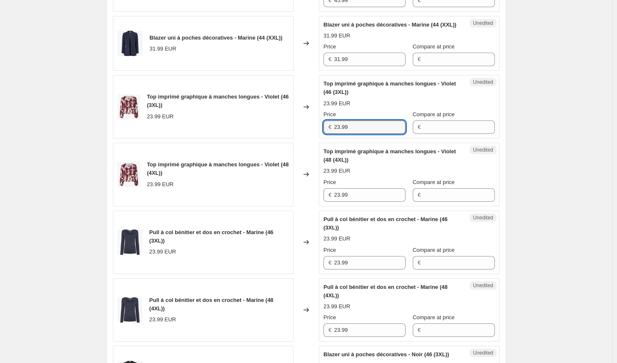
drag, startPoint x: 354, startPoint y: 148, endPoint x: 310, endPoint y: 150, distance: 44.2
click at [310, 139] on div "Top imprimé graphique à manches longues - Violet (46 (3XL)) 23.99 EUR Changed t…" at bounding box center [306, 107] width 387 height 64
paste input "7"
type input "27.99"
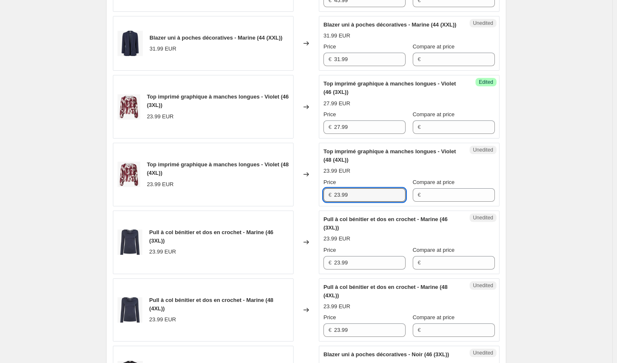
drag, startPoint x: 295, startPoint y: 217, endPoint x: 273, endPoint y: 216, distance: 21.5
click at [273, 206] on div "Top imprimé graphique à manches longues - Violet (48 (4XL)) 23.99 EUR Changed t…" at bounding box center [306, 175] width 387 height 64
paste input "7"
type input "27.99"
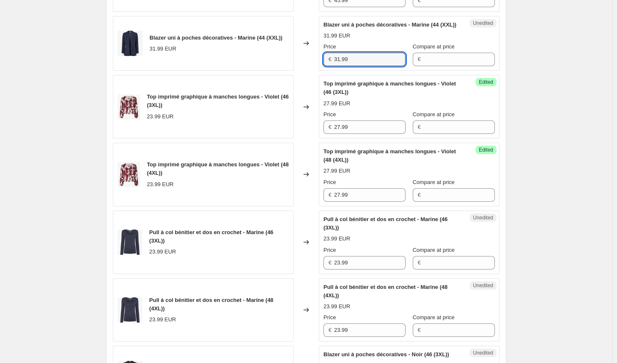
drag, startPoint x: 328, startPoint y: 77, endPoint x: 305, endPoint y: 76, distance: 22.4
click at [305, 71] on div "Blazer uni à poches décoratives - Marine (44 (XXL)) 31.99 EUR Changed to Unedit…" at bounding box center [306, 43] width 387 height 55
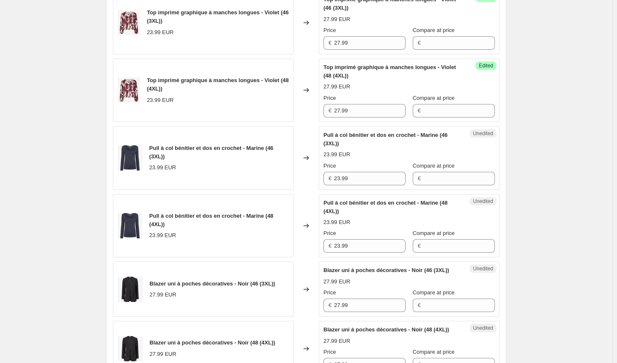
scroll to position [716, 0]
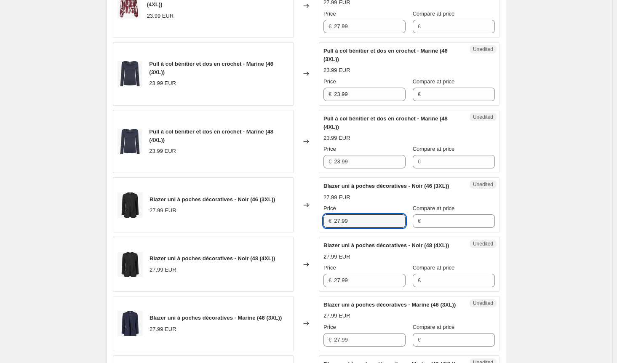
click at [272, 232] on div "Blazer uni à poches décoratives - Noir (46 (3XL)) 27.99 EUR Changed to Unedited…" at bounding box center [306, 204] width 387 height 55
paste input "31"
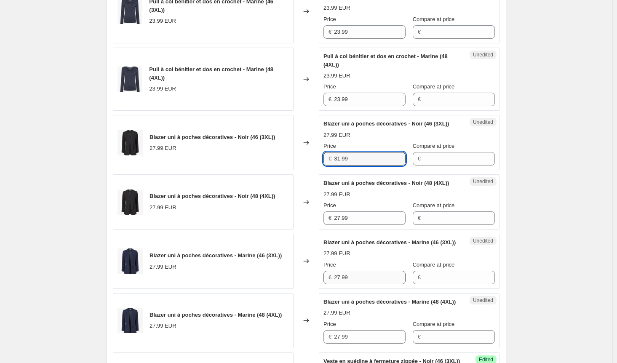
scroll to position [842, 0]
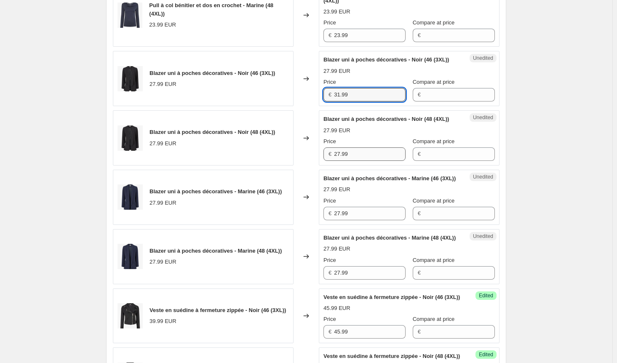
type input "31.99"
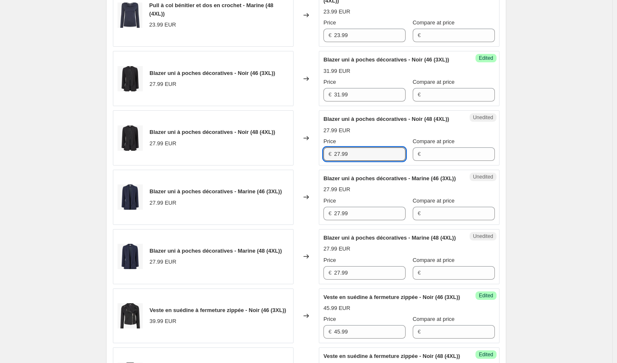
drag, startPoint x: 345, startPoint y: 190, endPoint x: 301, endPoint y: 189, distance: 43.8
click at [301, 165] on div "Blazer uni à poches décoratives - Noir (48 (4XL)) 27.99 EUR Changed to Unedited…" at bounding box center [306, 137] width 387 height 55
paste input "31"
type input "31.99"
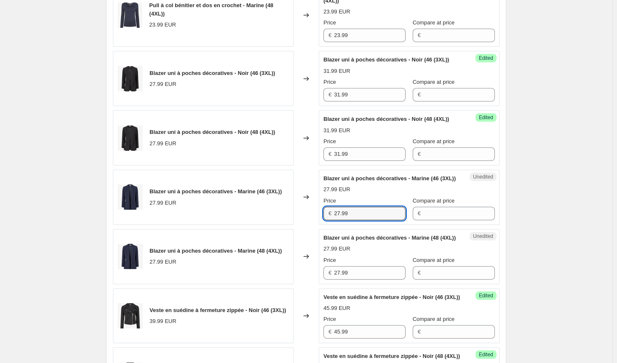
drag, startPoint x: 352, startPoint y: 259, endPoint x: 314, endPoint y: 259, distance: 38.3
click at [315, 225] on div "Blazer uni à poches décoratives - Marine (46 (3XL)) 27.99 EUR Changed to Unedit…" at bounding box center [306, 197] width 387 height 55
paste input "31"
type input "31.99"
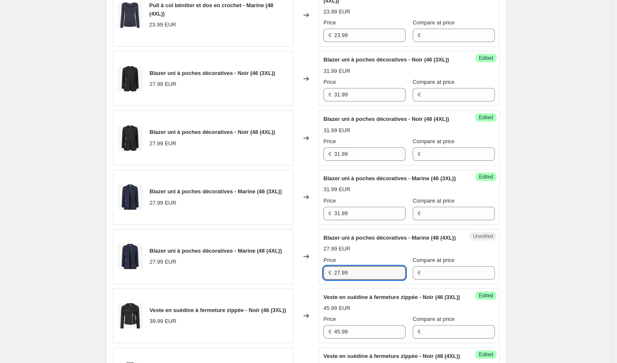
drag, startPoint x: 324, startPoint y: 327, endPoint x: 311, endPoint y: 327, distance: 13.1
click at [311, 284] on div "Blazer uni à poches décoratives - Marine (48 (4XL)) 27.99 EUR Changed to Unedit…" at bounding box center [306, 256] width 387 height 55
paste input "31"
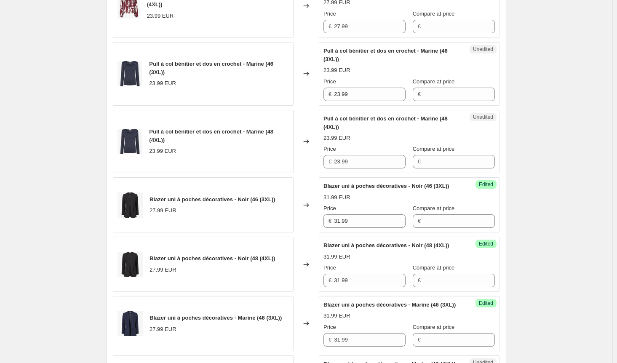
scroll to position [632, 0]
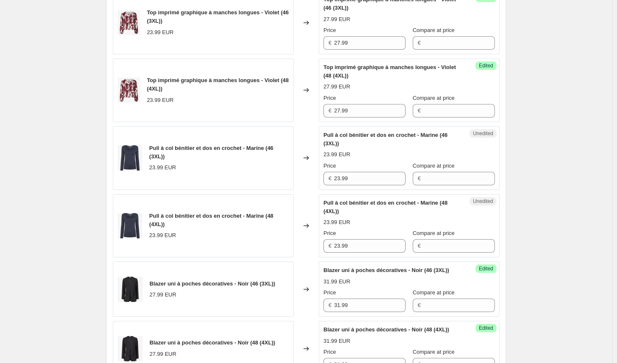
type input "31.99"
drag, startPoint x: 314, startPoint y: 132, endPoint x: 301, endPoint y: 131, distance: 13.1
click at [301, 122] on div "Top imprimé graphique à manches longues - Violet (48 (4XL)) 23.99 EUR Changed t…" at bounding box center [306, 91] width 387 height 64
drag, startPoint x: 357, startPoint y: 204, endPoint x: 310, endPoint y: 203, distance: 46.8
click at [310, 190] on div "Pull à col bénitier et dos en crochet - Marine (46 (3XL)) 23.99 EUR Changed to …" at bounding box center [306, 158] width 387 height 64
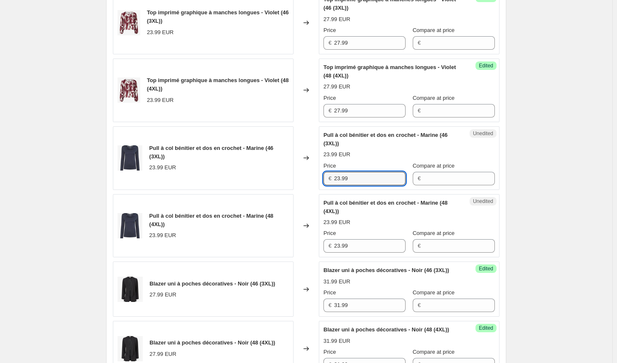
paste input "7"
type input "27.99"
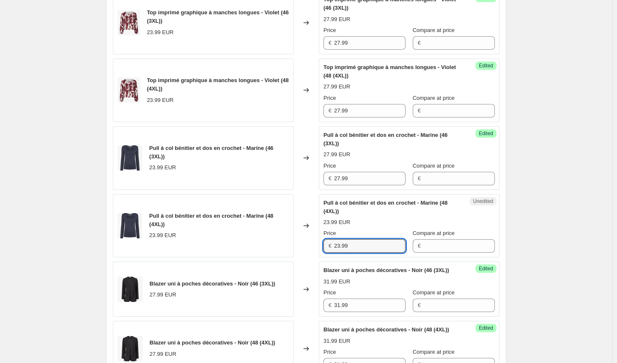
click at [294, 258] on div "Pull à col bénitier et dos en crochet - Marine (48 (4XL)) 23.99 EUR Changed to …" at bounding box center [306, 226] width 387 height 64
paste input "7"
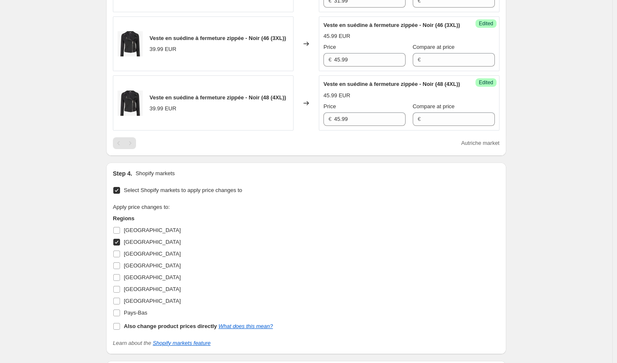
scroll to position [1179, 0]
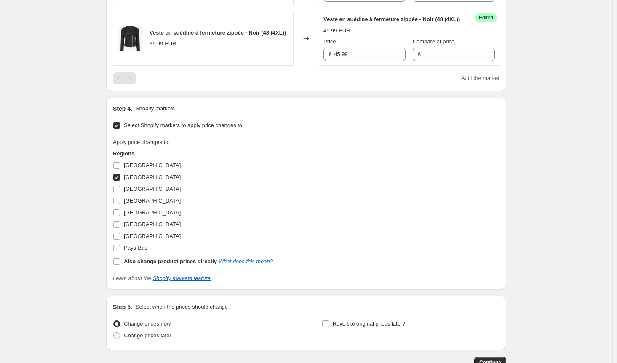
type input "27.99"
click at [119, 181] on input "[GEOGRAPHIC_DATA]" at bounding box center [116, 177] width 7 height 7
checkbox input "false"
click at [120, 251] on input "Pays-Bas" at bounding box center [116, 248] width 7 height 7
checkbox input "true"
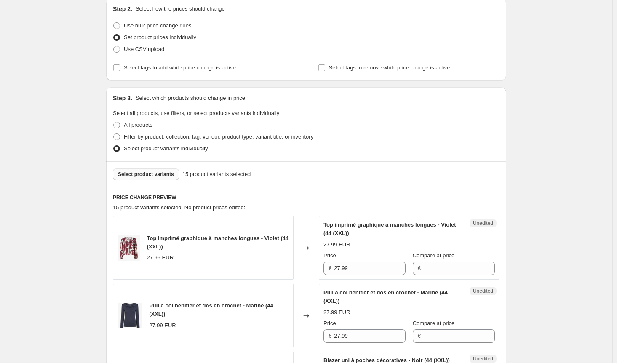
scroll to position [84, 0]
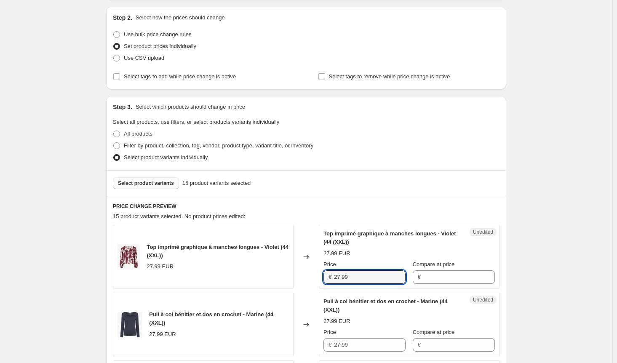
drag, startPoint x: 356, startPoint y: 277, endPoint x: 291, endPoint y: 276, distance: 64.9
click at [291, 276] on div "Top imprimé graphique à manches longues - Violet (44 (XXL)) 27.99 EUR Changed t…" at bounding box center [306, 257] width 387 height 64
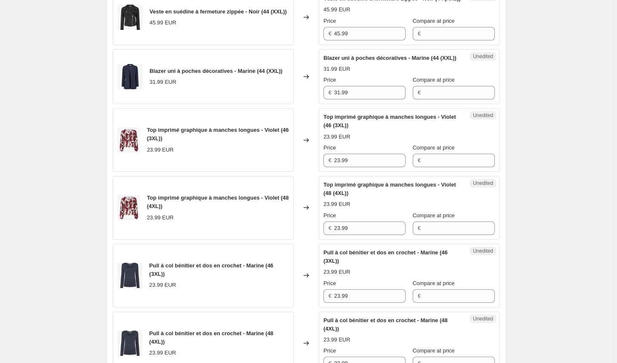
scroll to position [547, 0]
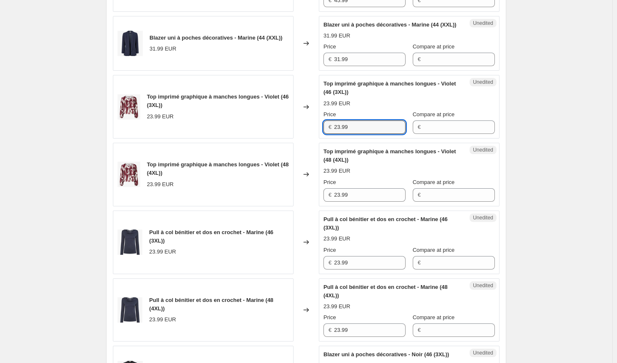
drag, startPoint x: 364, startPoint y: 150, endPoint x: 299, endPoint y: 150, distance: 65.3
click at [299, 139] on div "Top imprimé graphique à manches longues - Violet (46 (3XL)) 23.99 EUR Changed t…" at bounding box center [306, 107] width 387 height 64
paste input "7"
type input "27.99"
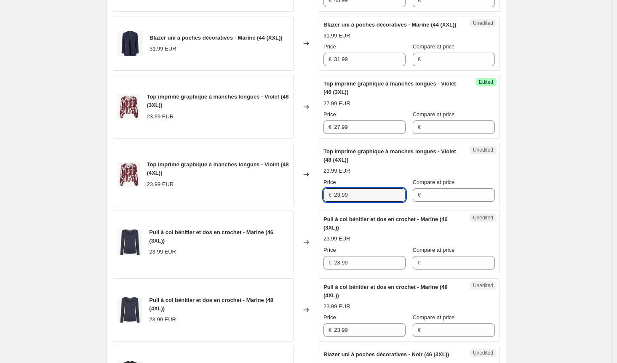
click at [283, 206] on div "Top imprimé graphique à manches longues - Violet (48 (4XL)) 23.99 EUR Changed t…" at bounding box center [306, 175] width 387 height 64
paste input "7"
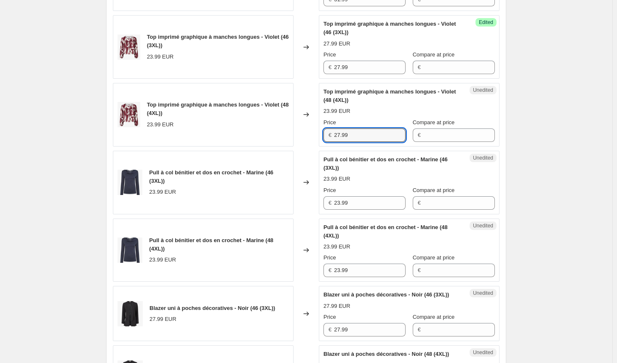
scroll to position [632, 0]
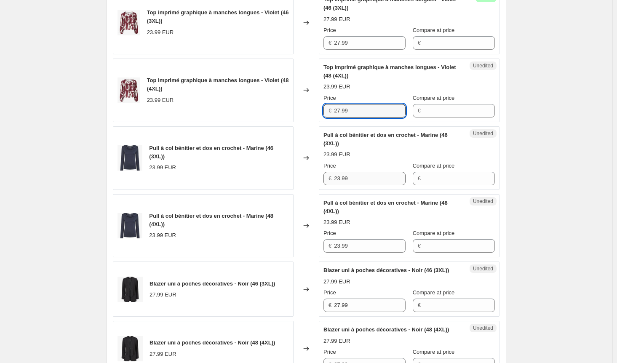
type input "27.99"
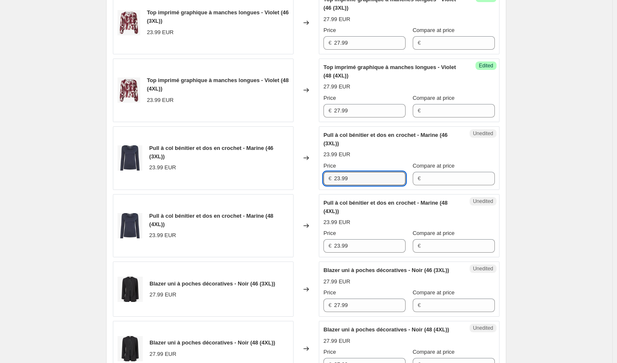
drag, startPoint x: 356, startPoint y: 197, endPoint x: 262, endPoint y: 205, distance: 94.7
click at [262, 190] on div "Pull à col bénitier et dos en crochet - Marine (46 (3XL)) 23.99 EUR Changed to …" at bounding box center [306, 158] width 387 height 64
paste input "7"
type input "27.99"
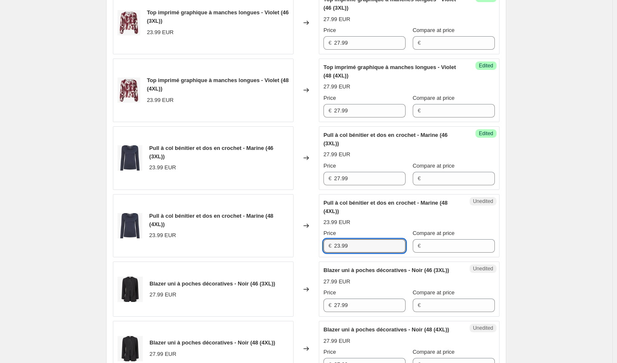
drag, startPoint x: 359, startPoint y: 268, endPoint x: 278, endPoint y: 267, distance: 80.8
click at [278, 258] on div "Pull à col bénitier et dos en crochet - Marine (48 (4XL)) 23.99 EUR Changed to …" at bounding box center [306, 226] width 387 height 64
paste input "7"
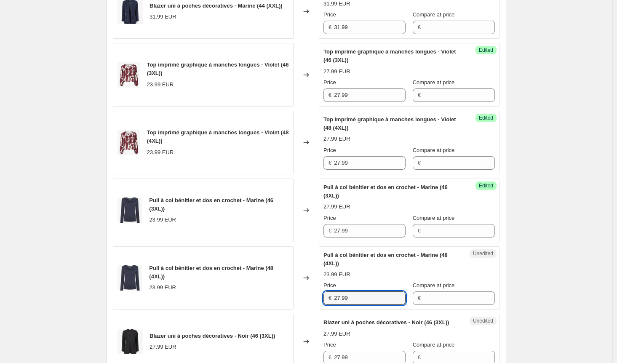
scroll to position [505, 0]
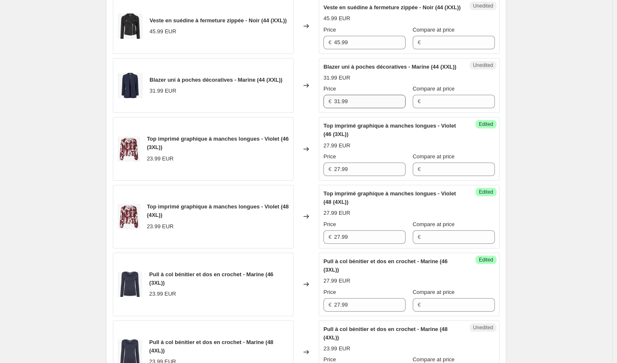
type input "27.99"
drag, startPoint x: 361, startPoint y: 125, endPoint x: 264, endPoint y: 129, distance: 97.4
click at [264, 113] on div "Blazer uni à poches décoratives - Marine (44 (XXL)) 31.99 EUR Changed to Unedit…" at bounding box center [306, 85] width 387 height 55
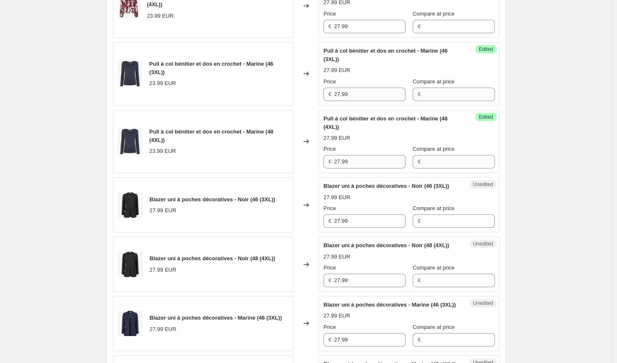
scroll to position [758, 0]
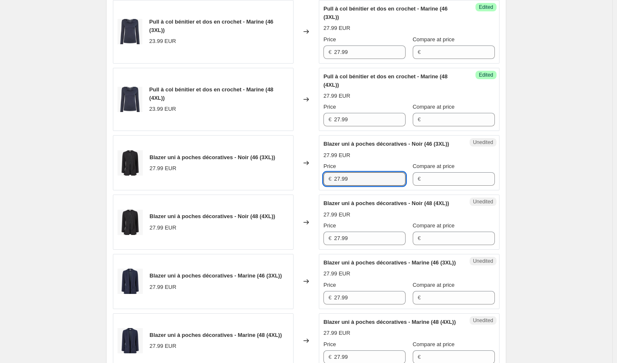
drag, startPoint x: 356, startPoint y: 207, endPoint x: 299, endPoint y: 208, distance: 57.3
click at [299, 190] on div "Blazer uni à poches décoratives - Noir (46 (3XL)) 27.99 EUR Changed to Unedited…" at bounding box center [306, 162] width 387 height 55
paste input "31"
type input "31.99"
drag, startPoint x: 357, startPoint y: 277, endPoint x: 297, endPoint y: 278, distance: 60.2
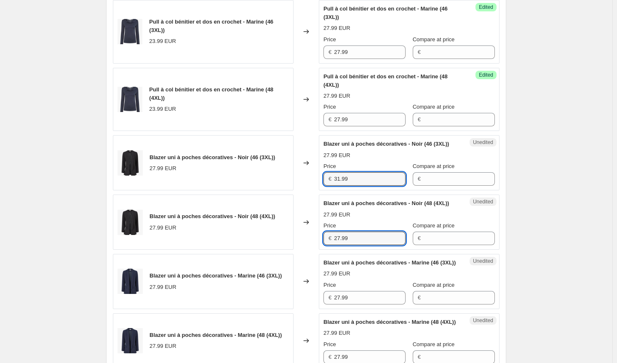
click at [297, 250] on div "Blazer uni à poches décoratives - Noir (48 (4XL)) 27.99 EUR Changed to Unedited…" at bounding box center [306, 222] width 387 height 55
paste input "31"
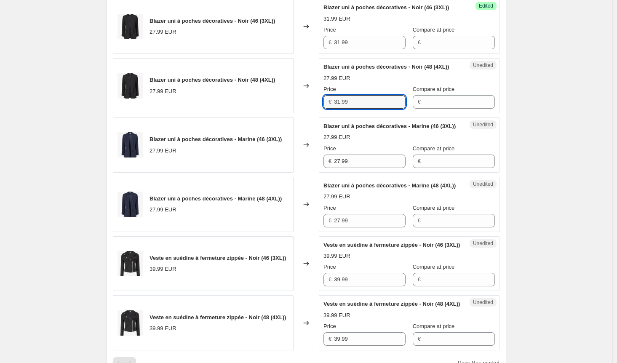
scroll to position [926, 0]
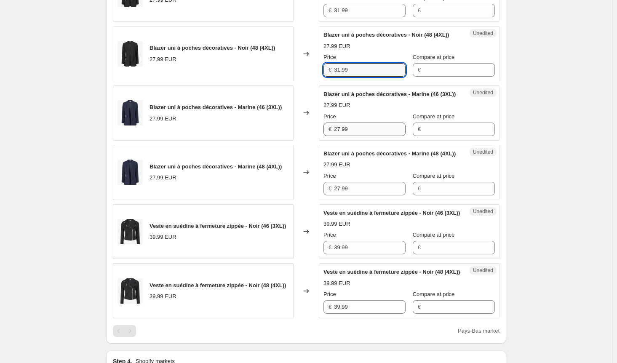
type input "31.99"
drag, startPoint x: 347, startPoint y: 175, endPoint x: 299, endPoint y: 175, distance: 48.8
click at [299, 141] on div "Blazer uni à poches décoratives - Marine (46 (3XL)) 27.99 EUR Changed to Unedit…" at bounding box center [306, 112] width 387 height 55
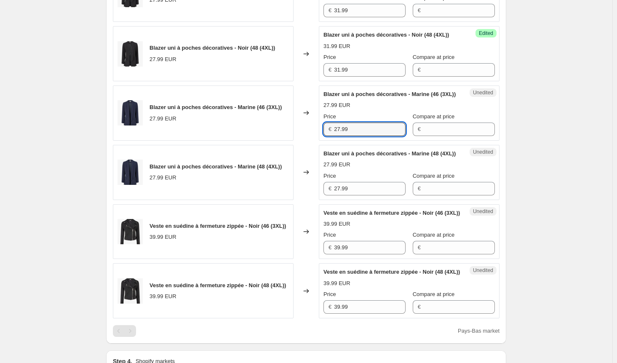
paste input "31"
type input "31.99"
drag, startPoint x: 330, startPoint y: 240, endPoint x: 263, endPoint y: 243, distance: 67.0
click at [263, 200] on div "Blazer uni à poches décoratives - Marine (48 (4XL)) 27.99 EUR Changed to Unedit…" at bounding box center [306, 172] width 387 height 55
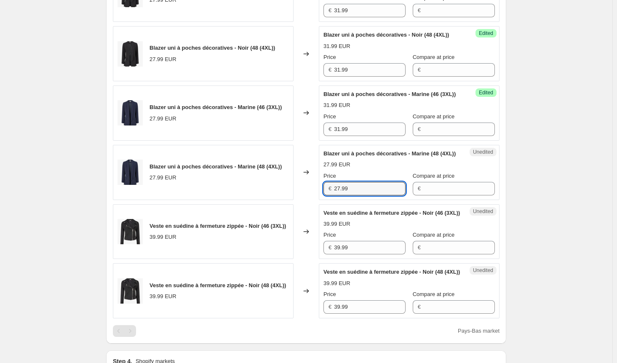
paste input "31"
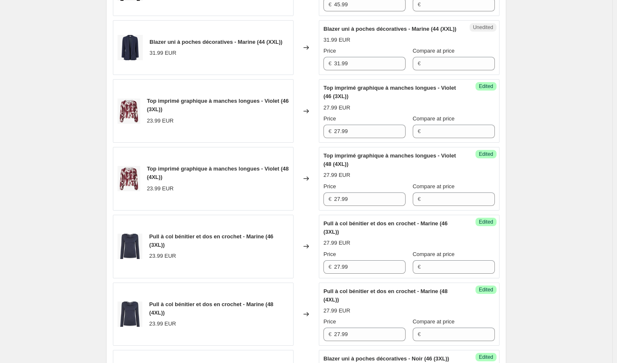
scroll to position [379, 0]
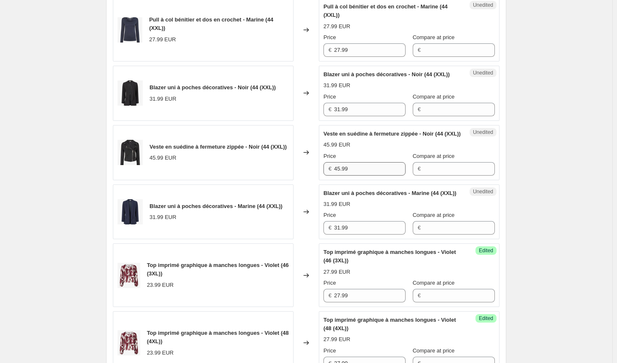
type input "31.99"
drag, startPoint x: 354, startPoint y: 182, endPoint x: 278, endPoint y: 182, distance: 75.4
click at [278, 180] on div "Veste en suédine à fermeture zippée - Noir (44 (XXL)) 45.99 EUR Changed to Uned…" at bounding box center [306, 152] width 387 height 55
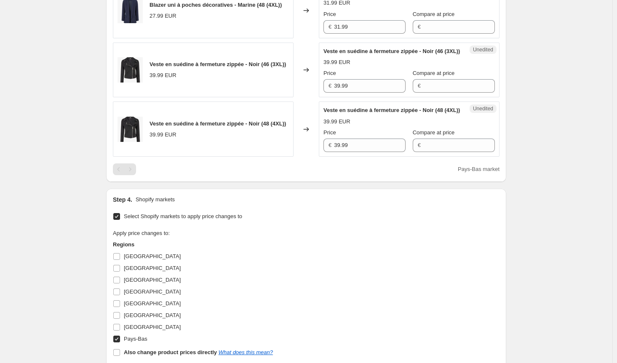
scroll to position [1095, 0]
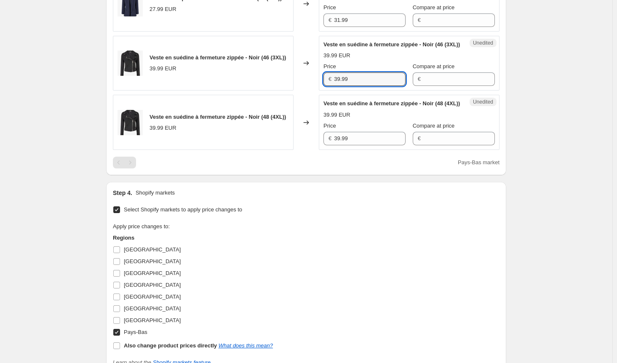
drag, startPoint x: 354, startPoint y: 141, endPoint x: 297, endPoint y: 141, distance: 57.3
click at [297, 91] on div "Veste en suédine à fermeture zippée - Noir (46 (3XL)) 39.99 EUR Changed to Uned…" at bounding box center [306, 63] width 387 height 55
paste
type input "45.99"
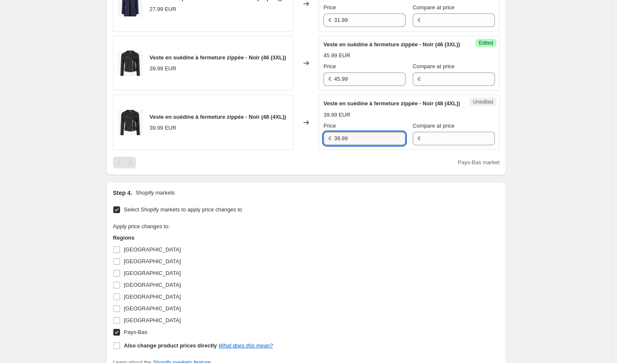
drag, startPoint x: 358, startPoint y: 209, endPoint x: 313, endPoint y: 224, distance: 47.0
click at [316, 150] on div "Veste en suédine à fermeture zippée - Noir (48 (4XL)) 39.99 EUR Changed to Uned…" at bounding box center [306, 122] width 387 height 55
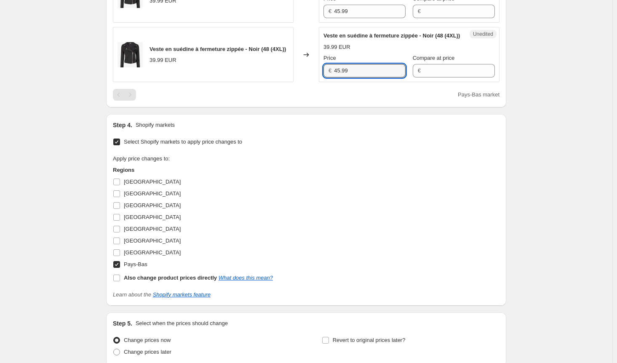
scroll to position [1221, 0]
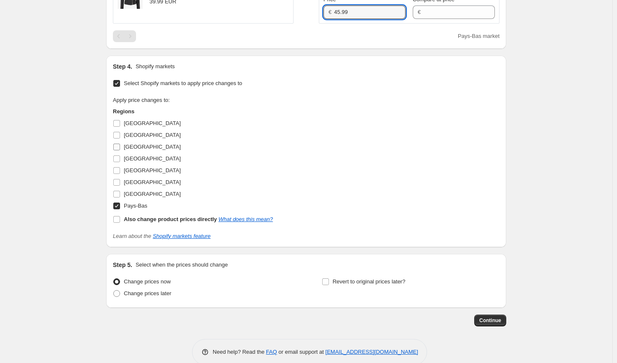
type input "45.99"
click at [117, 150] on input "[GEOGRAPHIC_DATA]" at bounding box center [116, 147] width 7 height 7
checkbox input "true"
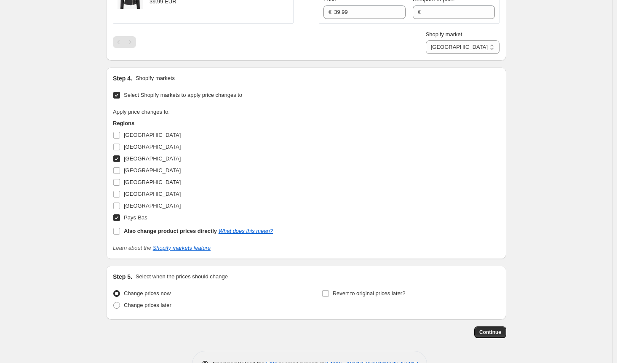
click at [120, 221] on input "Pays-Bas" at bounding box center [116, 217] width 7 height 7
checkbox input "false"
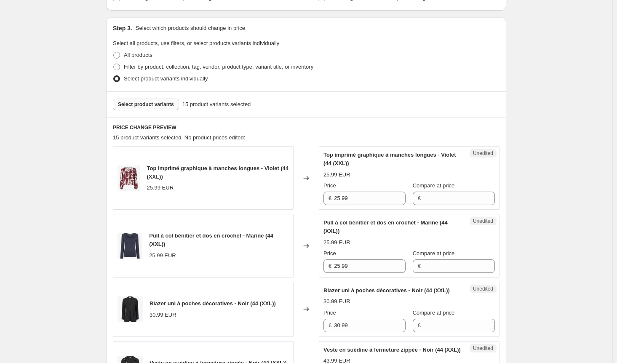
scroll to position [211, 0]
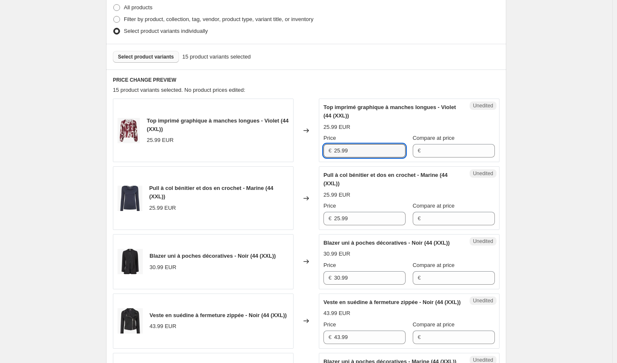
drag, startPoint x: 366, startPoint y: 154, endPoint x: 245, endPoint y: 147, distance: 121.0
click at [245, 147] on div "Top imprimé graphique à manches longues - Violet (44 (XXL)) 25.99 EUR Changed t…" at bounding box center [306, 131] width 387 height 64
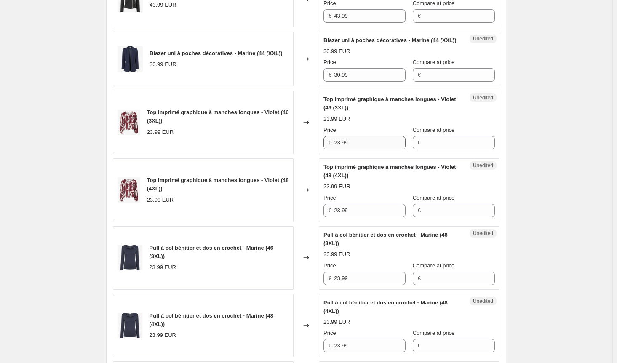
scroll to position [547, 0]
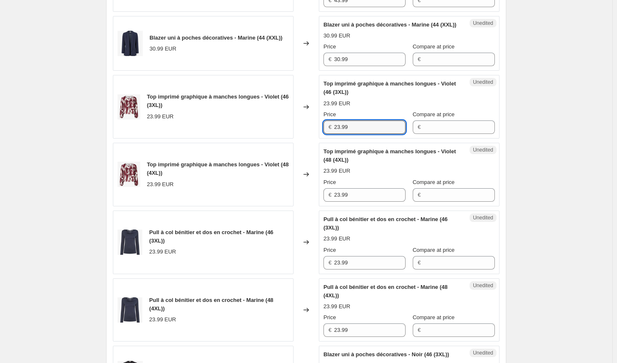
drag, startPoint x: 365, startPoint y: 149, endPoint x: 277, endPoint y: 150, distance: 88.9
click at [277, 139] on div "Top imprimé graphique à manches longues - Violet (46 (3XL)) 23.99 EUR Changed t…" at bounding box center [306, 107] width 387 height 64
type input "25.99"
drag, startPoint x: 334, startPoint y: 218, endPoint x: 313, endPoint y: 222, distance: 21.5
click at [317, 206] on div "Top imprimé graphique à manches longues - Violet (48 (4XL)) 23.99 EUR Changed t…" at bounding box center [306, 175] width 387 height 64
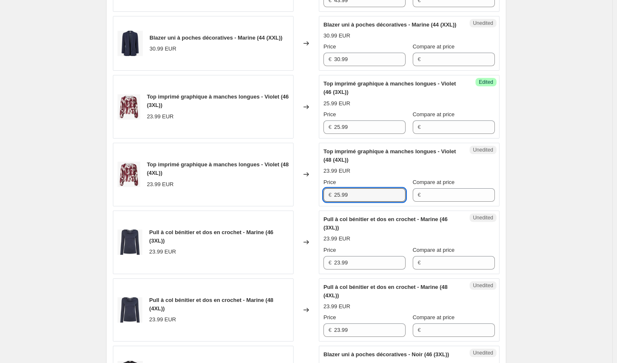
type input "25.99"
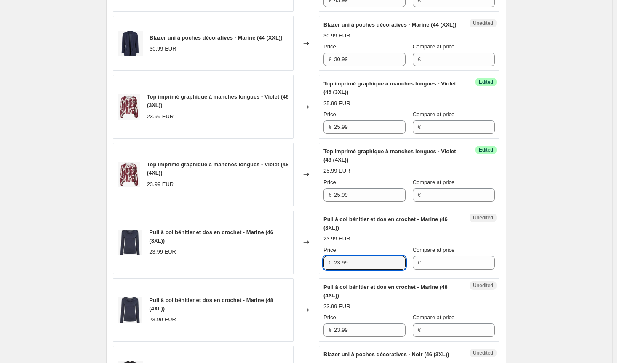
click at [314, 274] on div "Pull à col bénitier et dos en crochet - Marine (46 (3XL)) 23.99 EUR Changed to …" at bounding box center [306, 243] width 387 height 64
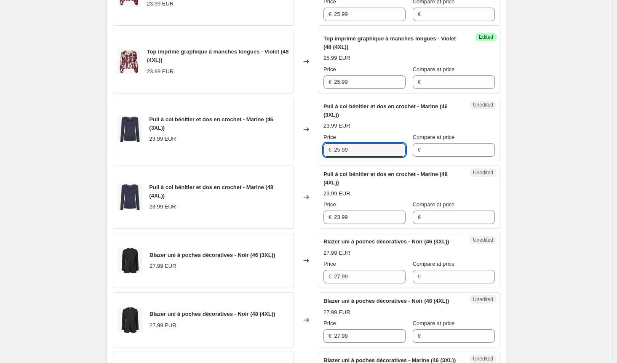
scroll to position [674, 0]
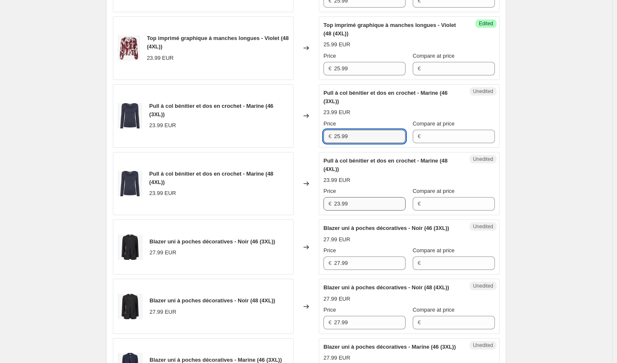
type input "25.99"
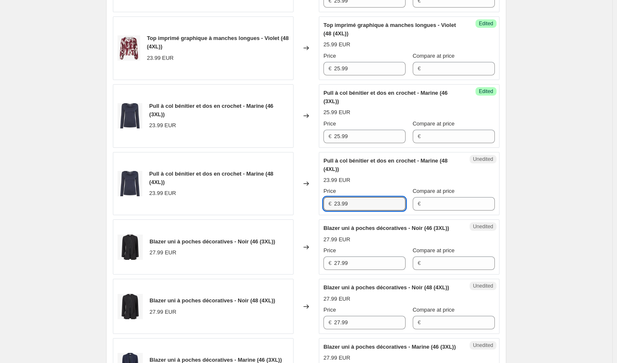
drag, startPoint x: 355, startPoint y: 227, endPoint x: 285, endPoint y: 224, distance: 69.1
click at [285, 216] on div "Pull à col bénitier et dos en crochet - Marine (48 (4XL)) 23.99 EUR Changed to …" at bounding box center [306, 184] width 387 height 64
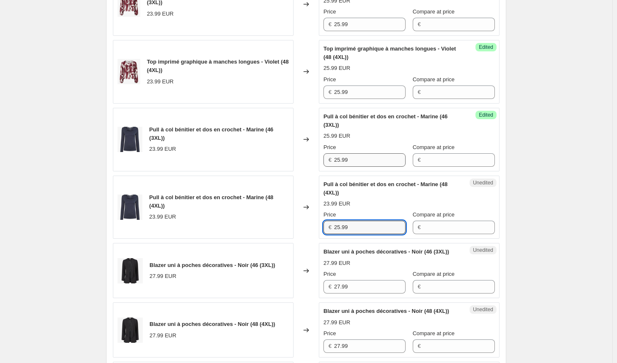
scroll to position [547, 0]
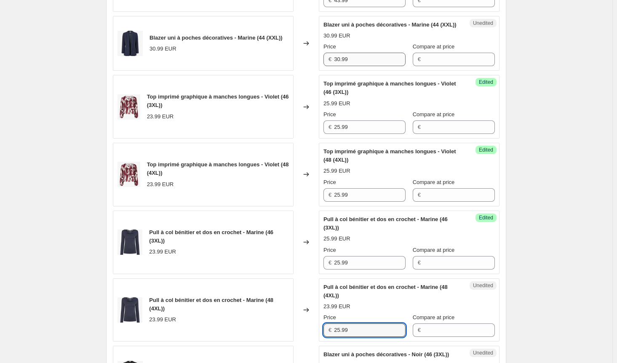
type input "25.99"
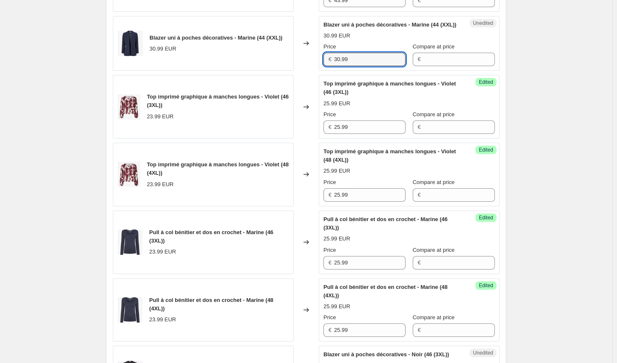
drag, startPoint x: 344, startPoint y: 85, endPoint x: 285, endPoint y: 79, distance: 59.2
click at [285, 71] on div "Blazer uni à poches décoratives - Marine (44 (XXL)) 30.99 EUR Changed to Unedit…" at bounding box center [306, 43] width 387 height 55
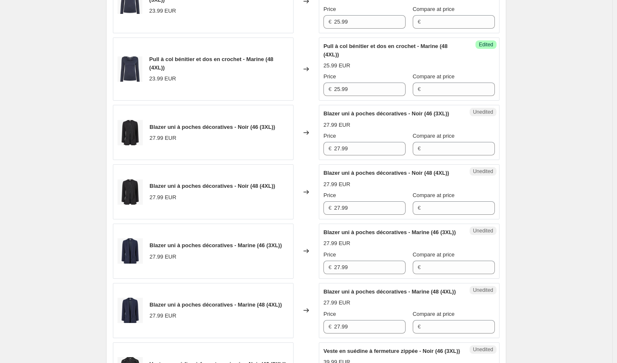
scroll to position [800, 0]
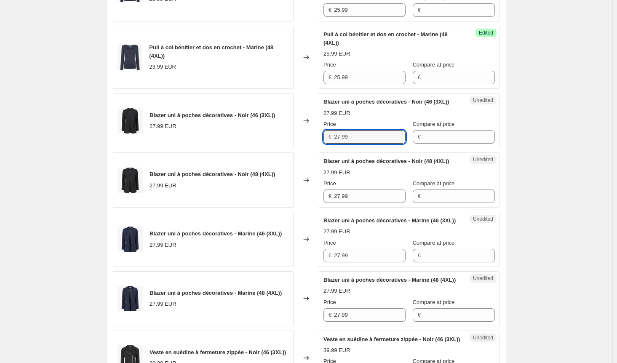
drag, startPoint x: 354, startPoint y: 165, endPoint x: 316, endPoint y: 186, distance: 43.4
click at [298, 148] on div "Blazer uni à poches décoratives - Noir (46 (3XL)) 27.99 EUR Changed to Unedited…" at bounding box center [306, 120] width 387 height 55
type input "30.99"
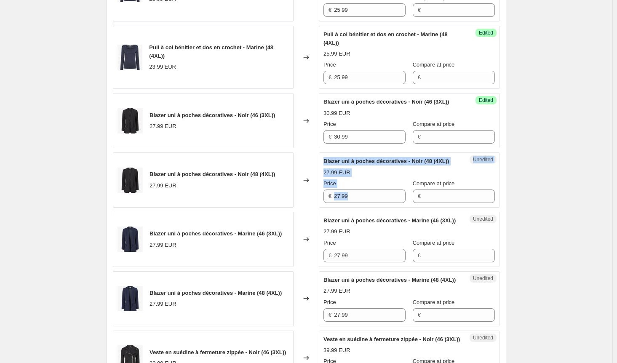
click at [294, 208] on div "Blazer uni à poches décoratives - Noir (48 (4XL)) 27.99 EUR Changed to Unedited…" at bounding box center [306, 179] width 387 height 55
click at [354, 203] on input "27.99" at bounding box center [370, 195] width 72 height 13
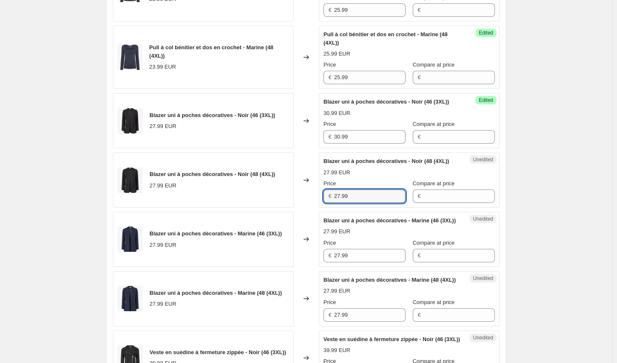
drag, startPoint x: 347, startPoint y: 231, endPoint x: 297, endPoint y: 252, distance: 54.0
click at [290, 208] on div "Blazer uni à poches décoratives - Noir (48 (4XL)) 27.99 EUR Changed to Unedited…" at bounding box center [306, 179] width 387 height 55
type input "30.99"
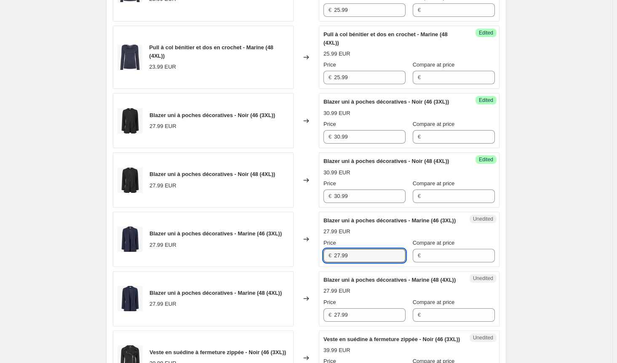
drag, startPoint x: 350, startPoint y: 301, endPoint x: 296, endPoint y: 301, distance: 53.5
click at [298, 267] on div "Blazer uni à poches décoratives - Marine (46 (3XL)) 27.99 EUR Changed to Unedit…" at bounding box center [306, 239] width 387 height 55
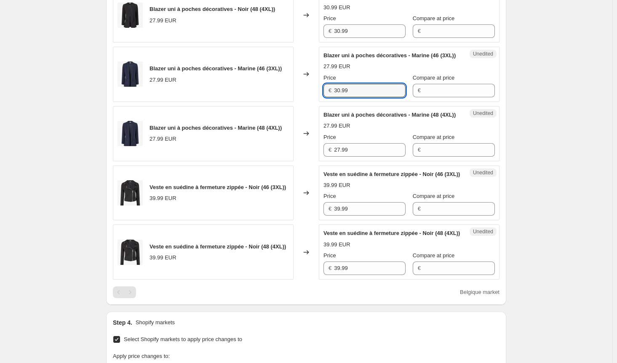
scroll to position [968, 0]
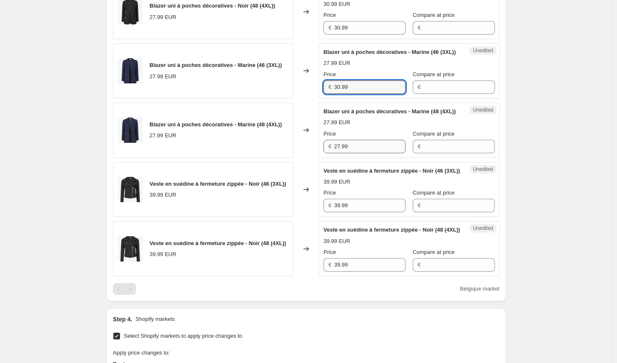
type input "30.99"
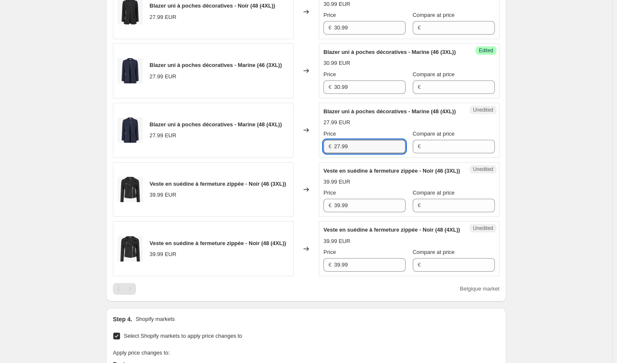
drag, startPoint x: 356, startPoint y: 203, endPoint x: 296, endPoint y: 199, distance: 60.8
click at [296, 158] on div "Blazer uni à poches décoratives - Marine (48 (4XL)) 27.99 EUR Changed to Unedit…" at bounding box center [306, 130] width 387 height 55
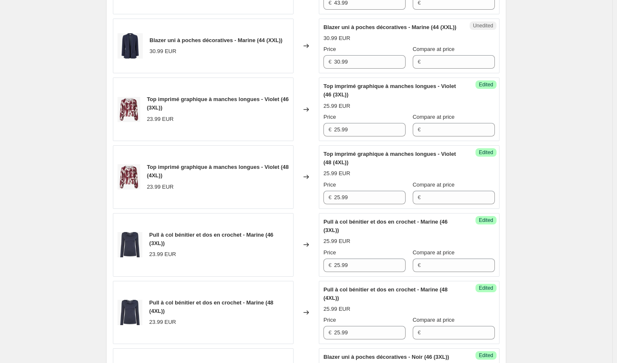
scroll to position [505, 0]
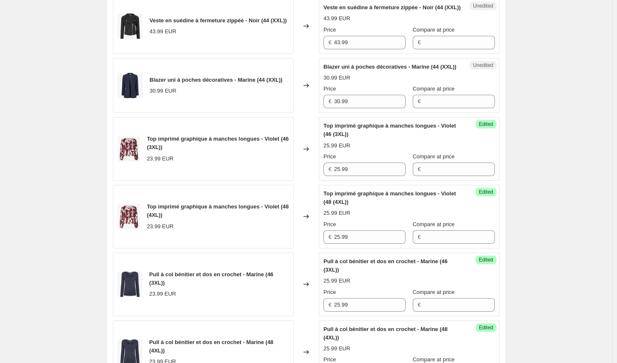
type input "30.99"
drag, startPoint x: 322, startPoint y: 54, endPoint x: 285, endPoint y: 54, distance: 37.1
click at [285, 54] on div "Veste en suédine à fermeture zippée - Noir (44 (XXL)) 43.99 EUR Changed to Uned…" at bounding box center [306, 26] width 387 height 55
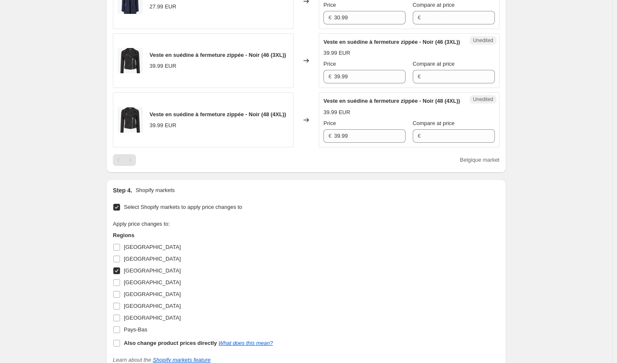
scroll to position [1137, 0]
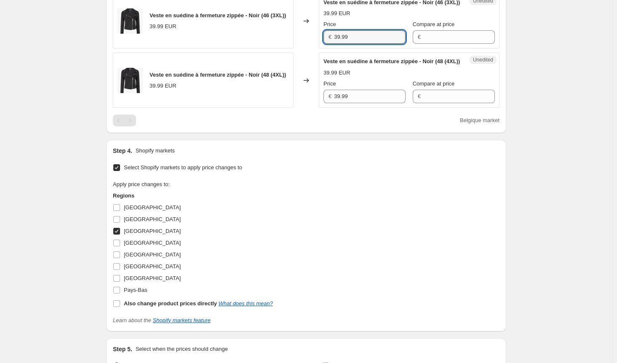
drag, startPoint x: 365, startPoint y: 102, endPoint x: 271, endPoint y: 101, distance: 93.5
click at [271, 49] on div "Veste en suédine à fermeture zippée - Noir (46 (3XL)) 39.99 EUR Changed to Uned…" at bounding box center [306, 21] width 387 height 55
type input "43.99"
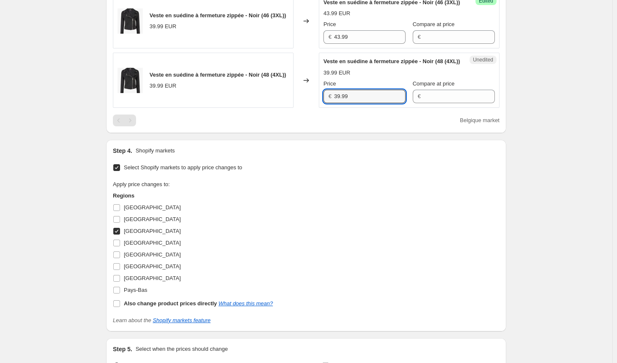
drag, startPoint x: 355, startPoint y: 166, endPoint x: 299, endPoint y: 166, distance: 56.8
click at [300, 108] on div "Veste en suédine à fermeture zippée - Noir (48 (4XL)) 39.99 EUR Changed to Uned…" at bounding box center [306, 80] width 387 height 55
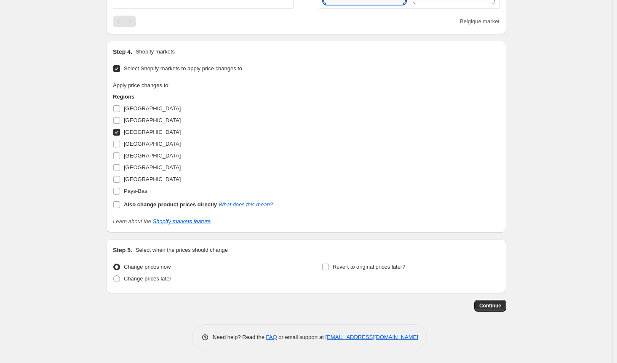
type input "43.99"
click at [118, 136] on input "[GEOGRAPHIC_DATA]" at bounding box center [116, 132] width 7 height 7
checkbox input "false"
click at [120, 171] on input "[GEOGRAPHIC_DATA]" at bounding box center [116, 167] width 7 height 7
checkbox input "true"
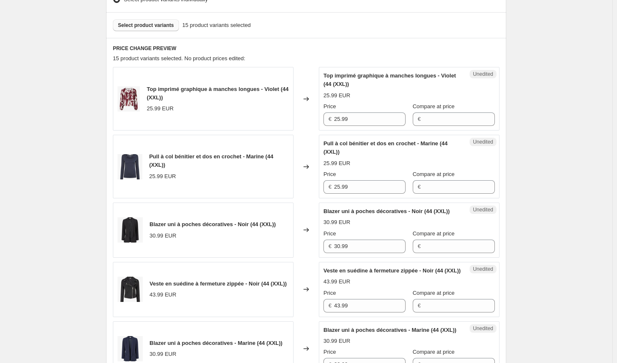
scroll to position [253, 0]
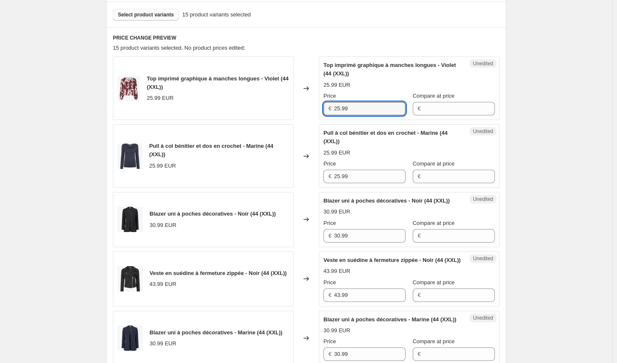
drag, startPoint x: 361, startPoint y: 109, endPoint x: 275, endPoint y: 105, distance: 85.6
click at [275, 105] on div "Top imprimé graphique à manches longues - Violet (44 (XXL)) 25.99 EUR Changed t…" at bounding box center [306, 88] width 387 height 64
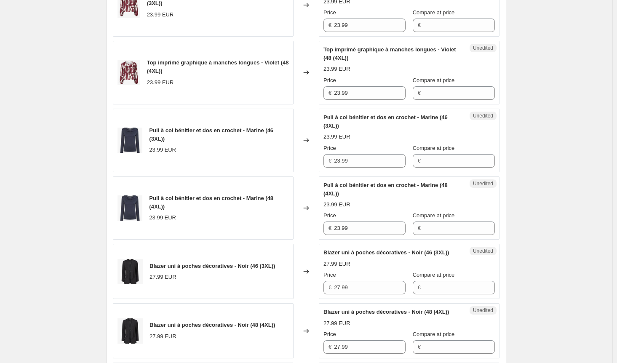
scroll to position [632, 0]
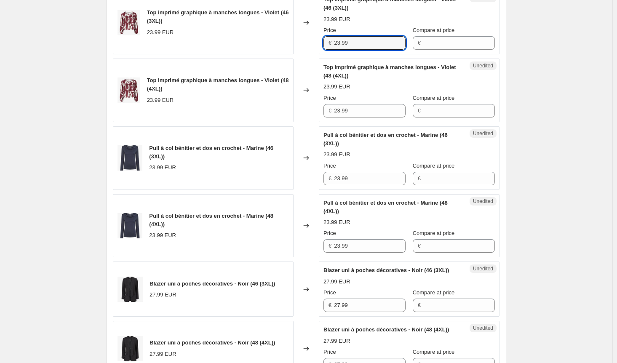
drag, startPoint x: 352, startPoint y: 65, endPoint x: 297, endPoint y: 64, distance: 55.2
click at [297, 54] on div "Top imprimé graphique à manches longues - Violet (46 (3XL)) 23.99 EUR Changed t…" at bounding box center [306, 23] width 387 height 64
type input "25.99"
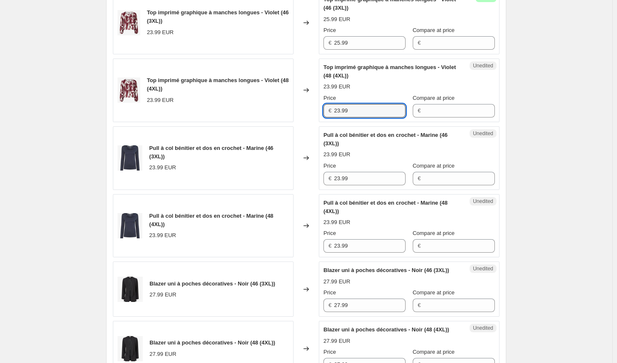
drag, startPoint x: 341, startPoint y: 133, endPoint x: 293, endPoint y: 133, distance: 47.2
click at [293, 122] on div "Top imprimé graphique à manches longues - Violet (48 (4XL)) 23.99 EUR Changed t…" at bounding box center [306, 91] width 387 height 64
type input "25.99"
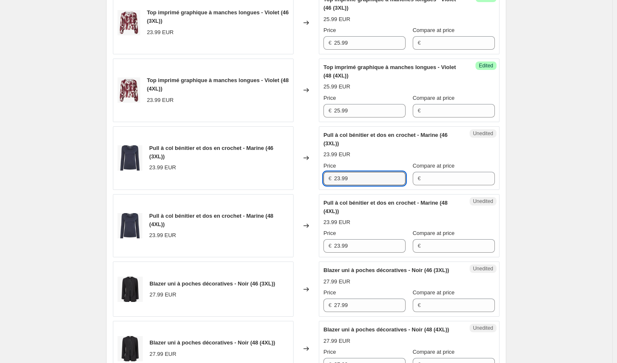
drag, startPoint x: 352, startPoint y: 200, endPoint x: 317, endPoint y: 202, distance: 35.4
click at [318, 190] on div "Pull à col bénitier et dos en crochet - Marine (46 (3XL)) 23.99 EUR Changed to …" at bounding box center [306, 158] width 387 height 64
type input "25.99"
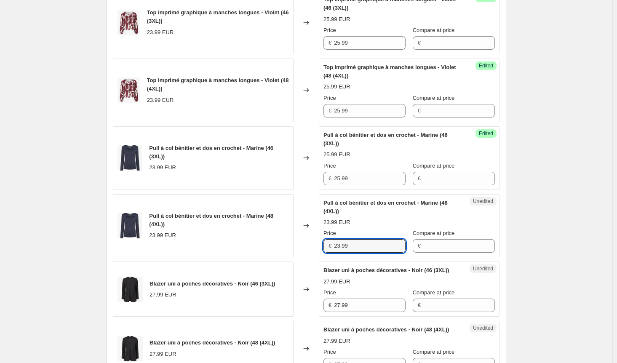
drag, startPoint x: 317, startPoint y: 268, endPoint x: 308, endPoint y: 267, distance: 9.3
click at [308, 258] on div "Pull à col bénitier et dos en crochet - Marine (48 (4XL)) 23.99 EUR Changed to …" at bounding box center [306, 226] width 387 height 64
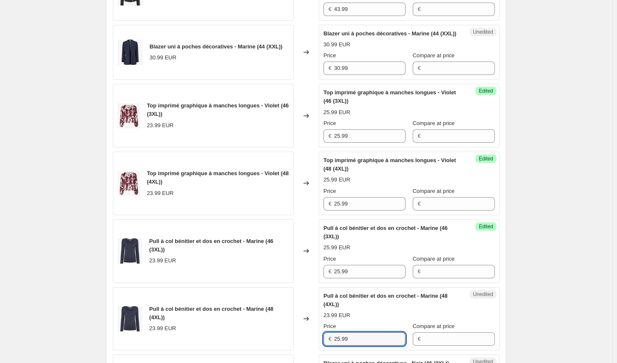
scroll to position [505, 0]
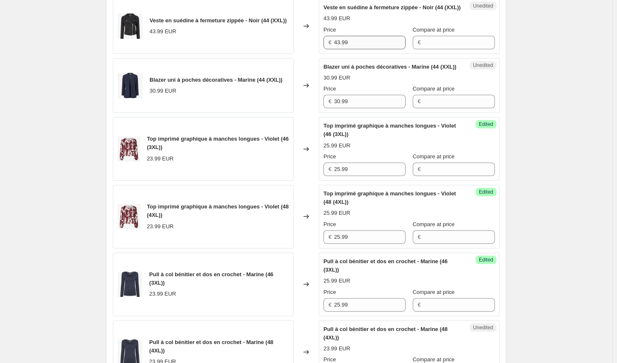
type input "25.99"
drag, startPoint x: 337, startPoint y: 59, endPoint x: 314, endPoint y: 59, distance: 23.2
click at [314, 54] on div "Veste en suédine à fermeture zippée - Noir (44 (XXL)) 43.99 EUR Changed to Uned…" at bounding box center [306, 26] width 387 height 55
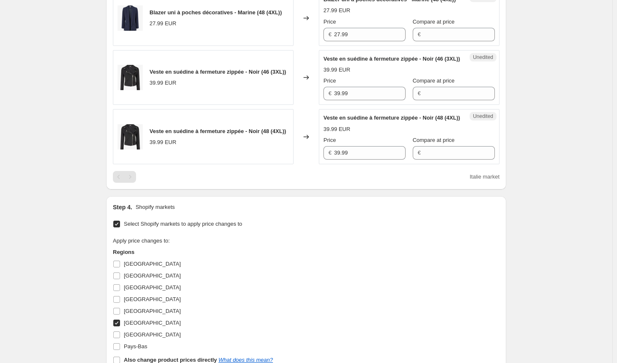
scroll to position [1095, 0]
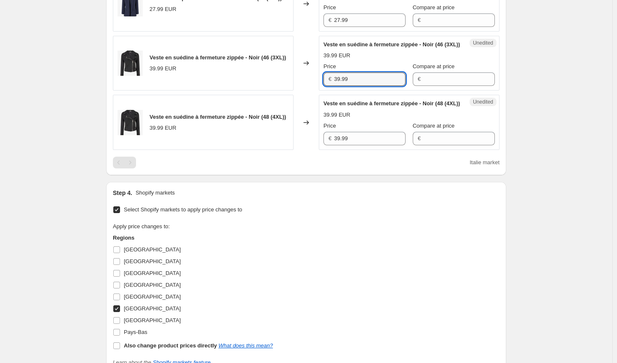
drag, startPoint x: 357, startPoint y: 139, endPoint x: 277, endPoint y: 139, distance: 80.4
click at [277, 91] on div "Veste en suédine à fermeture zippée - Noir (46 (3XL)) 39.99 EUR Changed to Uned…" at bounding box center [306, 63] width 387 height 55
type input "43.99"
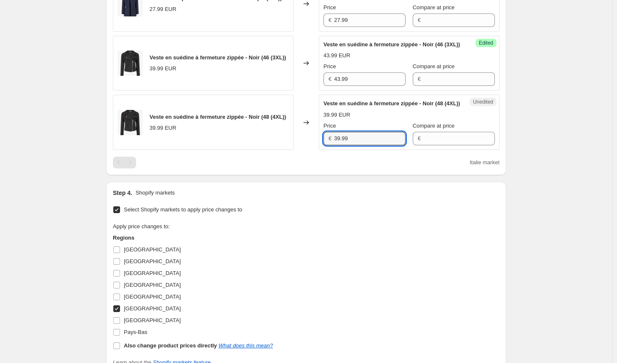
drag, startPoint x: 357, startPoint y: 213, endPoint x: 307, endPoint y: 210, distance: 50.2
click at [307, 150] on div "Veste en suédine à fermeture zippée - Noir (48 (4XL)) 39.99 EUR Changed to Uned…" at bounding box center [306, 122] width 387 height 55
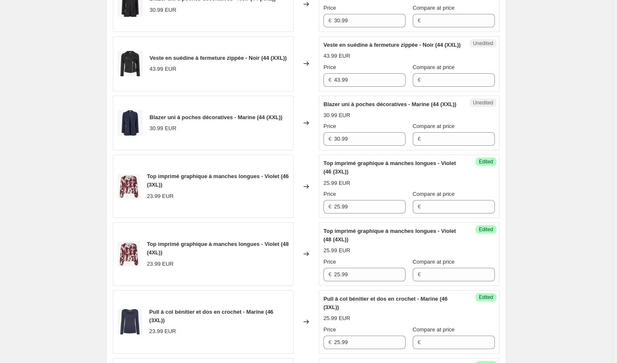
scroll to position [421, 0]
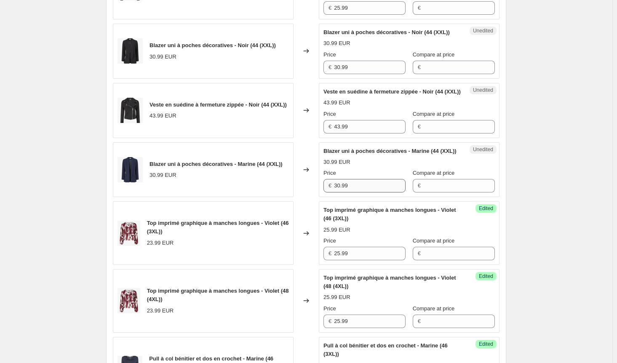
type input "43.99"
drag, startPoint x: 360, startPoint y: 209, endPoint x: 296, endPoint y: 209, distance: 63.6
click at [296, 197] on div "Blazer uni à poches décoratives - Marine (44 (XXL)) 30.99 EUR Changed to Unedit…" at bounding box center [306, 169] width 387 height 55
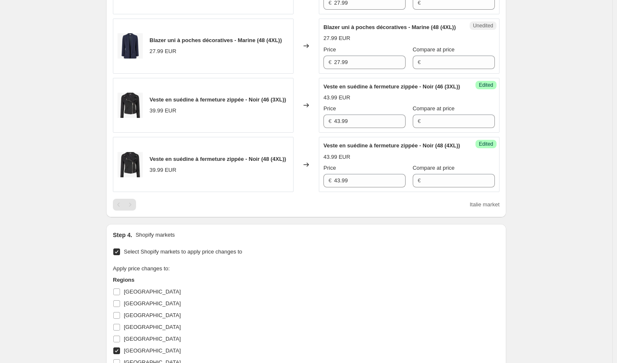
scroll to position [842, 0]
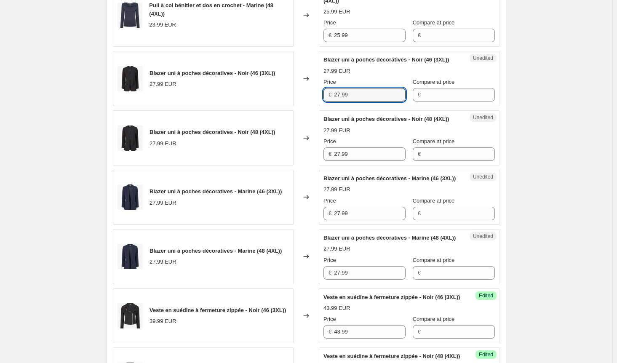
click at [295, 106] on div "Blazer uni à poches décoratives - Noir (46 (3XL)) 27.99 EUR Changed to Unedited…" at bounding box center [306, 78] width 387 height 55
type input "30.99"
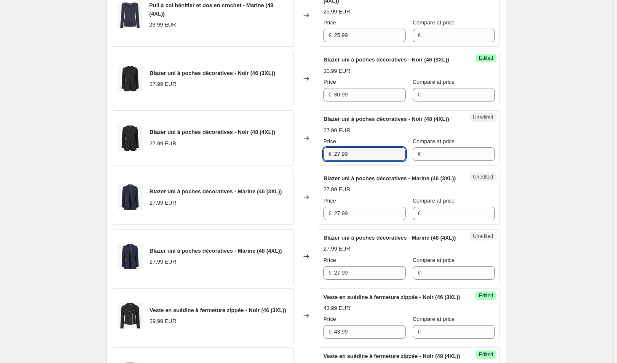
drag, startPoint x: 354, startPoint y: 196, endPoint x: 322, endPoint y: 191, distance: 32.8
click at [322, 165] on div "Unedited Blazer uni à poches décoratives - Noir (48 (4XL)) 27.99 EUR Price € 27…" at bounding box center [409, 137] width 181 height 55
type input "30.99"
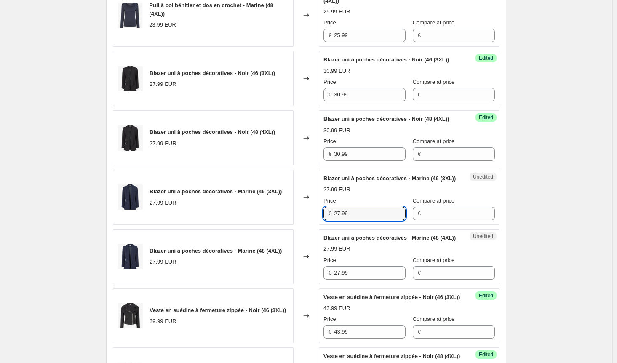
drag, startPoint x: 362, startPoint y: 258, endPoint x: 300, endPoint y: 258, distance: 61.9
click at [300, 225] on div "Blazer uni à poches décoratives - Marine (46 (3XL)) 27.99 EUR Changed to Unedit…" at bounding box center [306, 197] width 387 height 55
type input "30.99"
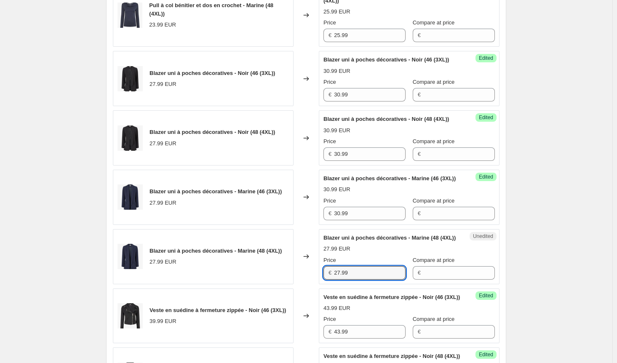
click at [312, 284] on div "Blazer uni à poches décoratives - Marine (48 (4XL)) 27.99 EUR Changed to Unedit…" at bounding box center [306, 256] width 387 height 55
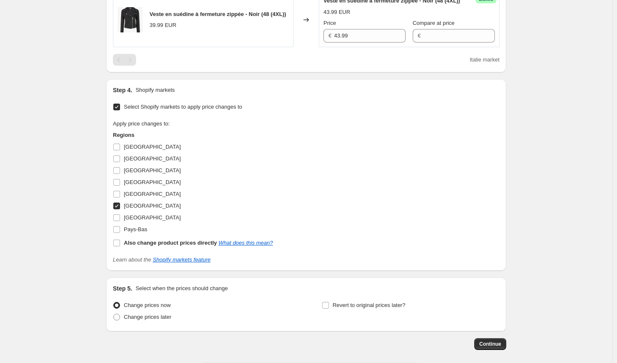
scroll to position [1221, 0]
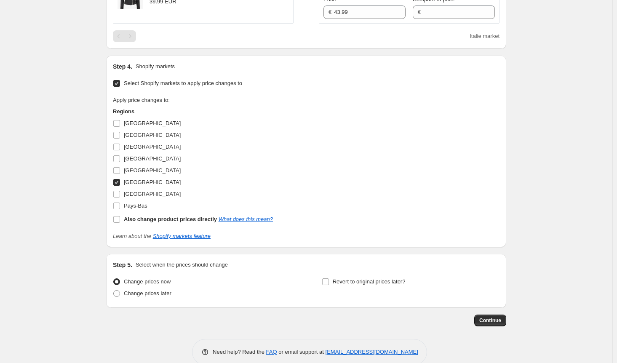
type input "30.99"
click at [120, 186] on input "[GEOGRAPHIC_DATA]" at bounding box center [116, 182] width 7 height 7
checkbox input "false"
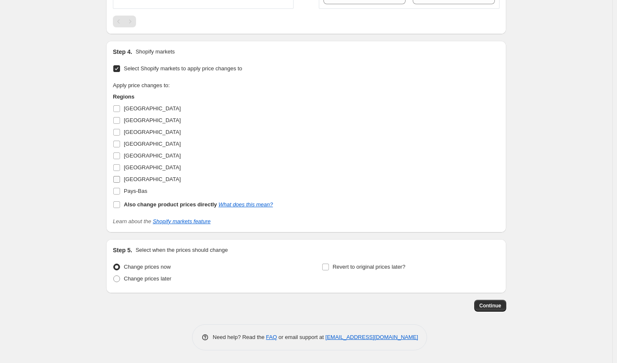
click at [120, 179] on input "[GEOGRAPHIC_DATA]" at bounding box center [116, 179] width 7 height 7
checkbox input "true"
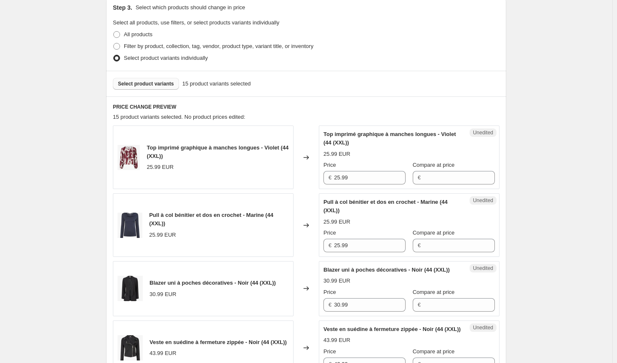
scroll to position [126, 0]
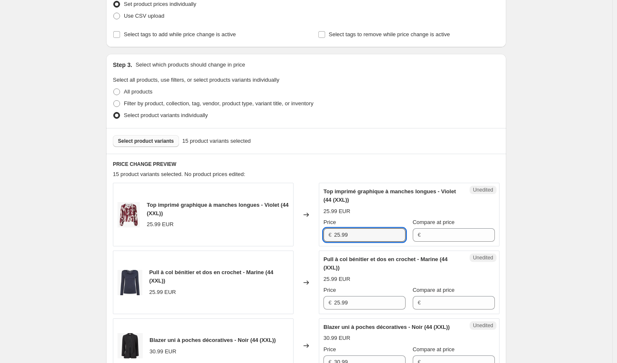
drag, startPoint x: 369, startPoint y: 236, endPoint x: 264, endPoint y: 227, distance: 105.3
click at [264, 227] on div "Top imprimé graphique à manches longues - Violet (44 (XXL)) 25.99 EUR Changed t…" at bounding box center [306, 215] width 387 height 64
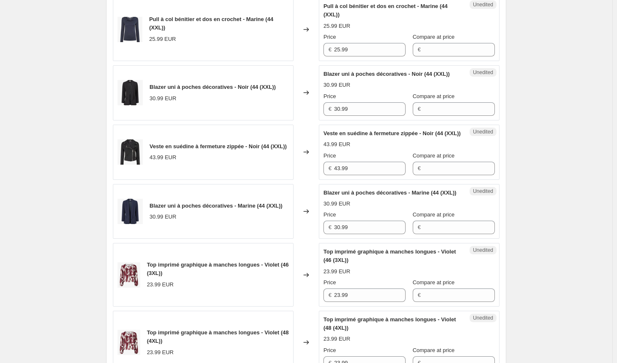
scroll to position [547, 0]
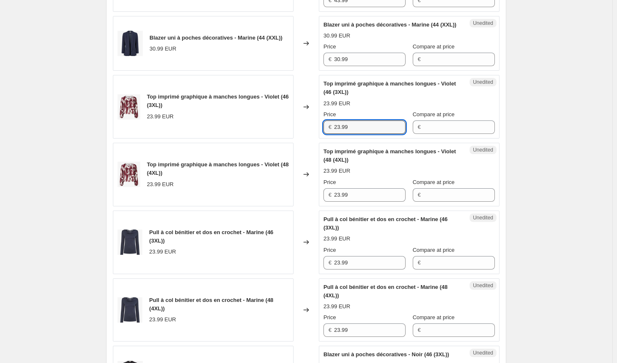
drag, startPoint x: 365, startPoint y: 149, endPoint x: 275, endPoint y: 149, distance: 90.9
click at [275, 139] on div "Top imprimé graphique à manches longues - Violet (46 (3XL)) 23.99 EUR Changed t…" at bounding box center [306, 107] width 387 height 64
type input "25.99"
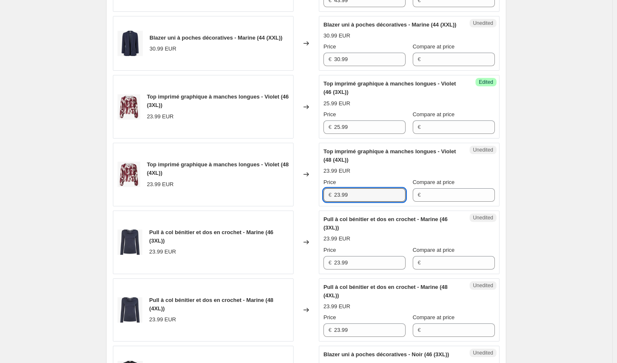
drag, startPoint x: 356, startPoint y: 218, endPoint x: 310, endPoint y: 218, distance: 46.3
click at [310, 206] on div "Top imprimé graphique à manches longues - Violet (48 (4XL)) 23.99 EUR Changed t…" at bounding box center [306, 175] width 387 height 64
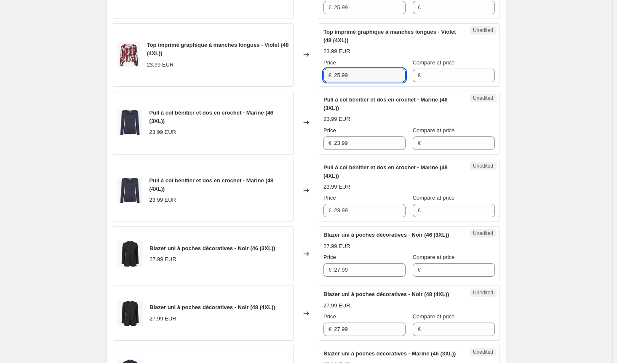
scroll to position [674, 0]
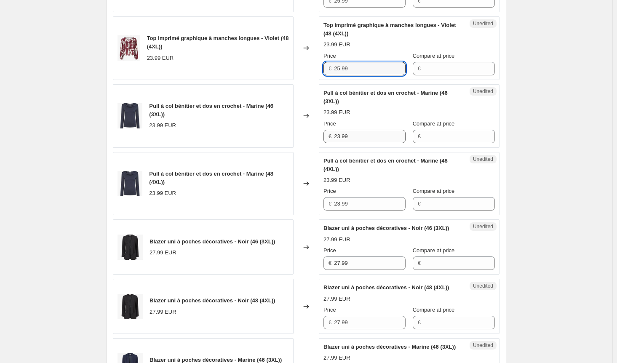
type input "25.99"
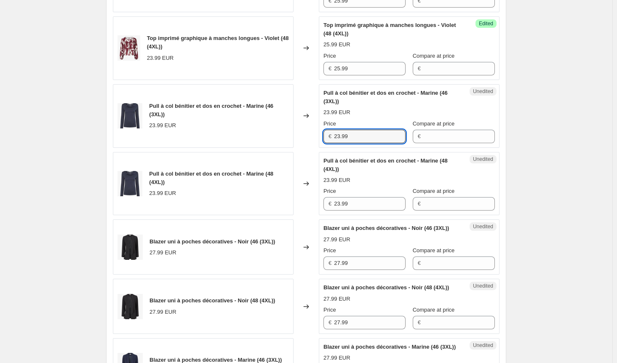
drag, startPoint x: 355, startPoint y: 161, endPoint x: 299, endPoint y: 157, distance: 55.3
click at [299, 148] on div "Pull à col bénitier et dos en crochet - Marine (46 (3XL)) 23.99 EUR Changed to …" at bounding box center [306, 116] width 387 height 64
type input "25.99"
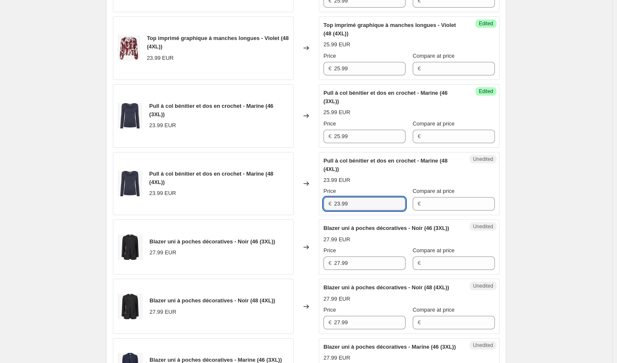
drag, startPoint x: 360, startPoint y: 228, endPoint x: 307, endPoint y: 225, distance: 53.1
click at [307, 216] on div "Pull à col bénitier et dos en crochet - Marine (48 (4XL)) 23.99 EUR Changed to …" at bounding box center [306, 184] width 387 height 64
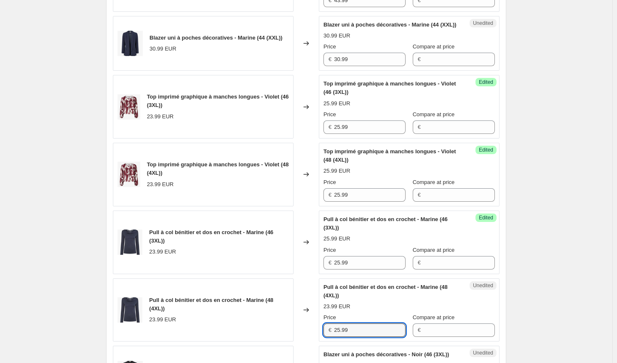
scroll to position [505, 0]
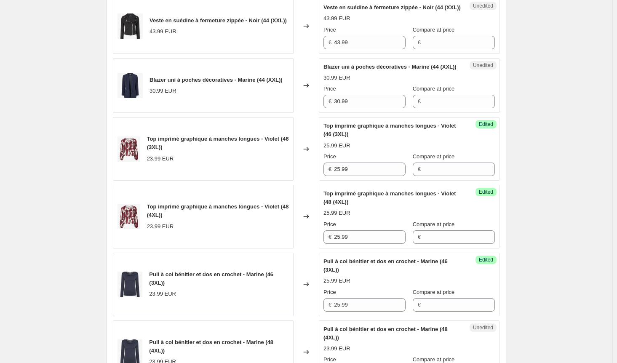
type input "25.99"
drag, startPoint x: 309, startPoint y: 123, endPoint x: 295, endPoint y: 123, distance: 13.9
click at [295, 113] on div "Blazer uni à poches décoratives - Marine (44 (XXL)) 30.99 EUR Changed to Unedit…" at bounding box center [306, 85] width 387 height 55
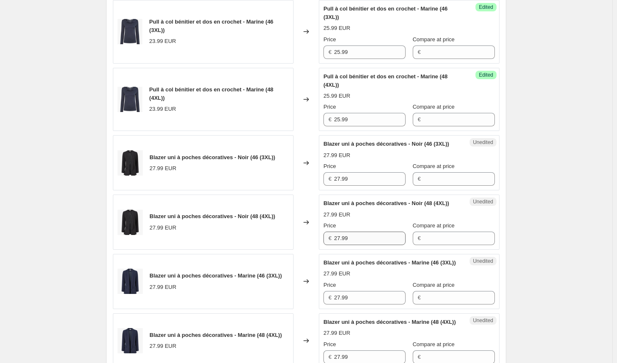
scroll to position [842, 0]
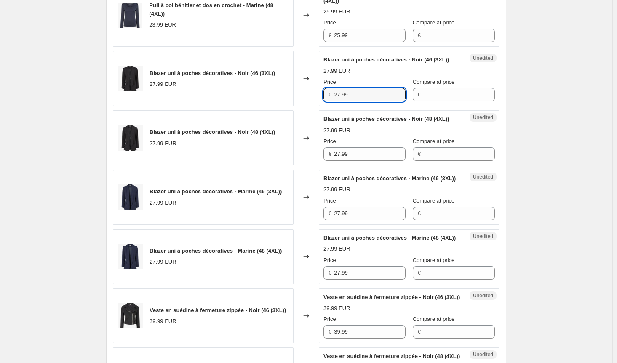
drag, startPoint x: 346, startPoint y: 127, endPoint x: 268, endPoint y: 126, distance: 77.5
click at [268, 106] on div "Blazer uni à poches décoratives - Noir (46 (3XL)) 27.99 EUR Changed to Unedited…" at bounding box center [306, 78] width 387 height 55
type input "30.99"
drag, startPoint x: 355, startPoint y: 192, endPoint x: 307, endPoint y: 195, distance: 47.6
click at [307, 165] on div "Blazer uni à poches décoratives - Noir (48 (4XL)) 27.99 EUR Changed to Unedited…" at bounding box center [306, 137] width 387 height 55
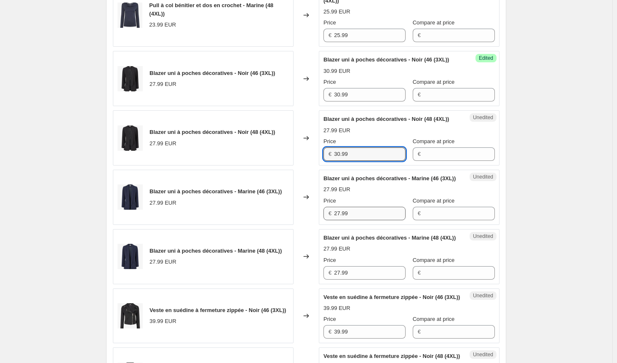
type input "30.99"
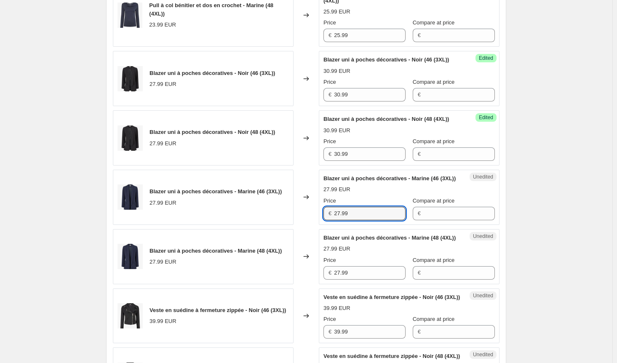
drag, startPoint x: 341, startPoint y: 260, endPoint x: 271, endPoint y: 260, distance: 70.3
click at [271, 225] on div "Blazer uni à poches décoratives - Marine (46 (3XL)) 27.99 EUR Changed to Unedit…" at bounding box center [306, 197] width 387 height 55
type input "30.99"
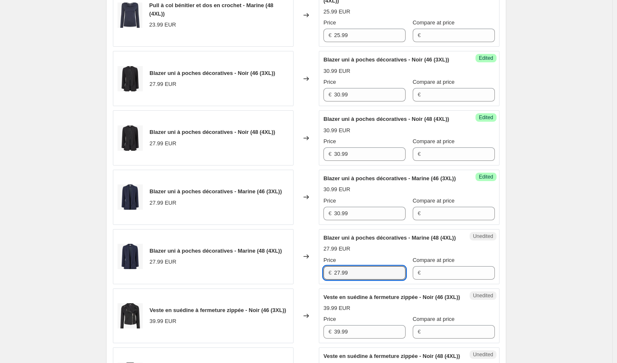
drag, startPoint x: 360, startPoint y: 328, endPoint x: 310, endPoint y: 327, distance: 50.5
click at [310, 284] on div "Blazer uni à poches décoratives - Marine (48 (4XL)) 27.99 EUR Changed to Unedit…" at bounding box center [306, 256] width 387 height 55
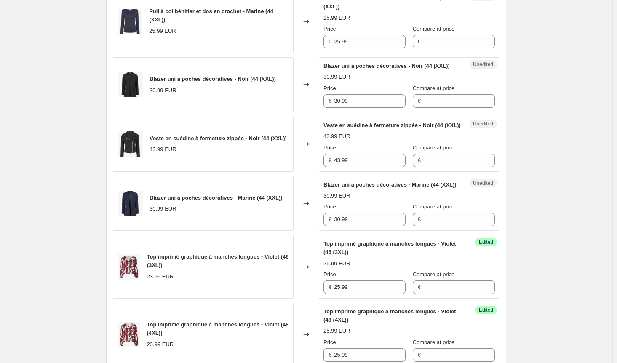
scroll to position [379, 0]
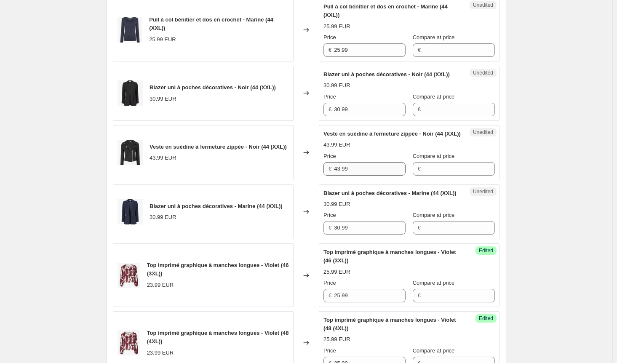
type input "30.99"
drag, startPoint x: 357, startPoint y: 185, endPoint x: 268, endPoint y: 184, distance: 88.4
click at [268, 180] on div "Veste en suédine à fermeture zippée - Noir (44 (XXL)) 43.99 EUR Changed to Uned…" at bounding box center [306, 152] width 387 height 55
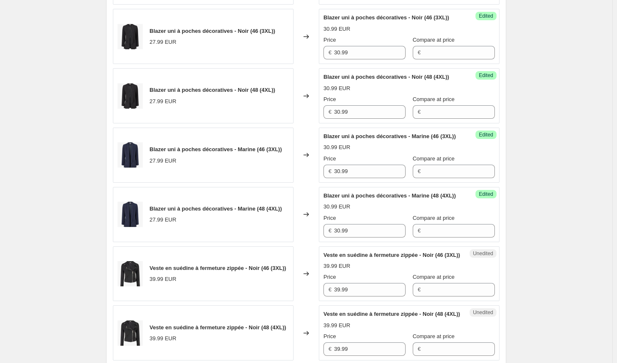
scroll to position [1053, 0]
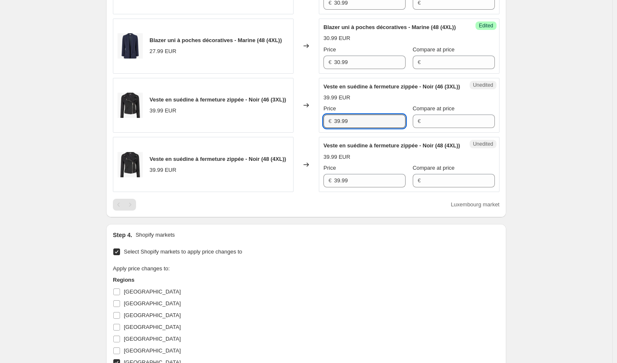
drag, startPoint x: 357, startPoint y: 188, endPoint x: 283, endPoint y: 185, distance: 74.2
click at [283, 133] on div "Veste en suédine à fermeture zippée - Noir (46 (3XL)) 39.99 EUR Changed to Uned…" at bounding box center [306, 105] width 387 height 55
type input "43.99"
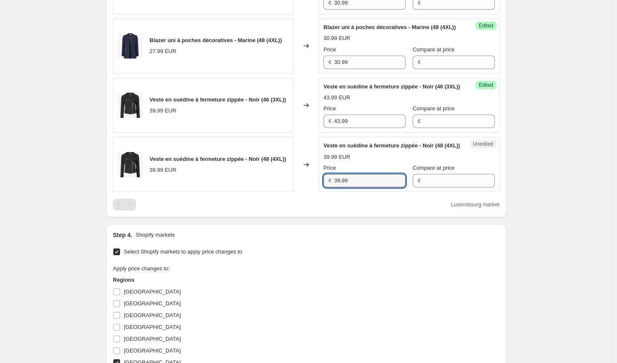
click at [307, 192] on div "Veste en suédine à fermeture zippée - Noir (48 (4XL)) 39.99 EUR Changed to Uned…" at bounding box center [306, 164] width 387 height 55
type input "43.99"
click at [314, 211] on div "Luxembourg market" at bounding box center [306, 205] width 387 height 12
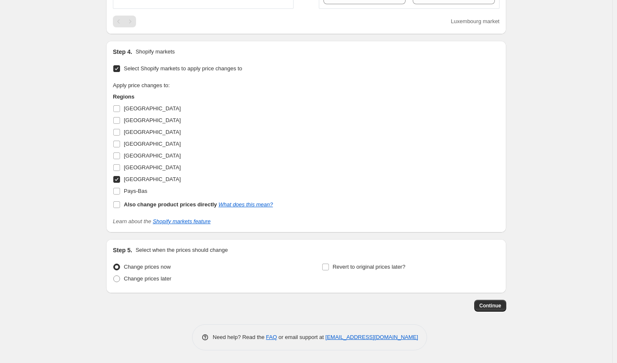
scroll to position [1305, 0]
click at [120, 190] on input "Pays-Bas" at bounding box center [116, 191] width 7 height 7
checkbox input "true"
click at [120, 171] on input "[GEOGRAPHIC_DATA]" at bounding box center [116, 167] width 7 height 7
checkbox input "true"
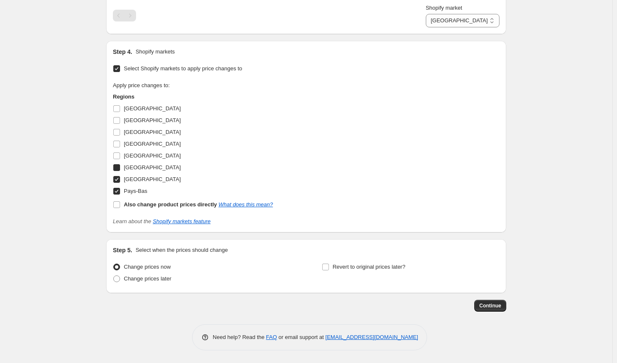
select select "91485470995"
click at [120, 136] on input "[GEOGRAPHIC_DATA]" at bounding box center [116, 132] width 7 height 7
checkbox input "true"
select select "91485372691"
click at [119, 124] on input "[GEOGRAPHIC_DATA]" at bounding box center [116, 120] width 7 height 7
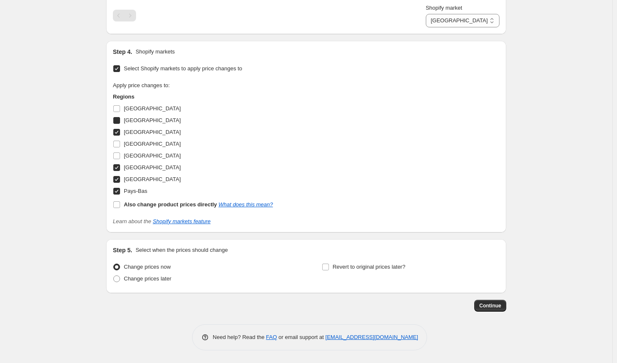
checkbox input "true"
select select "91485569299"
click at [120, 112] on input "[GEOGRAPHIC_DATA]" at bounding box center [116, 108] width 7 height 7
checkbox input "true"
select select "91485405459"
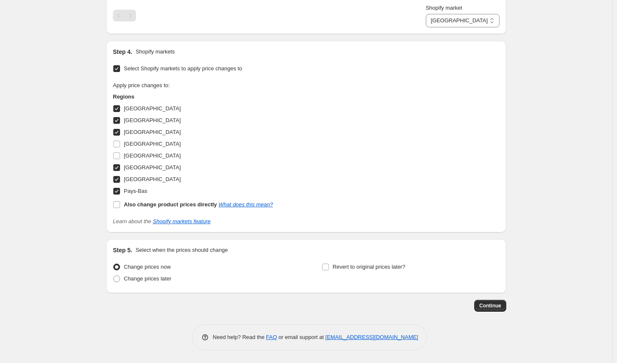
scroll to position [1317, 0]
click at [500, 305] on span "Continue" at bounding box center [490, 305] width 22 height 7
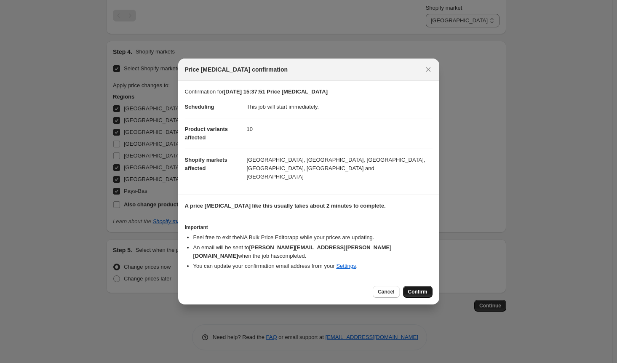
click at [417, 288] on span "Confirm" at bounding box center [417, 291] width 19 height 7
